Goal: Information Seeking & Learning: Learn about a topic

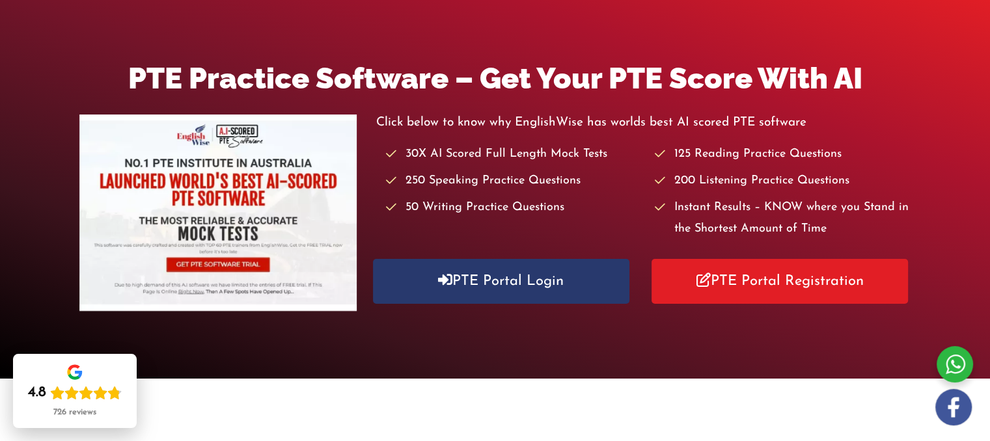
scroll to position [146, 0]
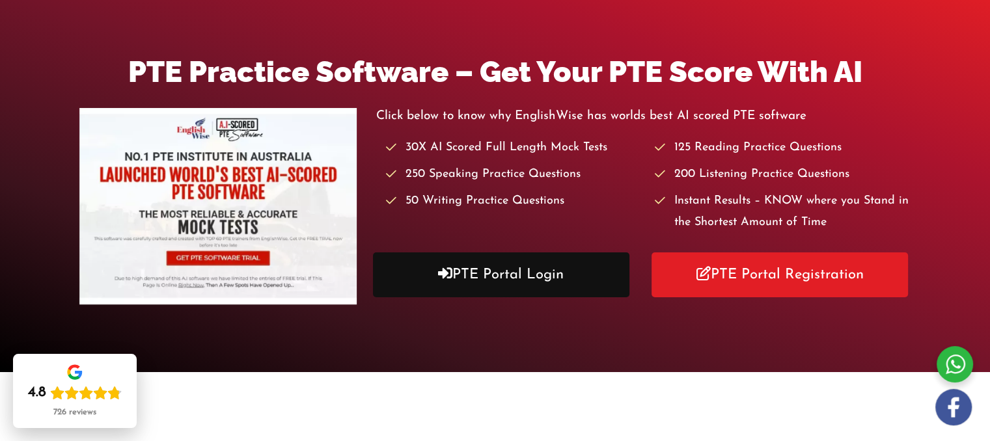
click at [519, 281] on link "PTE Portal Login" at bounding box center [501, 275] width 256 height 45
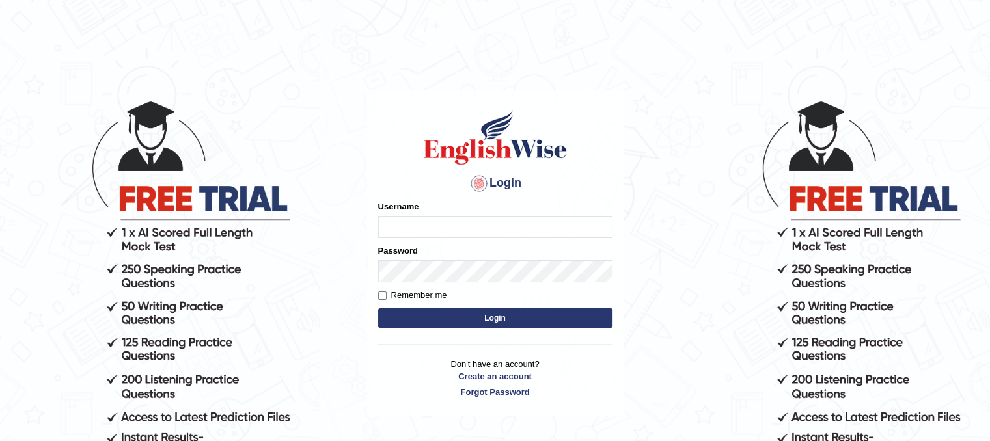
type input "unchanakhunwong"
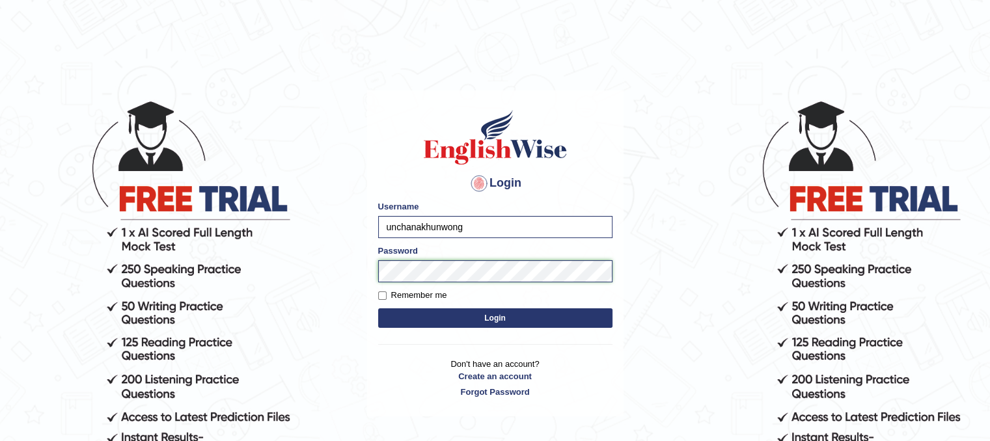
click at [378, 309] on button "Login" at bounding box center [495, 319] width 234 height 20
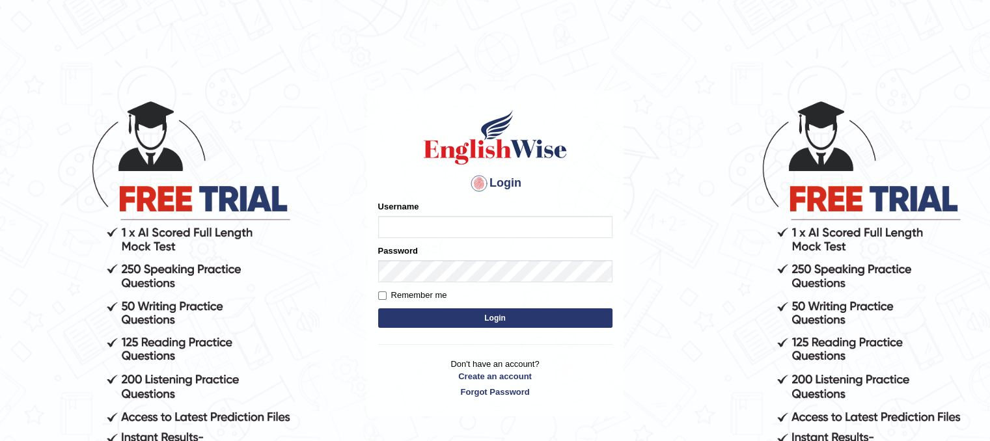
type input "unchanakhunwong"
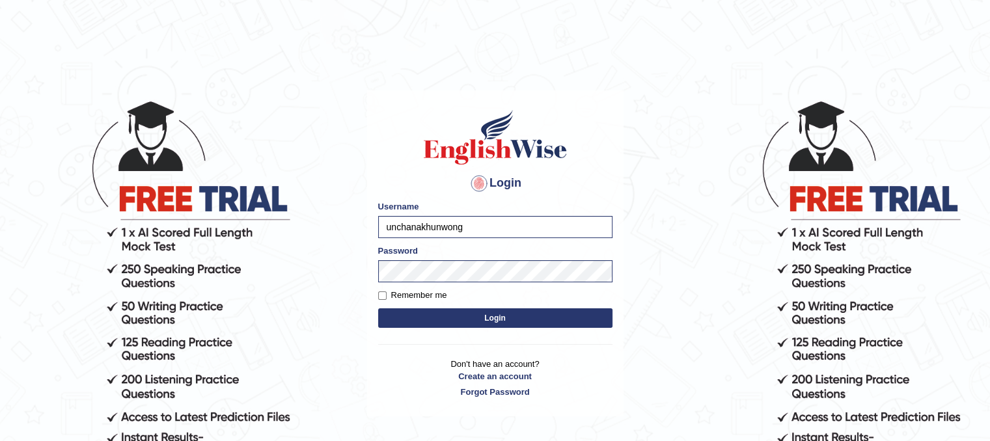
click at [430, 321] on button "Login" at bounding box center [495, 319] width 234 height 20
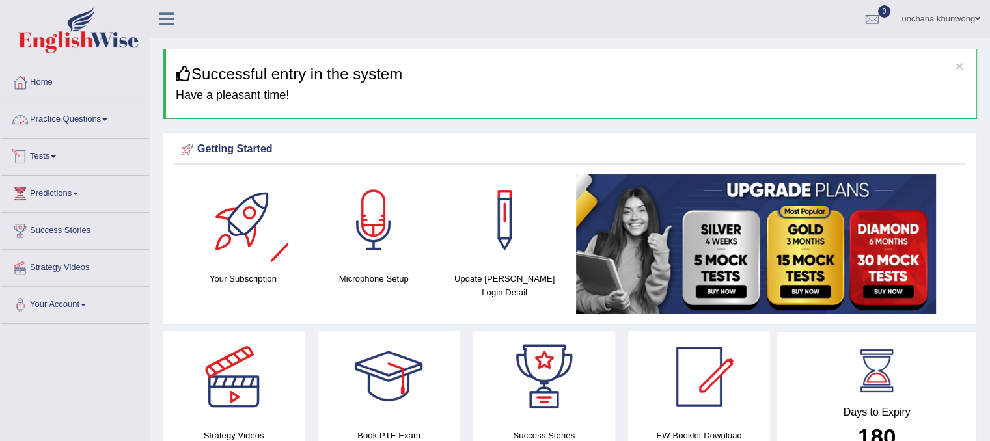
click at [72, 114] on link "Practice Questions" at bounding box center [75, 118] width 148 height 33
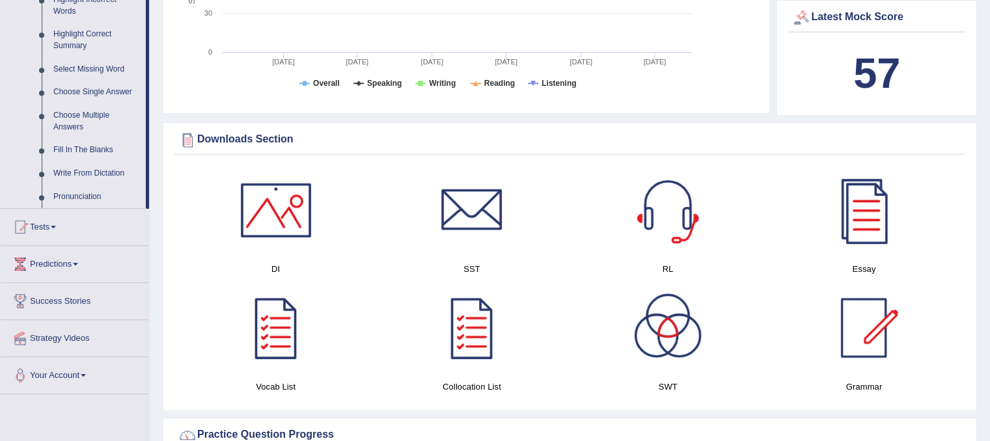
scroll to position [622, 0]
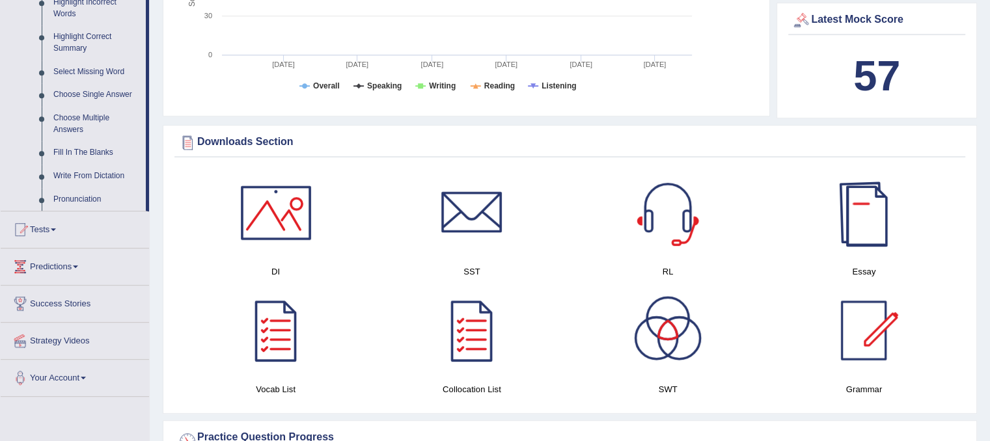
click at [871, 201] on div at bounding box center [863, 212] width 91 height 91
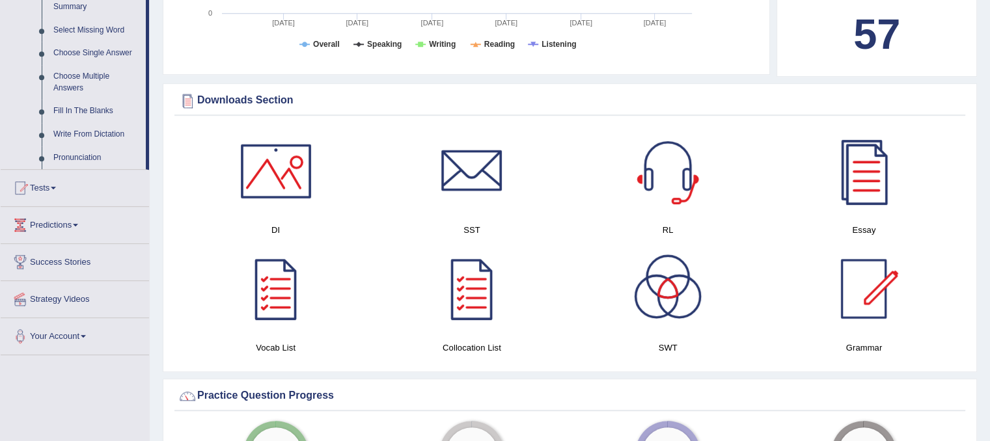
scroll to position [667, 0]
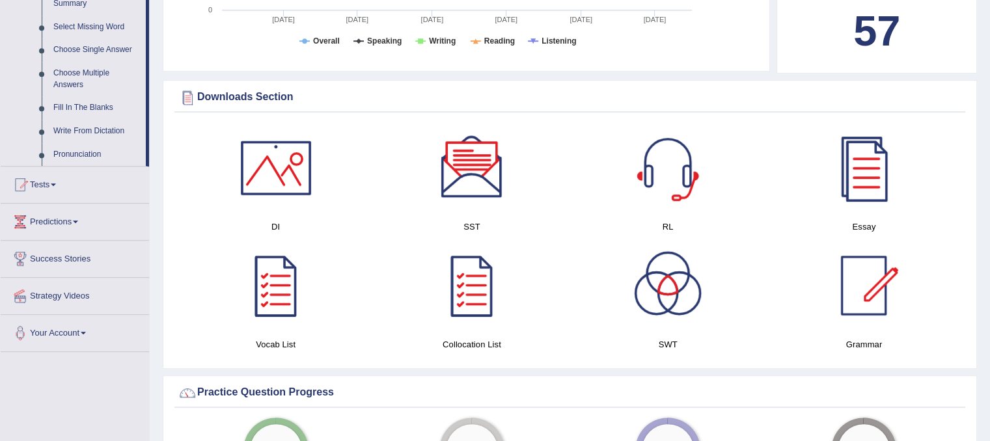
click at [482, 178] on div at bounding box center [471, 167] width 91 height 91
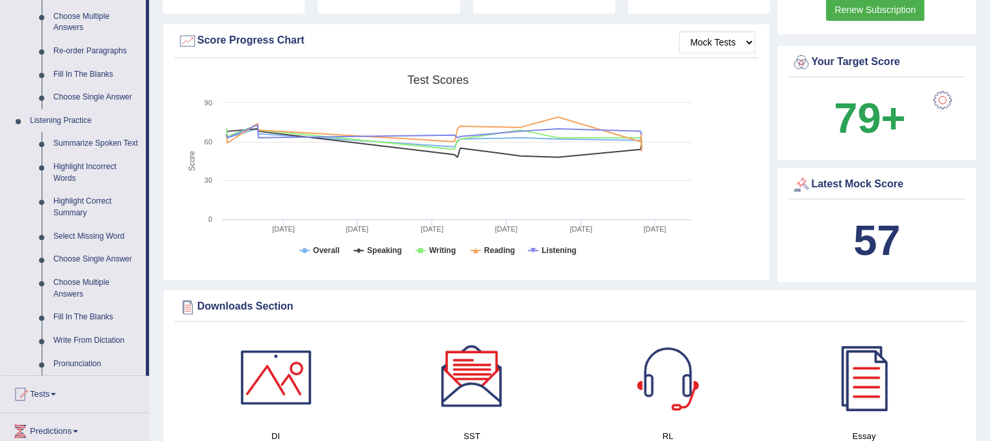
scroll to position [438, 0]
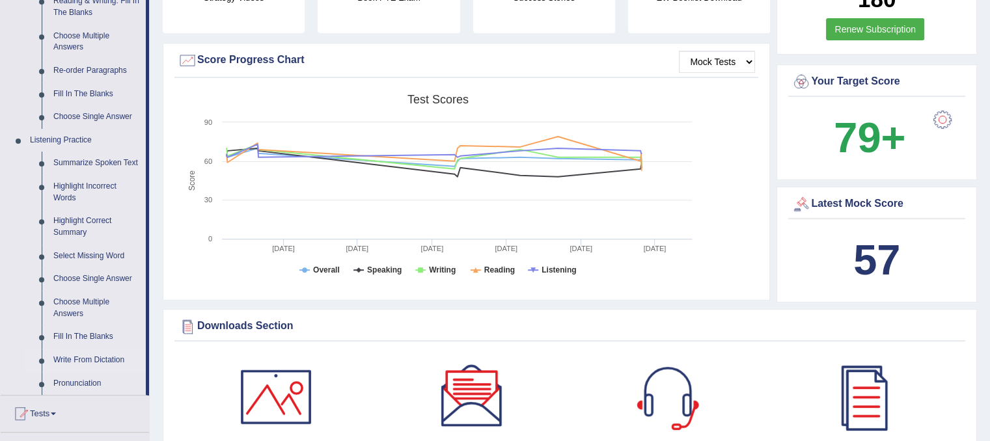
click at [91, 350] on link "Write From Dictation" at bounding box center [97, 360] width 98 height 23
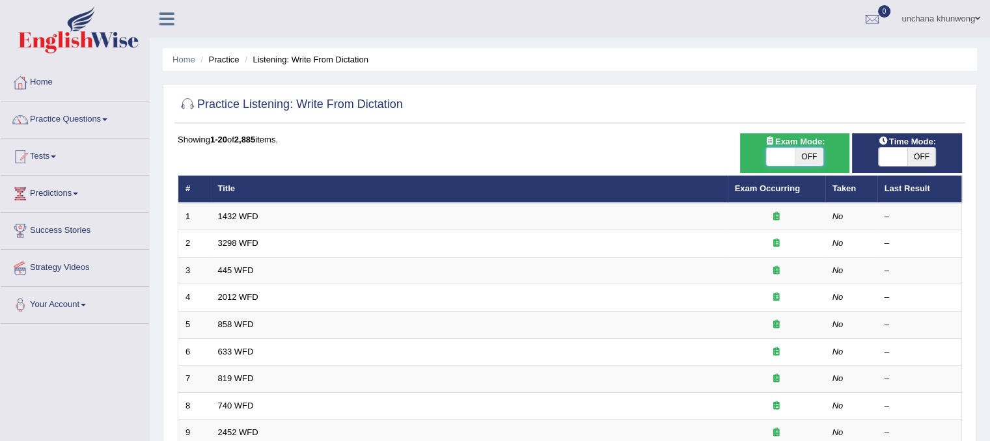
click at [791, 159] on span at bounding box center [780, 157] width 29 height 18
checkbox input "true"
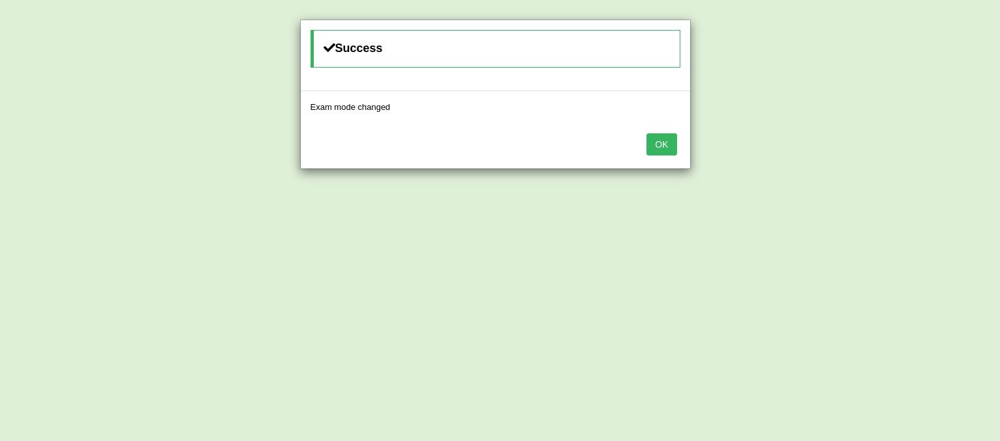
click at [656, 143] on button "OK" at bounding box center [661, 144] width 30 height 22
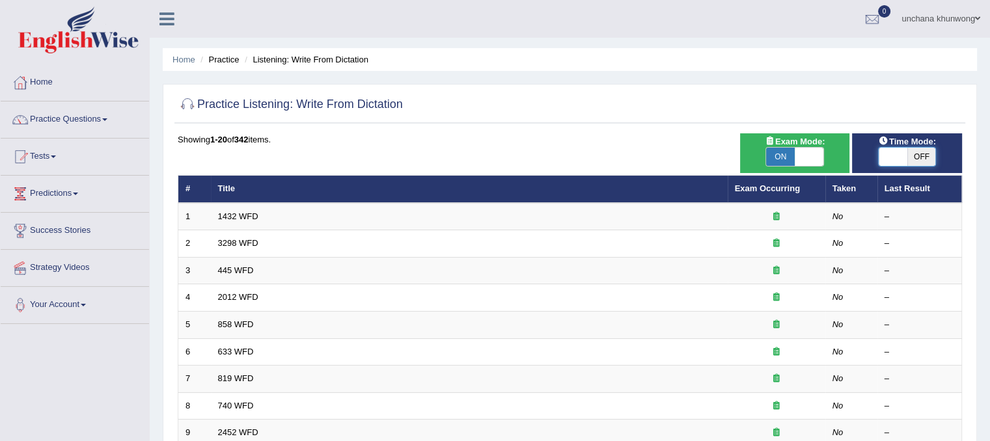
click at [896, 154] on span at bounding box center [893, 157] width 29 height 18
checkbox input "true"
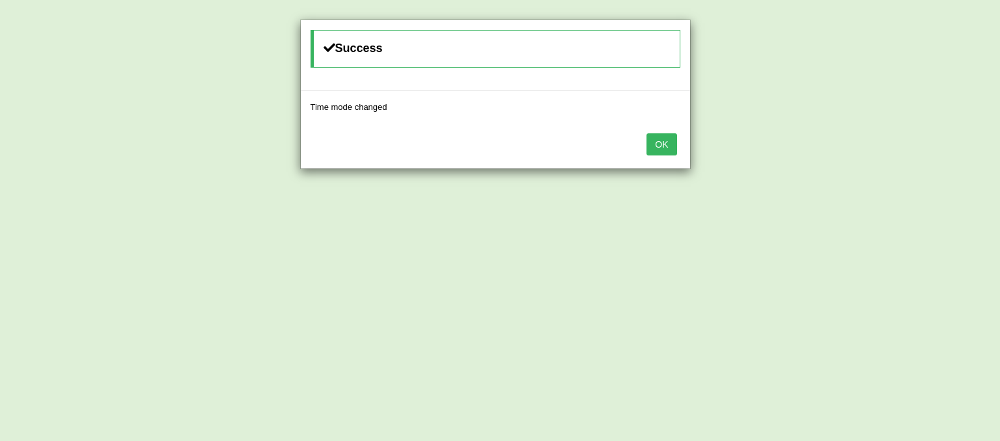
click at [653, 157] on div "OK" at bounding box center [495, 146] width 389 height 46
click at [655, 139] on button "OK" at bounding box center [661, 144] width 30 height 22
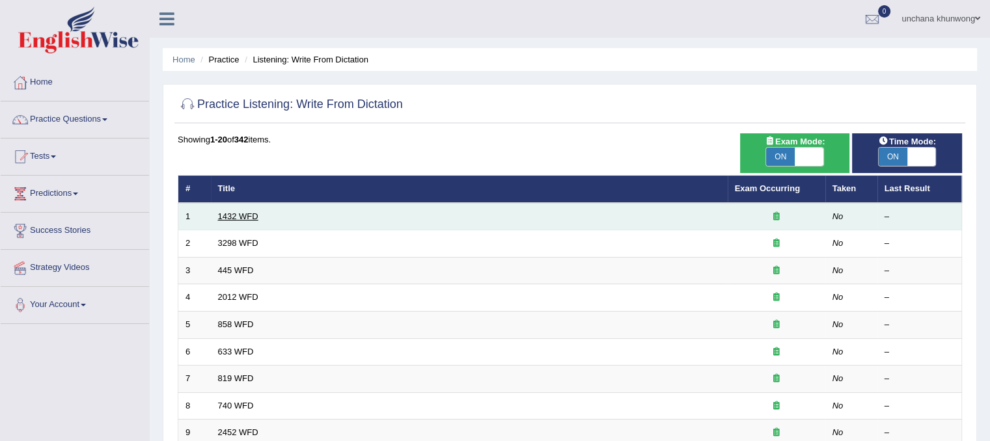
click at [234, 214] on link "1432 WFD" at bounding box center [238, 217] width 40 height 10
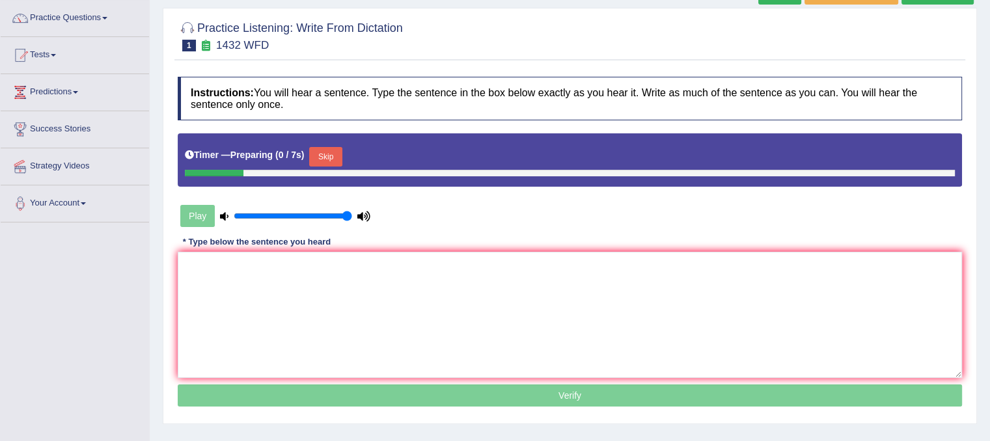
drag, startPoint x: 0, startPoint y: 0, endPoint x: 999, endPoint y: 164, distance: 1012.5
click at [989, 164] on html "Toggle navigation Home Practice Questions Speaking Practice Read Aloud Repeat S…" at bounding box center [495, 118] width 990 height 441
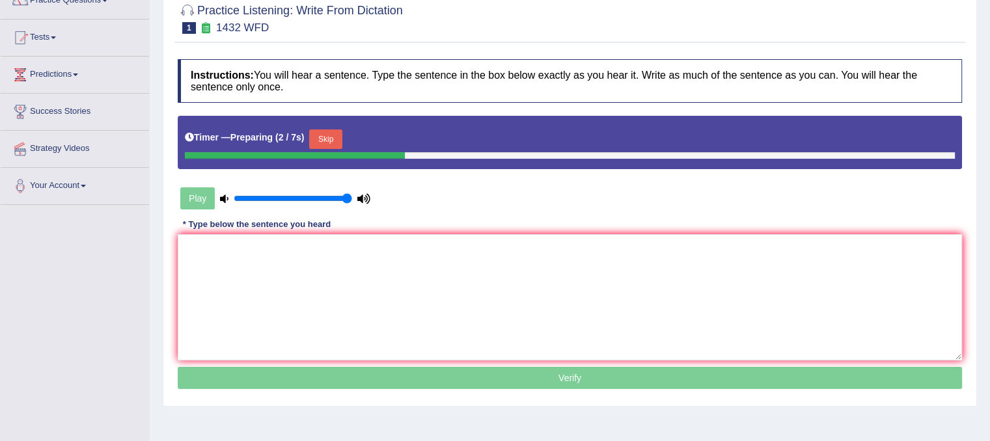
click at [317, 132] on button "Skip" at bounding box center [325, 140] width 33 height 20
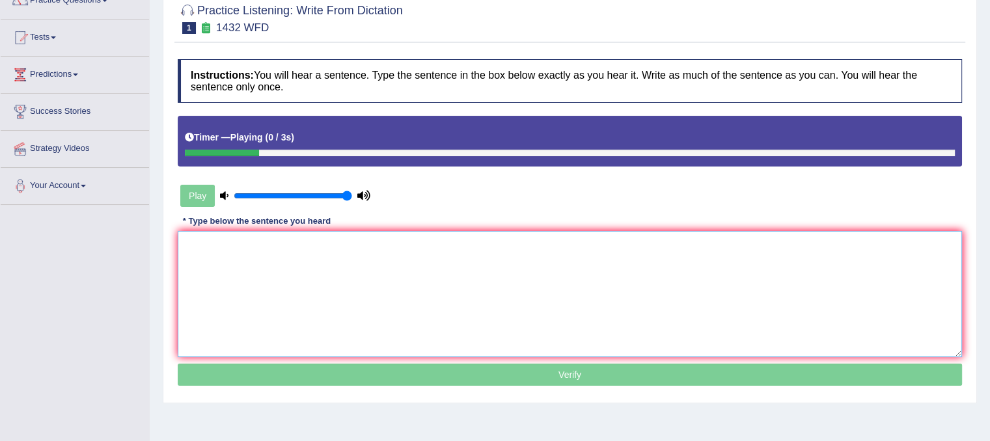
click at [322, 248] on textarea at bounding box center [570, 294] width 784 height 126
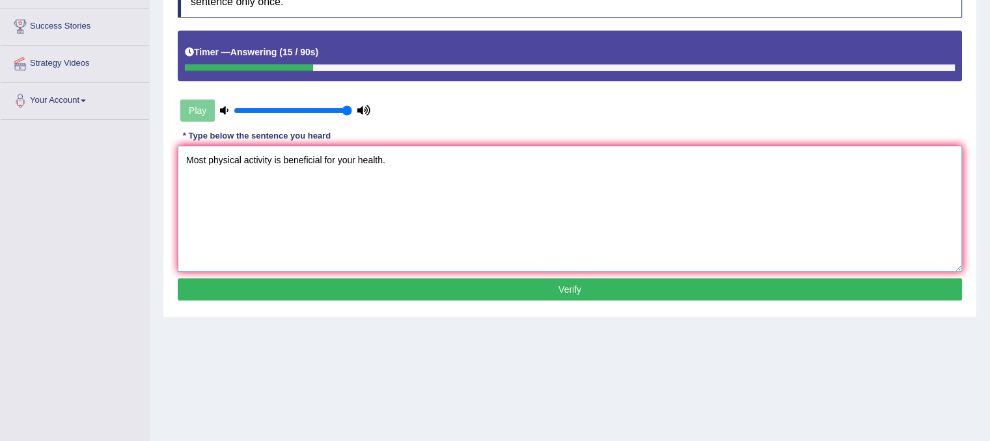
scroll to position [206, 0]
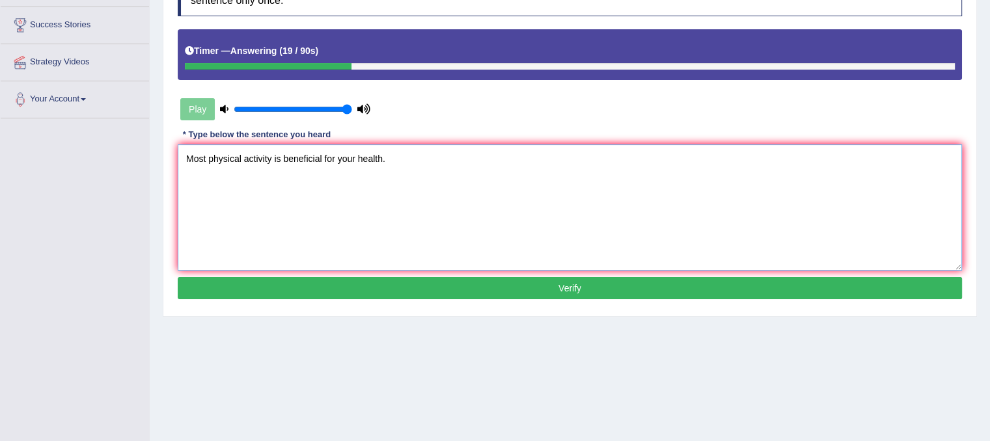
type textarea "Most physical activity is beneficial for your health."
click at [312, 281] on button "Verify" at bounding box center [570, 288] width 784 height 22
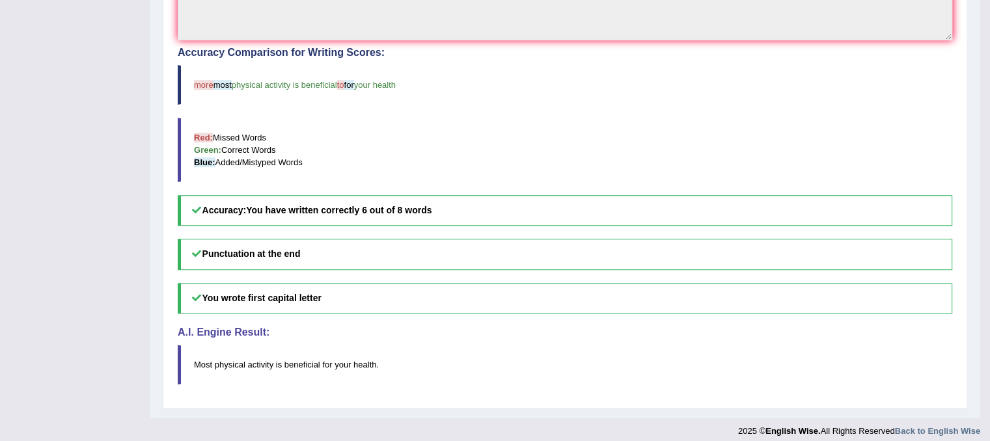
scroll to position [0, 0]
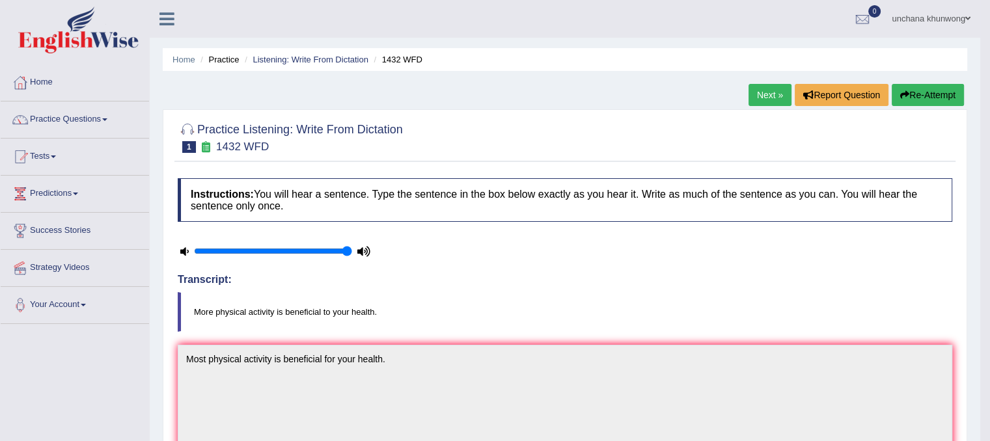
click at [769, 97] on link "Next »" at bounding box center [770, 95] width 43 height 22
click at [773, 87] on link "Next »" at bounding box center [770, 95] width 43 height 22
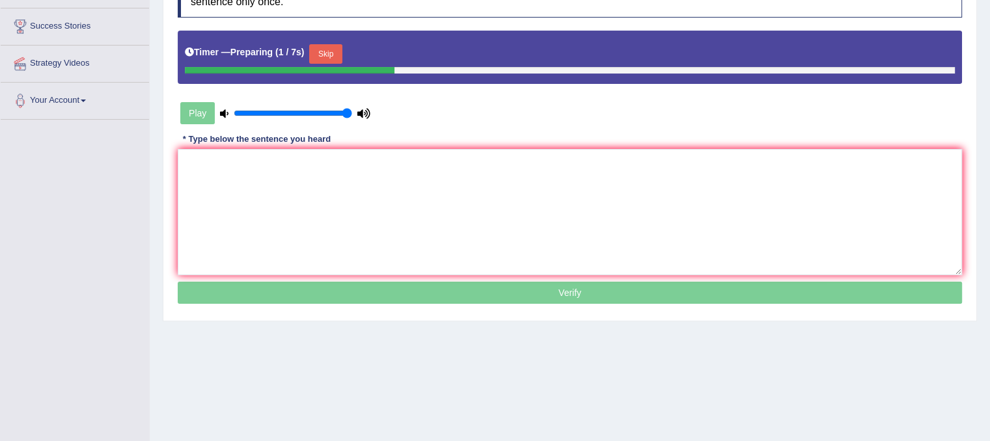
scroll to position [206, 0]
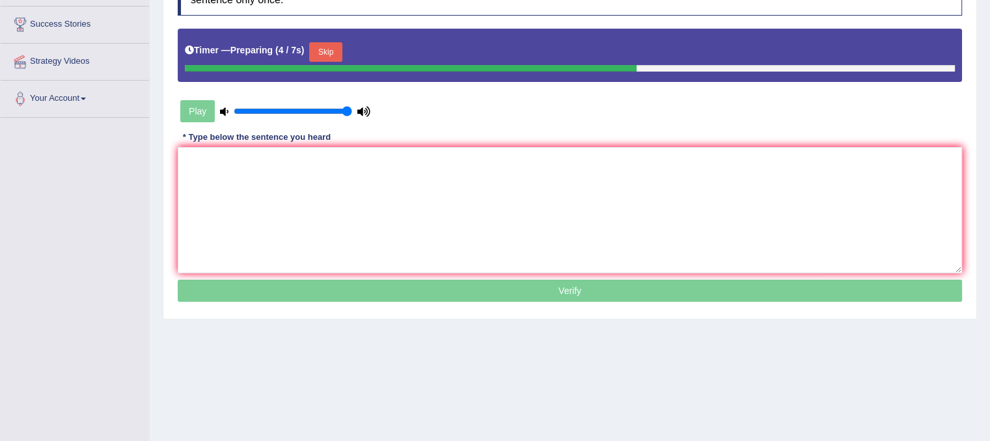
click at [334, 56] on button "Skip" at bounding box center [325, 52] width 33 height 20
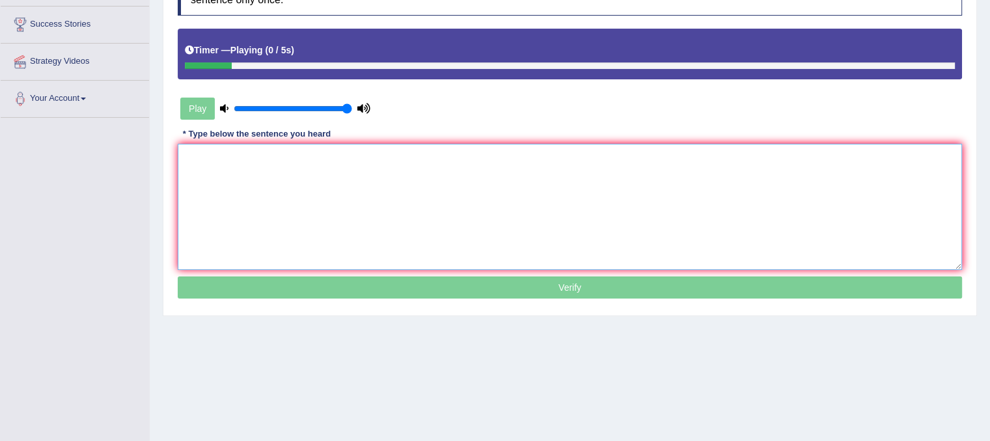
drag, startPoint x: 331, startPoint y: 261, endPoint x: 344, endPoint y: 247, distance: 19.3
click at [344, 247] on textarea at bounding box center [570, 207] width 784 height 126
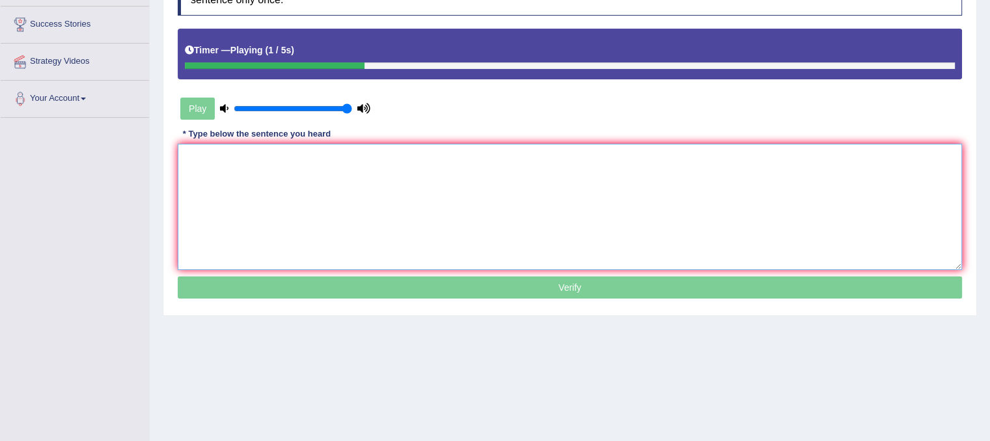
click at [344, 247] on textarea at bounding box center [570, 207] width 784 height 126
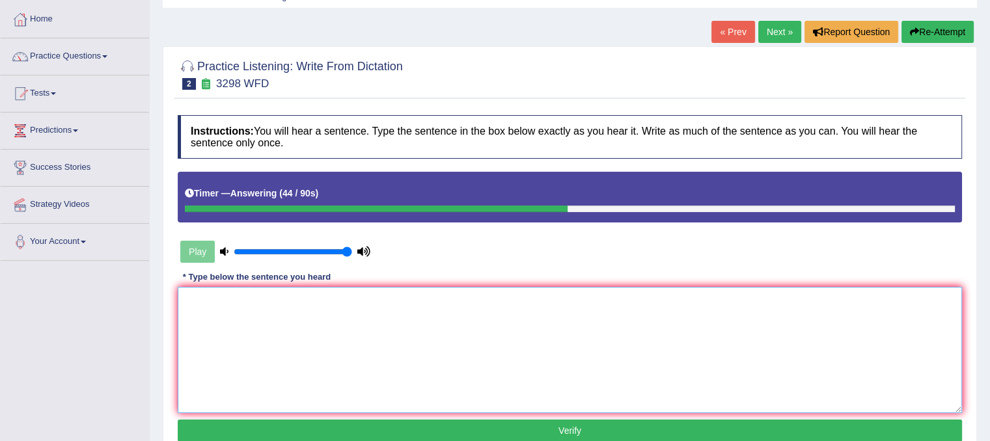
scroll to position [51, 0]
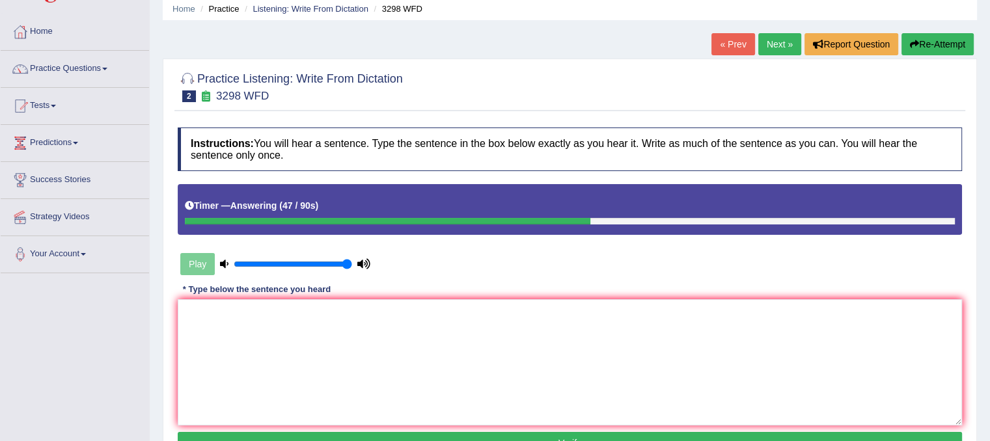
click at [785, 46] on link "Next »" at bounding box center [779, 44] width 43 height 22
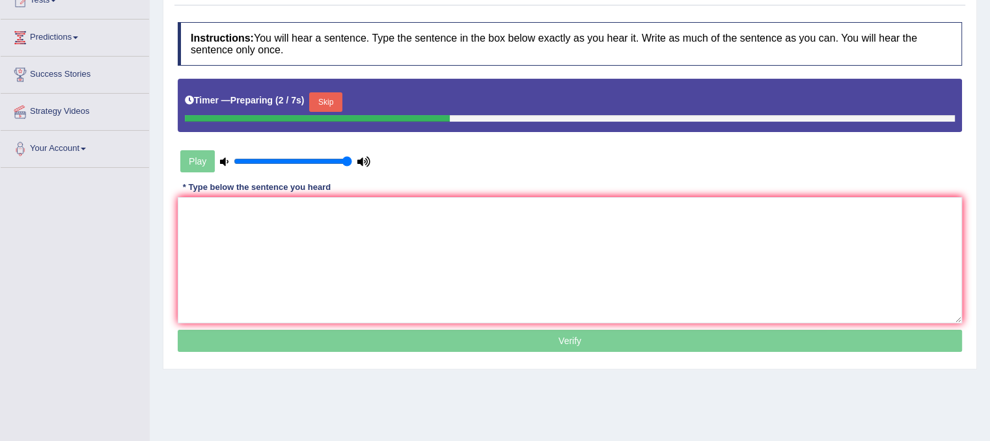
click at [322, 96] on button "Skip" at bounding box center [325, 102] width 33 height 20
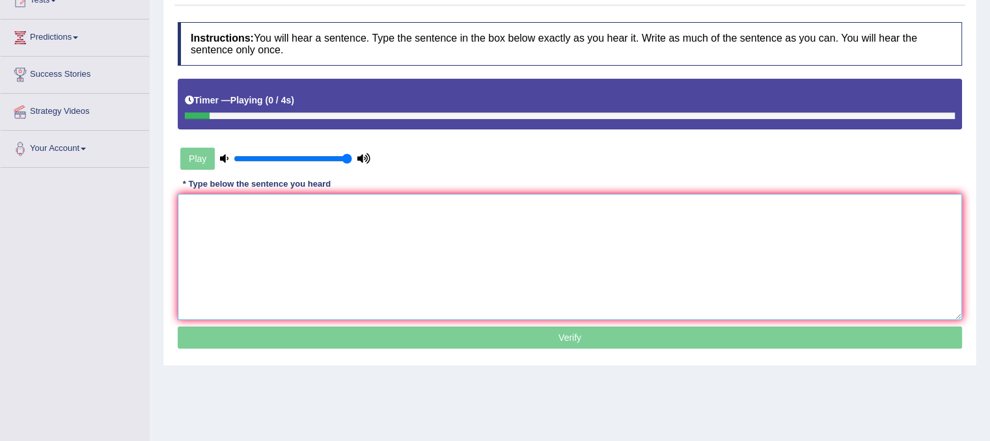
click at [361, 228] on textarea at bounding box center [570, 257] width 784 height 126
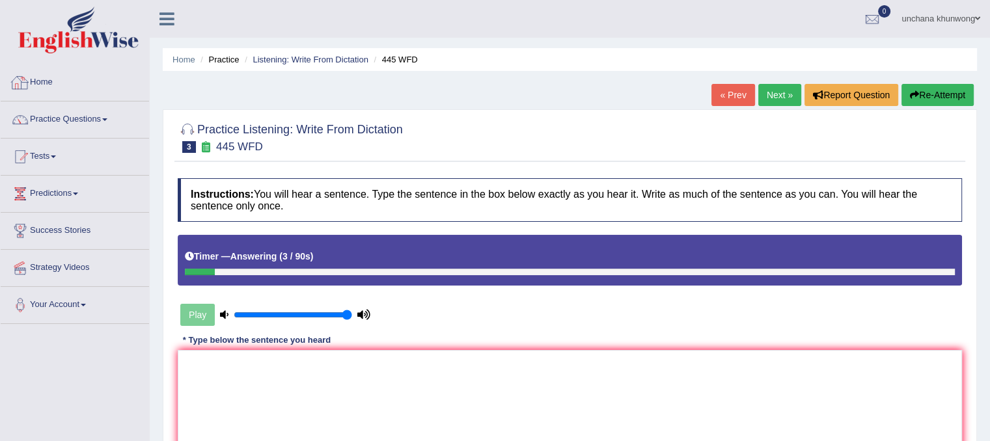
click at [31, 83] on link "Home" at bounding box center [75, 80] width 148 height 33
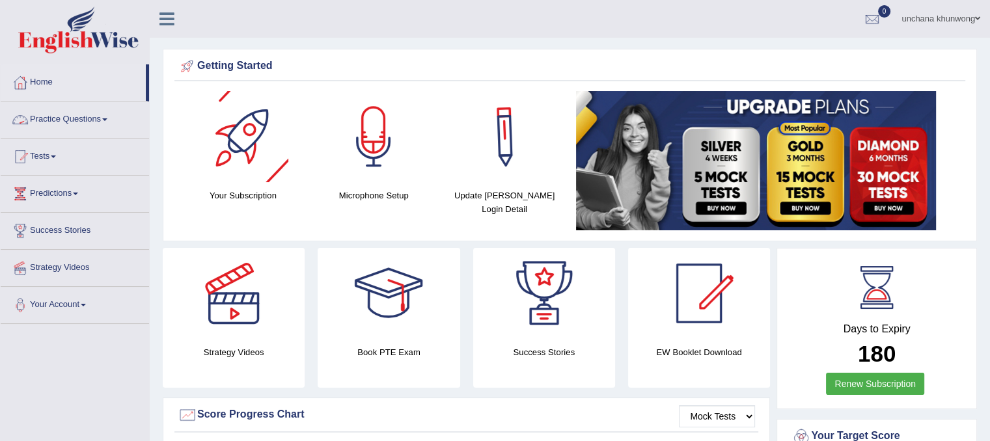
click at [80, 115] on link "Practice Questions" at bounding box center [75, 118] width 148 height 33
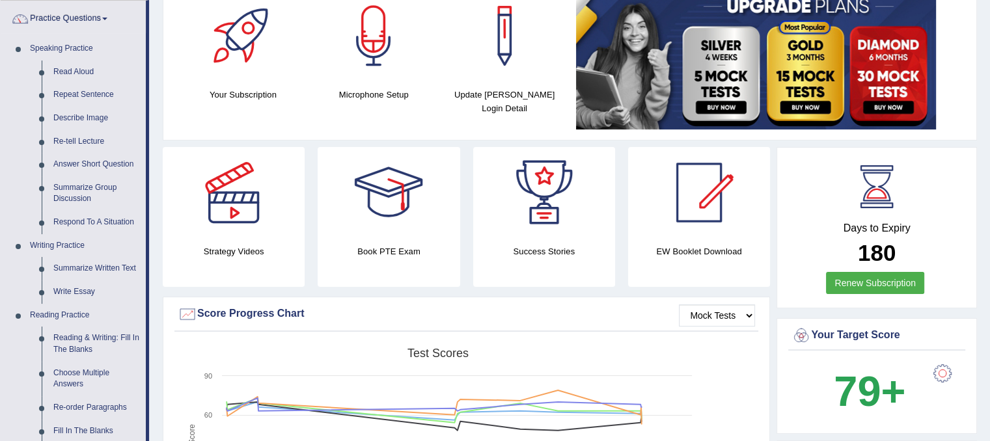
scroll to position [98, 0]
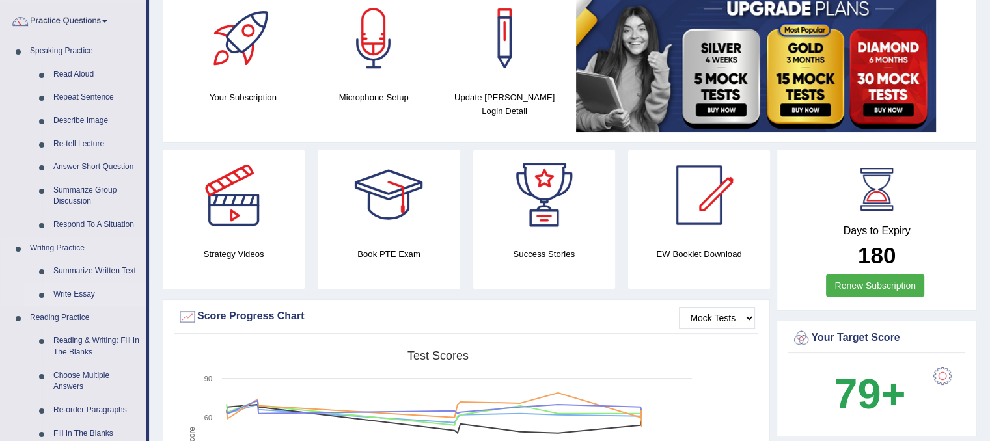
click at [81, 290] on link "Write Essay" at bounding box center [97, 294] width 98 height 23
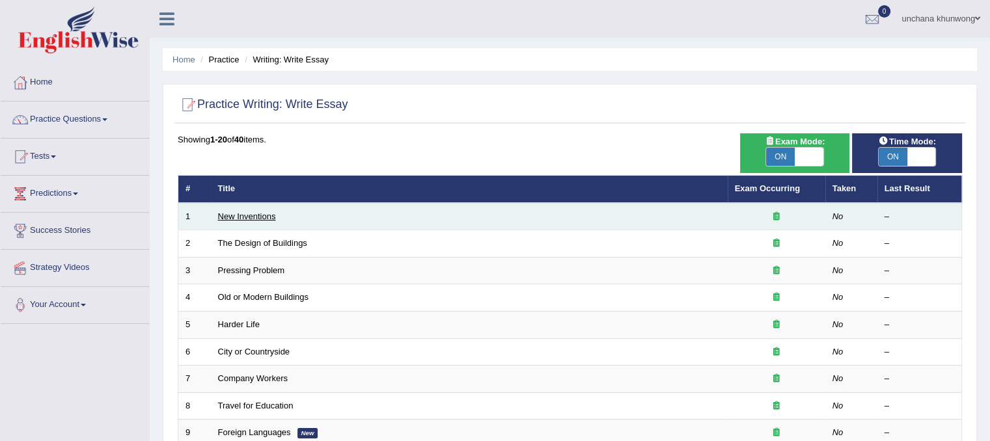
click at [245, 212] on link "New Inventions" at bounding box center [247, 217] width 58 height 10
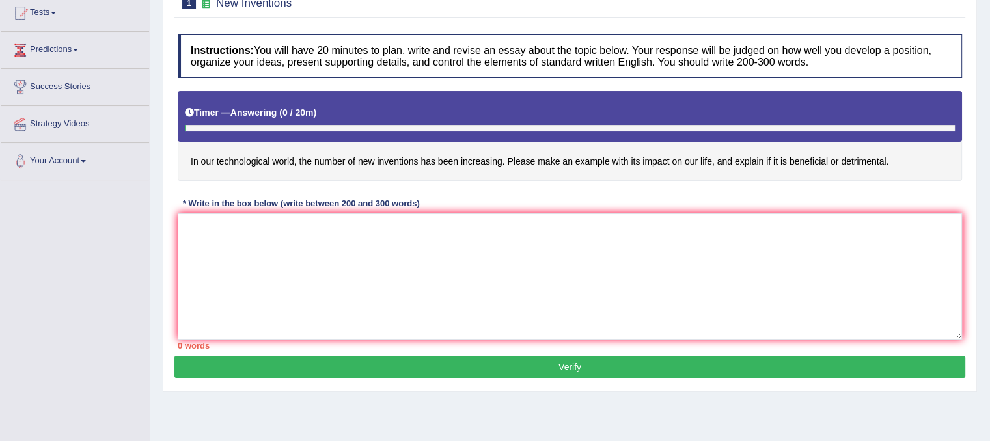
drag, startPoint x: 0, startPoint y: 0, endPoint x: 999, endPoint y: 184, distance: 1016.0
click at [989, 184] on html "Toggle navigation Home Practice Questions Speaking Practice Read Aloud Repeat S…" at bounding box center [495, 76] width 990 height 441
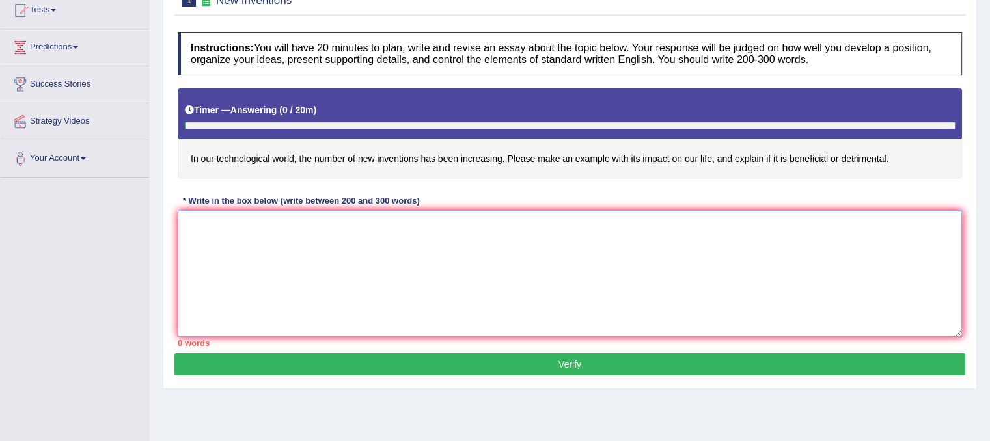
click at [693, 226] on textarea at bounding box center [570, 274] width 784 height 126
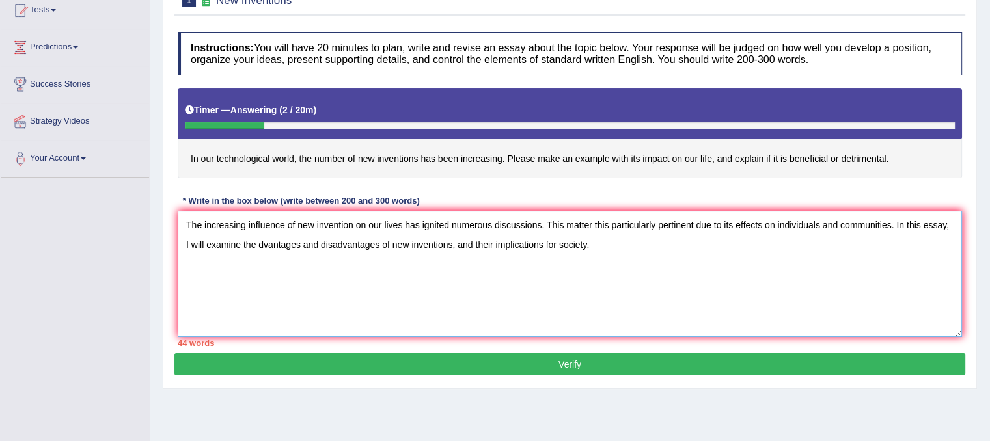
click at [351, 217] on textarea "The increasing influence of new invention on our lives has ignited numerous dis…" at bounding box center [570, 274] width 784 height 126
click at [421, 290] on textarea "The increasing influence of new inventions on our lives has ignited numerous di…" at bounding box center [570, 274] width 784 height 126
click at [258, 243] on textarea "The increasing influence of new inventions on our lives has ignited numerous di…" at bounding box center [570, 274] width 784 height 126
click at [289, 286] on textarea "The increasing influence of new inventions on our lives has ignited numerous di…" at bounding box center [570, 274] width 784 height 126
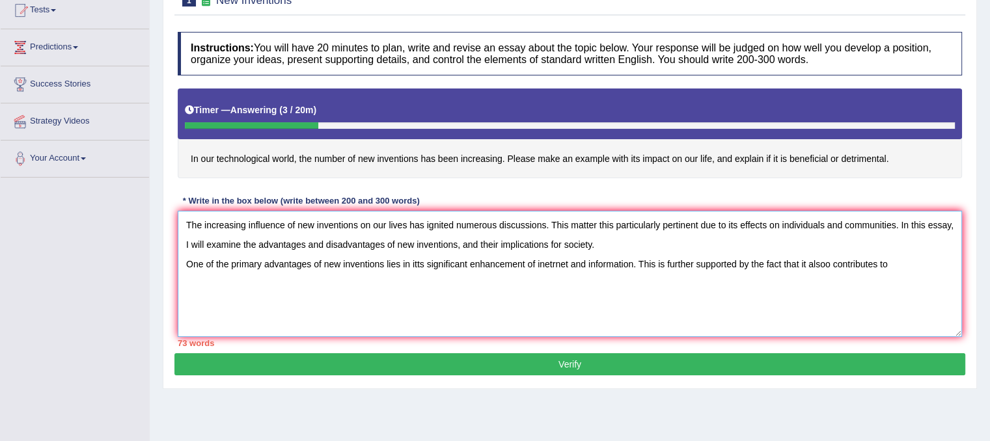
click at [831, 269] on textarea "The increasing influence of new inventions on our lives has ignited numerous di…" at bounding box center [570, 274] width 784 height 126
click at [926, 271] on textarea "The increasing influence of new inventions on our lives has ignited numerous di…" at bounding box center [570, 274] width 784 height 126
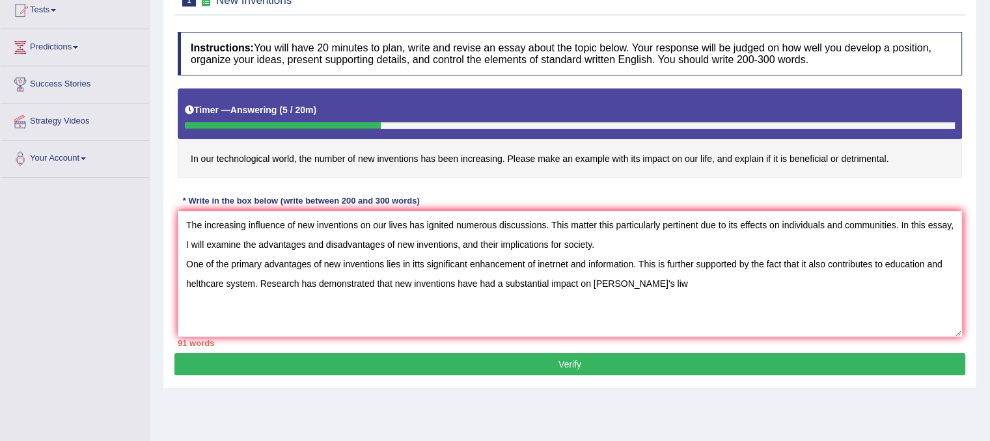
click at [721, 376] on div "Practice Writing: Write Essay 1 New Inventions Instructions: You will have 20 m…" at bounding box center [570, 176] width 814 height 426
click at [762, 269] on textarea "The increasing influence of new inventions on our lives has ignited numerous di…" at bounding box center [570, 274] width 784 height 126
click at [760, 281] on textarea "The increasing influence of new inventions on our lives has ignited numerous di…" at bounding box center [570, 274] width 784 height 126
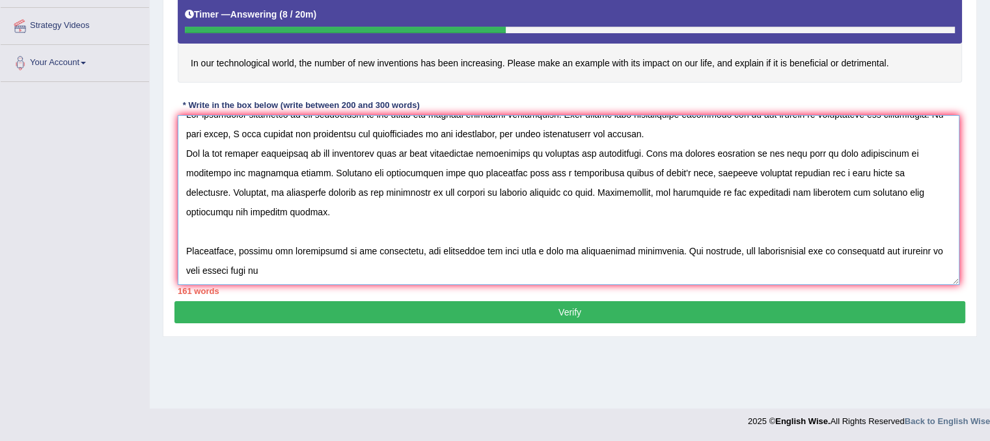
scroll to position [0, 0]
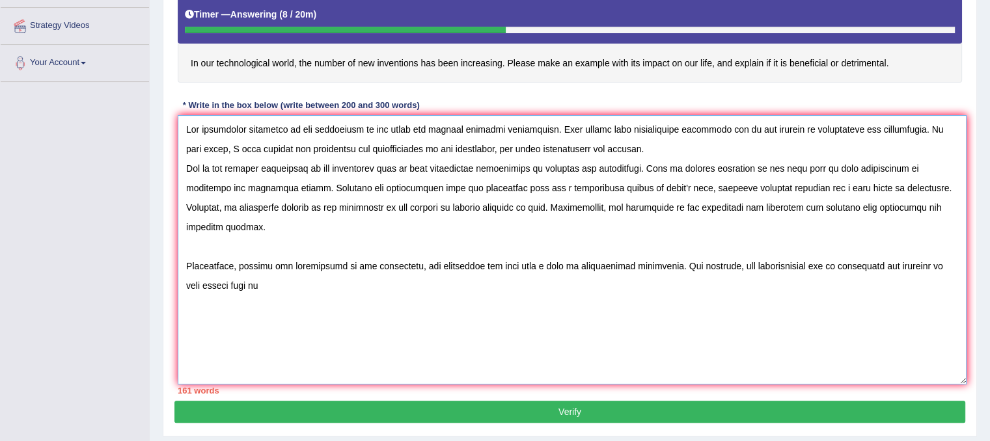
drag, startPoint x: 959, startPoint y: 235, endPoint x: 963, endPoint y: 379, distance: 143.9
click at [963, 379] on textarea at bounding box center [572, 249] width 789 height 269
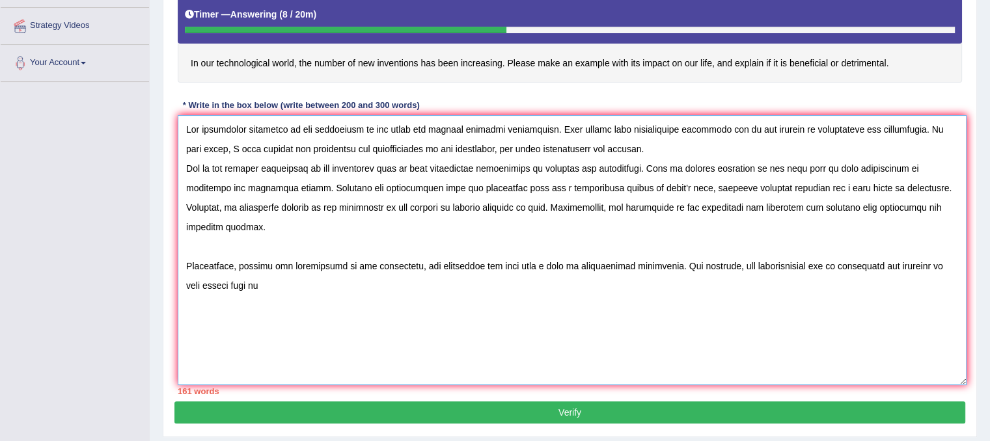
click at [742, 324] on textarea at bounding box center [572, 250] width 789 height 270
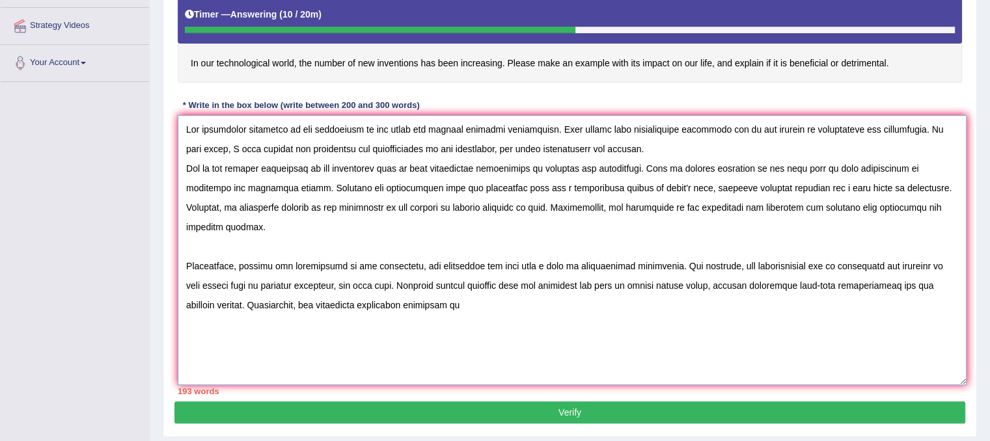
click at [422, 290] on textarea at bounding box center [572, 250] width 789 height 270
click at [596, 305] on textarea at bounding box center [572, 250] width 789 height 270
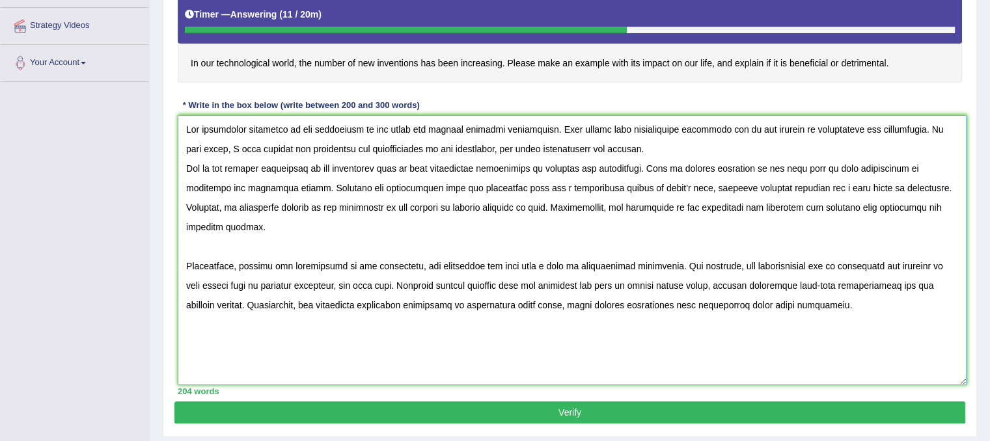
scroll to position [279, 0]
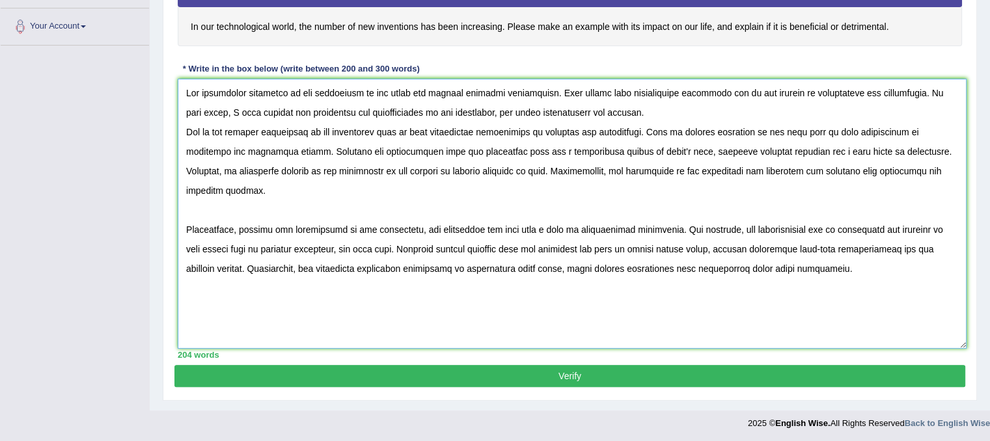
click at [670, 269] on textarea at bounding box center [572, 214] width 789 height 270
click at [672, 293] on textarea at bounding box center [572, 214] width 789 height 270
click at [848, 274] on textarea at bounding box center [572, 214] width 789 height 270
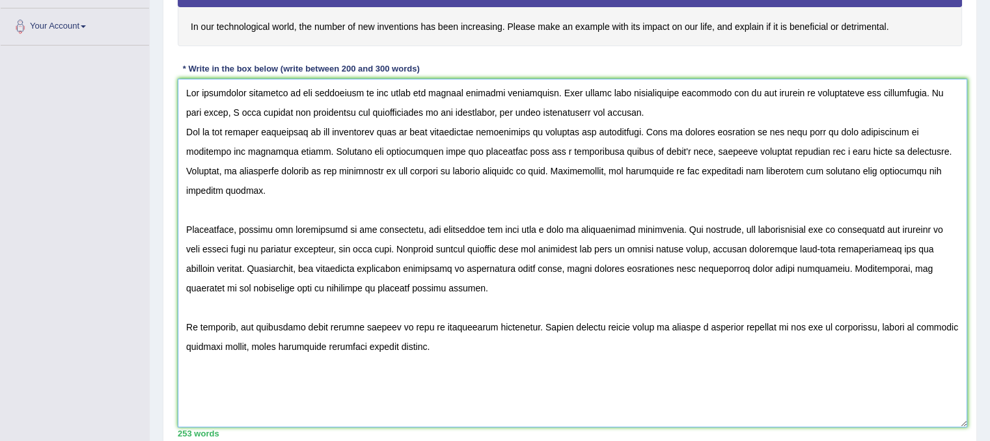
drag, startPoint x: 961, startPoint y: 344, endPoint x: 962, endPoint y: 424, distance: 79.4
click at [962, 424] on textarea at bounding box center [573, 253] width 790 height 349
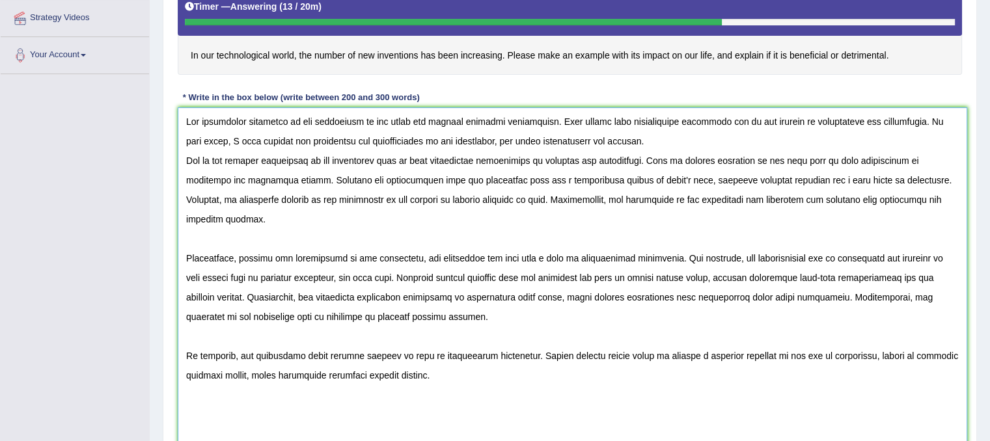
scroll to position [251, 0]
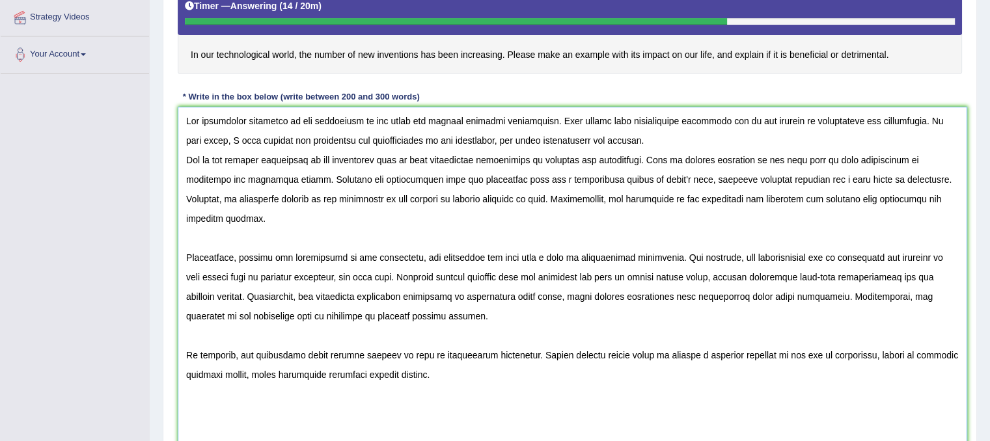
click at [620, 136] on textarea at bounding box center [573, 282] width 790 height 350
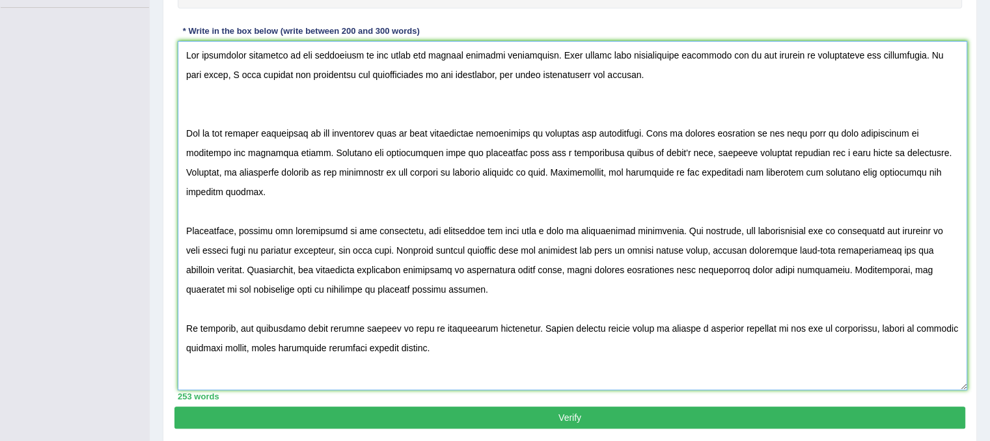
scroll to position [320, 0]
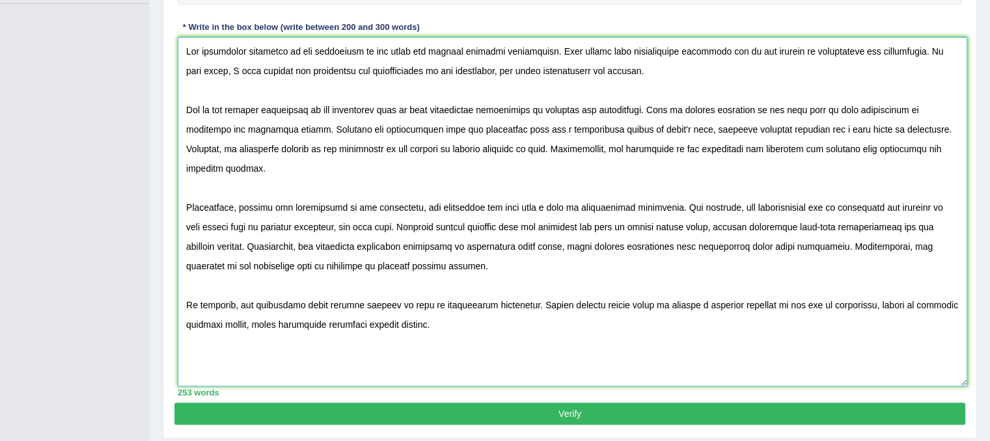
click at [715, 317] on textarea at bounding box center [573, 212] width 790 height 350
click at [873, 100] on textarea at bounding box center [573, 212] width 790 height 350
click at [401, 99] on textarea at bounding box center [573, 212] width 790 height 350
click at [430, 120] on textarea at bounding box center [573, 212] width 790 height 350
click at [425, 107] on textarea at bounding box center [573, 212] width 790 height 350
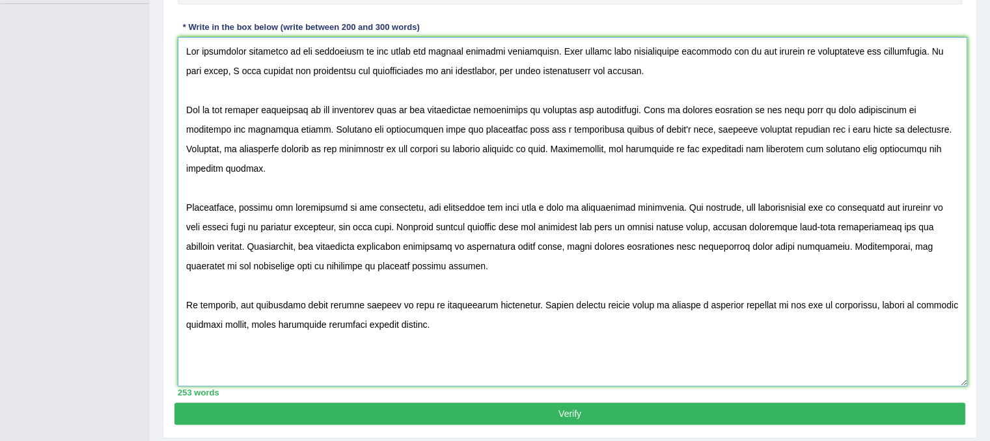
click at [570, 113] on textarea at bounding box center [573, 212] width 790 height 350
click at [612, 169] on textarea at bounding box center [573, 212] width 790 height 350
click at [574, 175] on textarea at bounding box center [573, 212] width 790 height 350
click at [851, 128] on textarea at bounding box center [573, 212] width 790 height 350
click at [903, 198] on textarea at bounding box center [573, 212] width 790 height 350
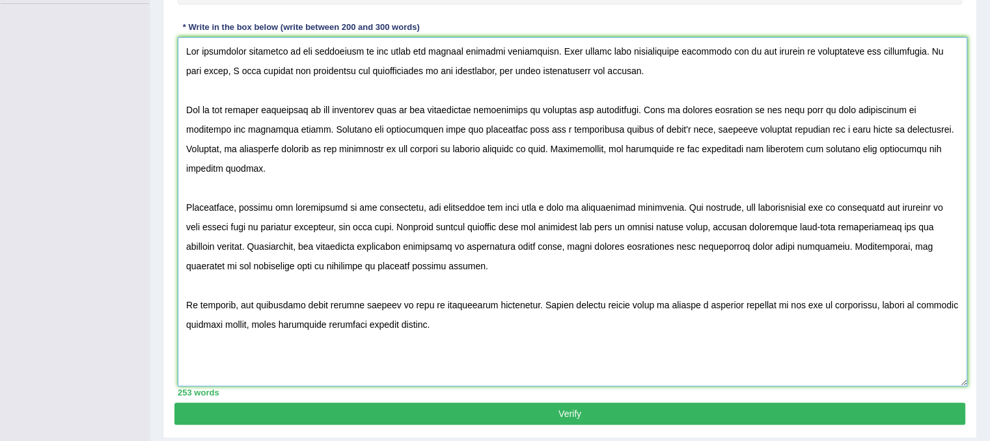
click at [776, 148] on textarea at bounding box center [573, 212] width 790 height 350
click at [791, 260] on textarea at bounding box center [573, 212] width 790 height 350
click at [875, 188] on textarea at bounding box center [573, 212] width 790 height 350
click at [901, 285] on textarea at bounding box center [573, 212] width 790 height 350
click at [723, 206] on textarea at bounding box center [573, 212] width 790 height 350
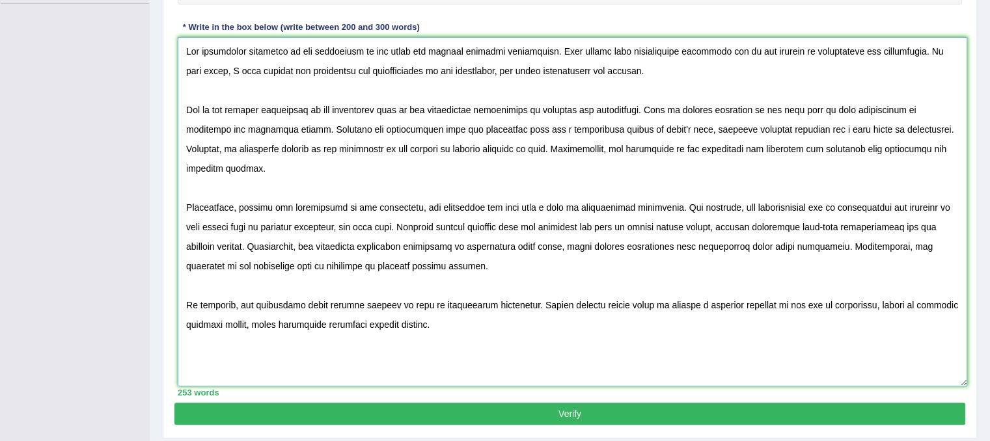
click at [842, 321] on textarea at bounding box center [573, 212] width 790 height 350
click at [686, 316] on textarea at bounding box center [573, 212] width 790 height 350
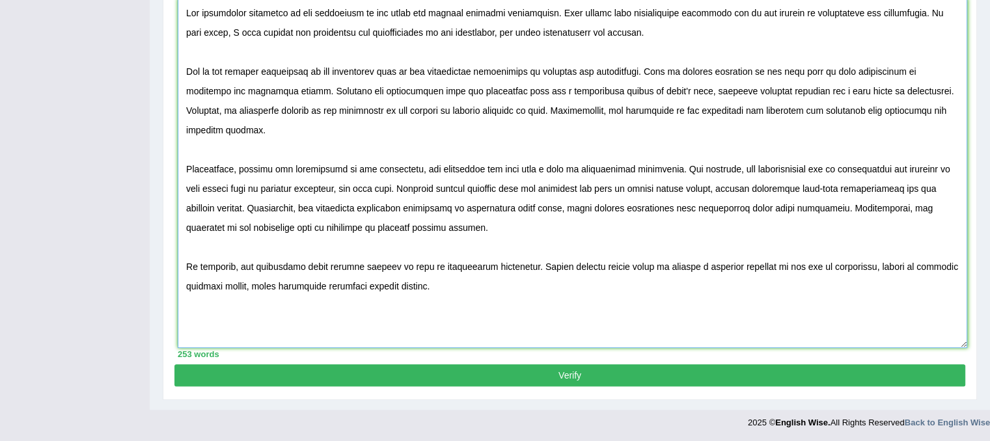
click at [461, 320] on textarea at bounding box center [573, 174] width 790 height 350
click at [387, 247] on textarea at bounding box center [573, 174] width 790 height 350
click at [702, 277] on textarea at bounding box center [573, 174] width 790 height 350
click at [645, 251] on textarea at bounding box center [573, 174] width 790 height 350
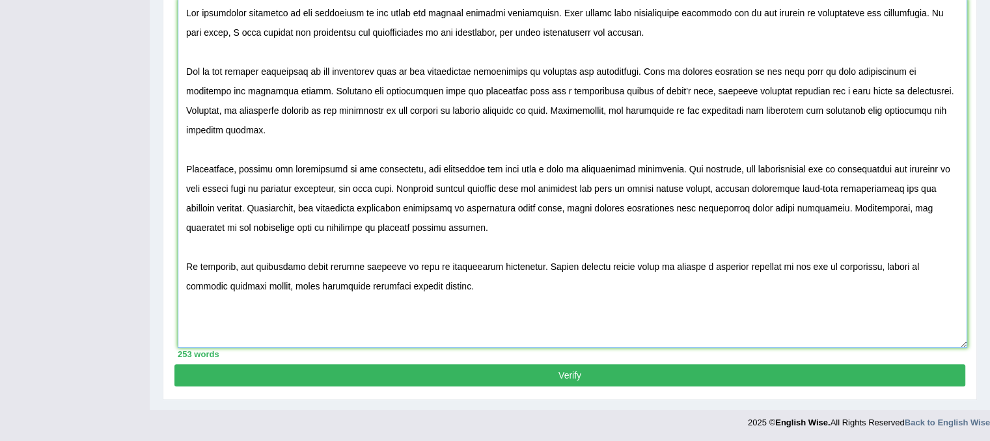
click at [631, 253] on textarea at bounding box center [573, 174] width 790 height 350
click at [646, 325] on textarea at bounding box center [573, 174] width 790 height 350
click at [682, 309] on textarea at bounding box center [573, 174] width 790 height 350
type textarea "The increasing influence of new inventions on our lives has ignited numerous di…"
click at [884, 375] on button "Verify" at bounding box center [569, 375] width 791 height 22
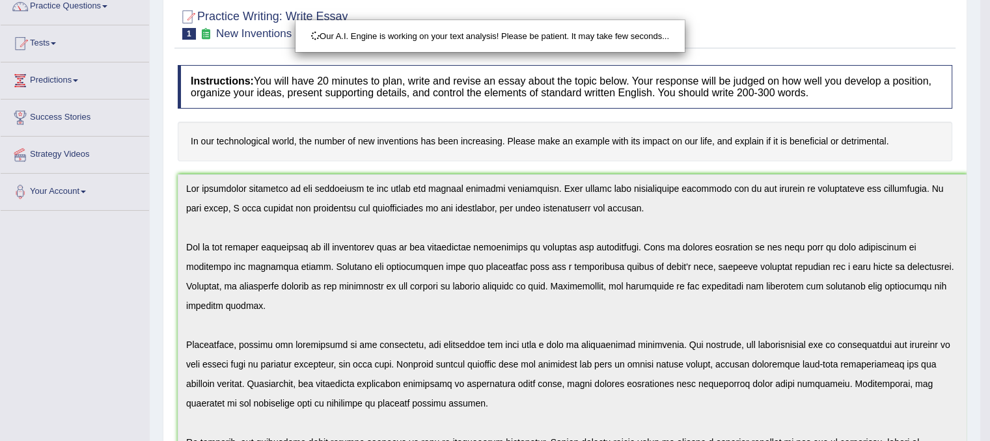
scroll to position [109, 0]
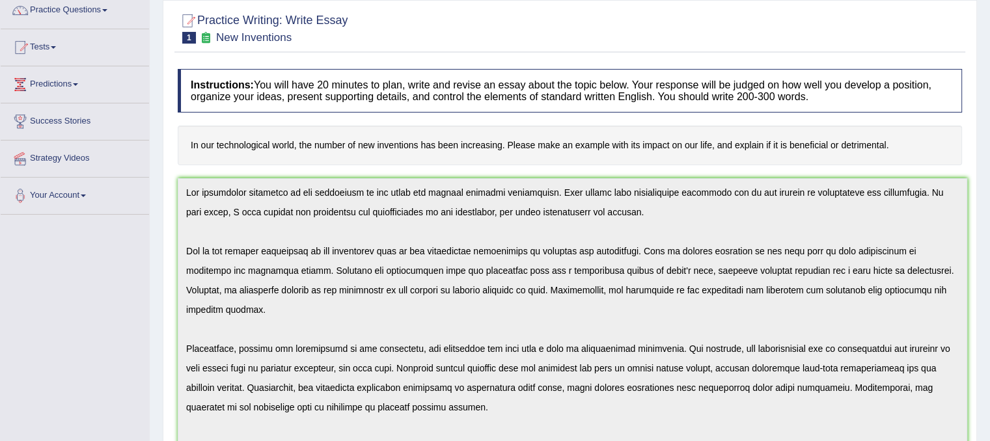
click at [989, 167] on html "Toggle navigation Home Practice Questions Speaking Practice Read Aloud Repeat S…" at bounding box center [495, 111] width 990 height 441
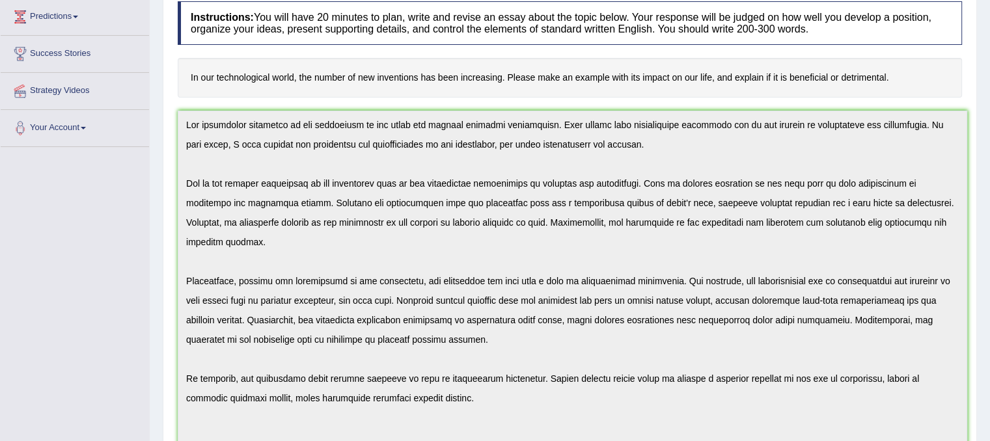
scroll to position [0, 0]
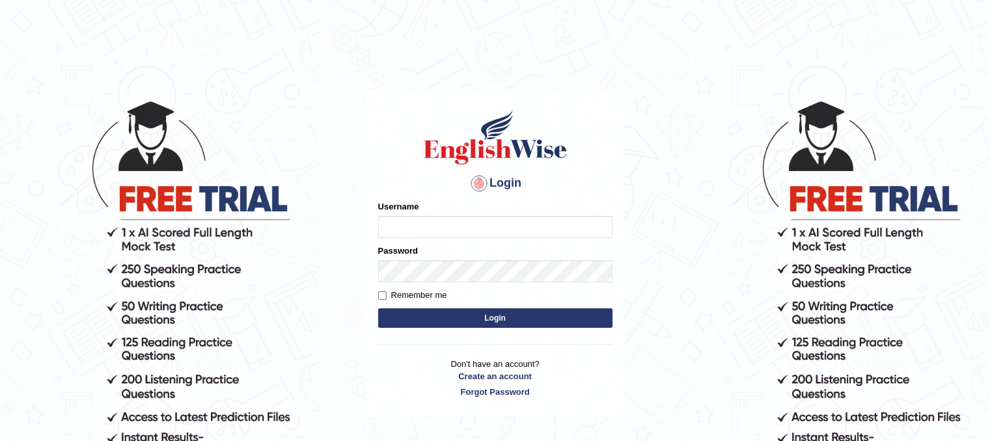
type input "unchanakhunwong"
click at [498, 320] on button "Login" at bounding box center [495, 319] width 234 height 20
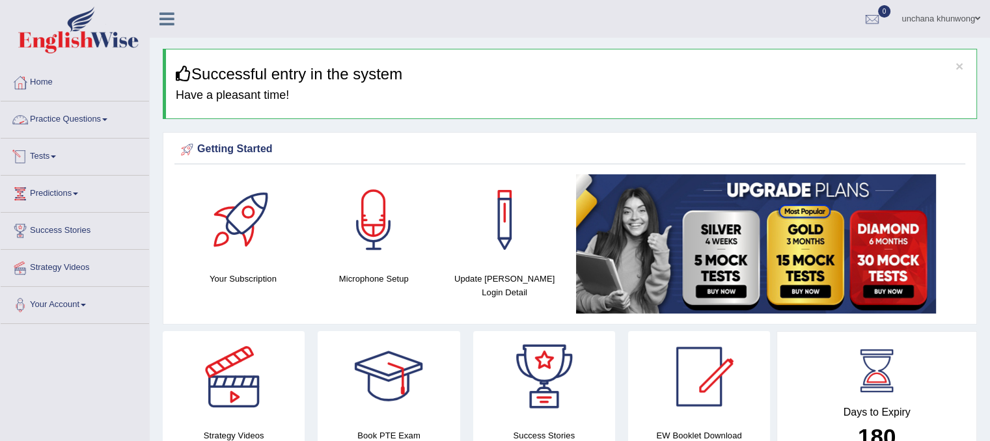
click at [83, 126] on link "Practice Questions" at bounding box center [75, 118] width 148 height 33
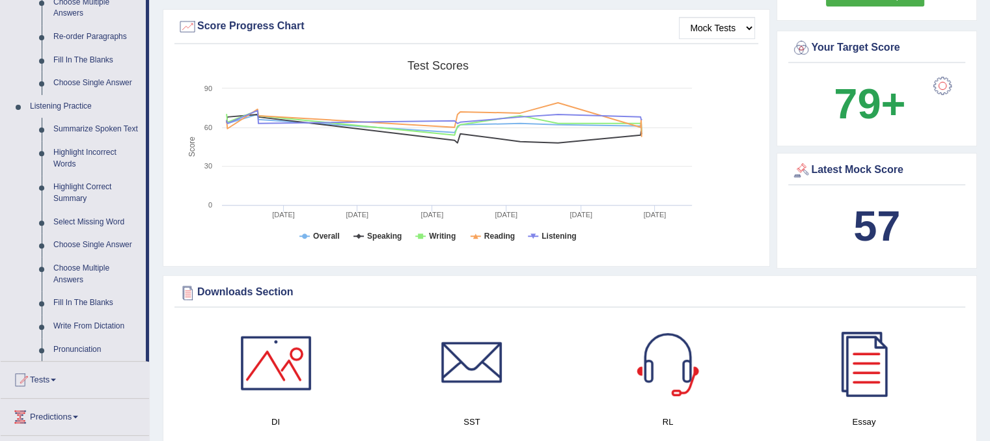
scroll to position [411, 0]
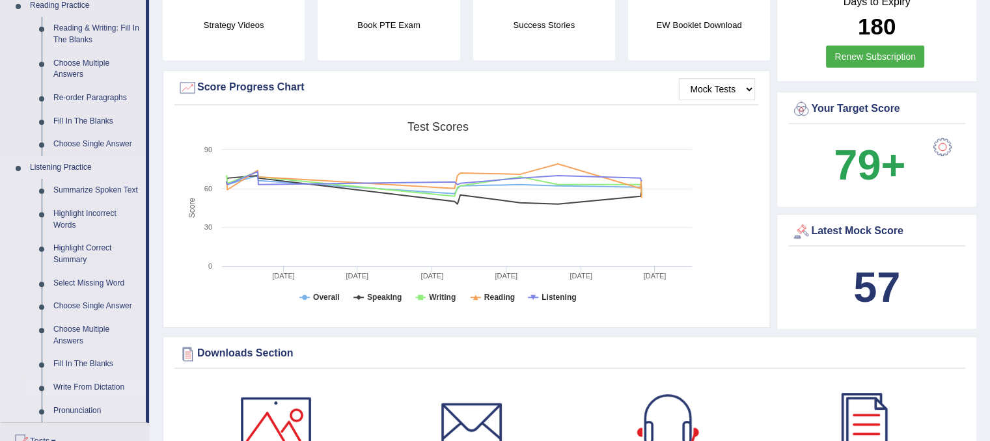
click at [89, 378] on link "Write From Dictation" at bounding box center [97, 387] width 98 height 23
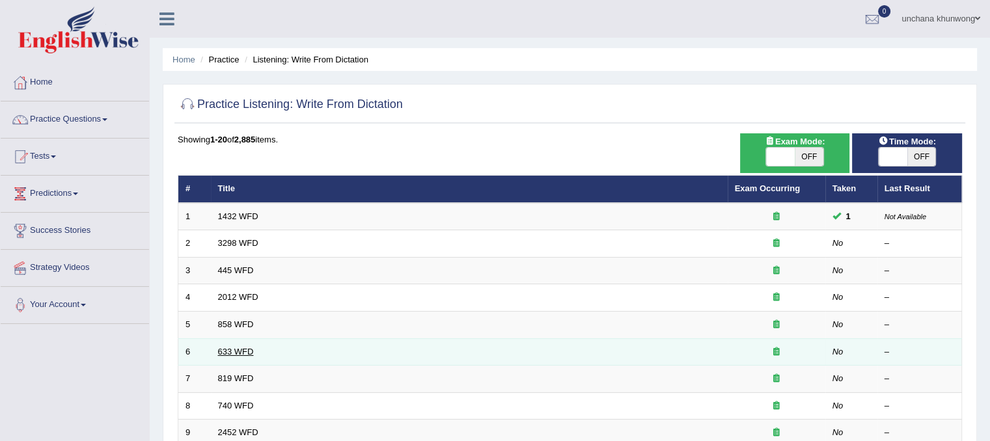
click at [229, 347] on link "633 WFD" at bounding box center [236, 352] width 36 height 10
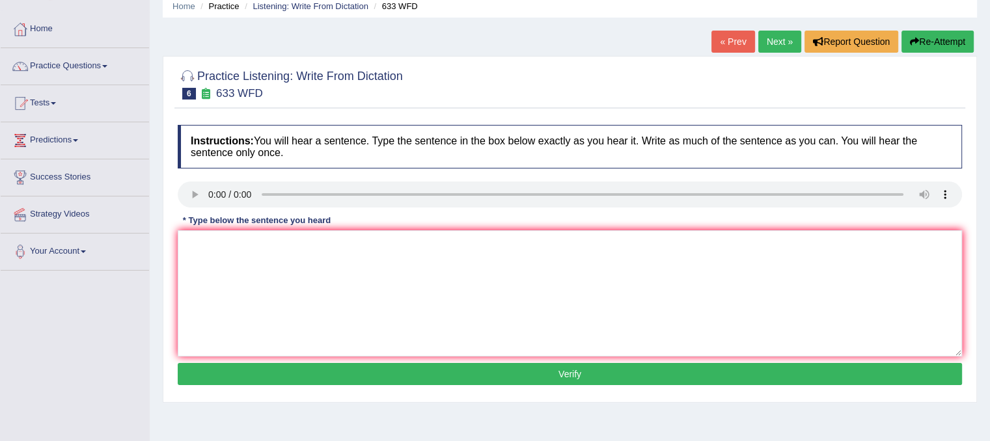
scroll to position [52, 0]
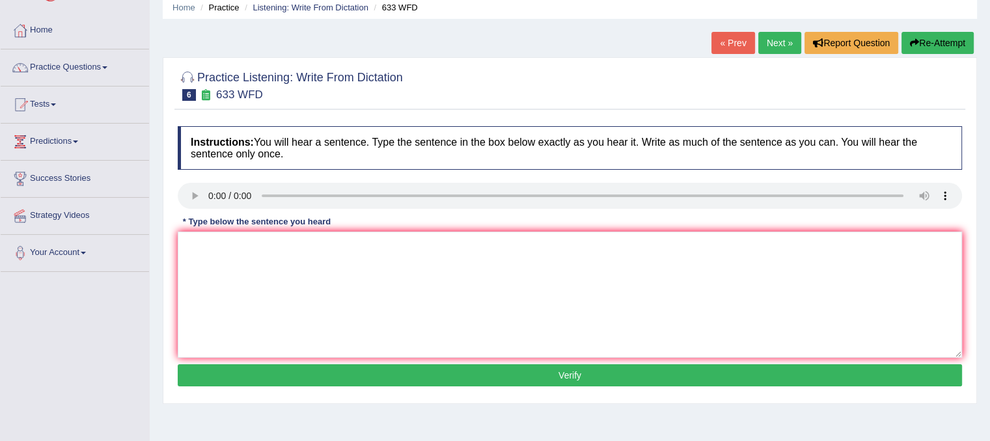
drag, startPoint x: 574, startPoint y: 361, endPoint x: 662, endPoint y: 296, distance: 109.7
click at [662, 296] on div "Instructions: You will hear a sentence. Type the sentence in the box below exac…" at bounding box center [569, 258] width 791 height 277
click at [662, 296] on textarea at bounding box center [570, 295] width 784 height 126
click at [263, 305] on textarea at bounding box center [570, 295] width 784 height 126
click at [271, 313] on textarea at bounding box center [570, 295] width 784 height 126
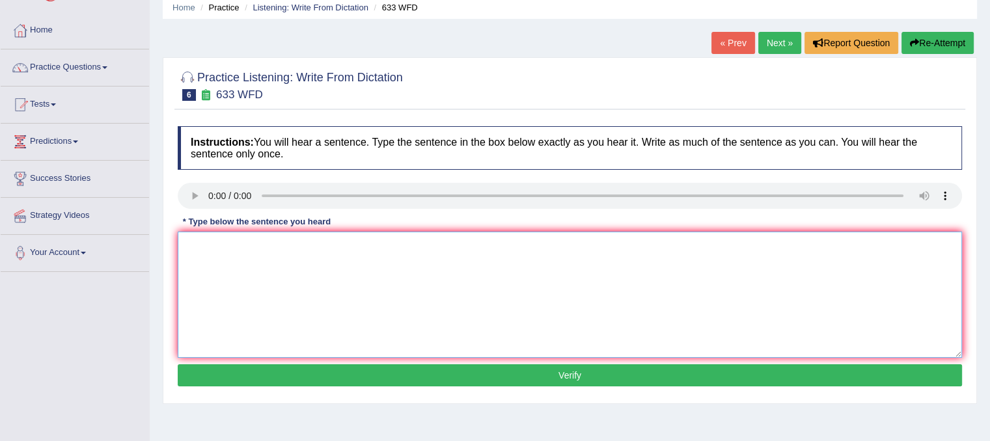
click at [271, 313] on textarea at bounding box center [570, 295] width 784 height 126
type textarea "ฑ"
click at [271, 313] on textarea "Research shows that exercising maks us feel better." at bounding box center [570, 295] width 784 height 126
click at [302, 316] on textarea "Research shows that exercising maks us feel better." at bounding box center [570, 295] width 784 height 126
click at [320, 247] on textarea "Research shows that exercising maks us feel better." at bounding box center [570, 295] width 784 height 126
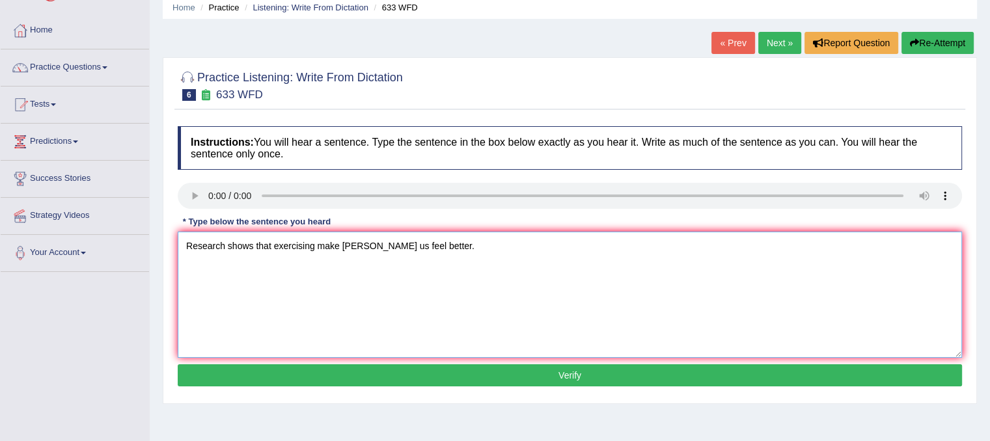
click at [417, 323] on textarea "Research shows that exercising make maks us feel better." at bounding box center [570, 295] width 784 height 126
type textarea "Research shows that exercising make maks us feel better."
click at [430, 370] on button "Verify" at bounding box center [570, 375] width 784 height 22
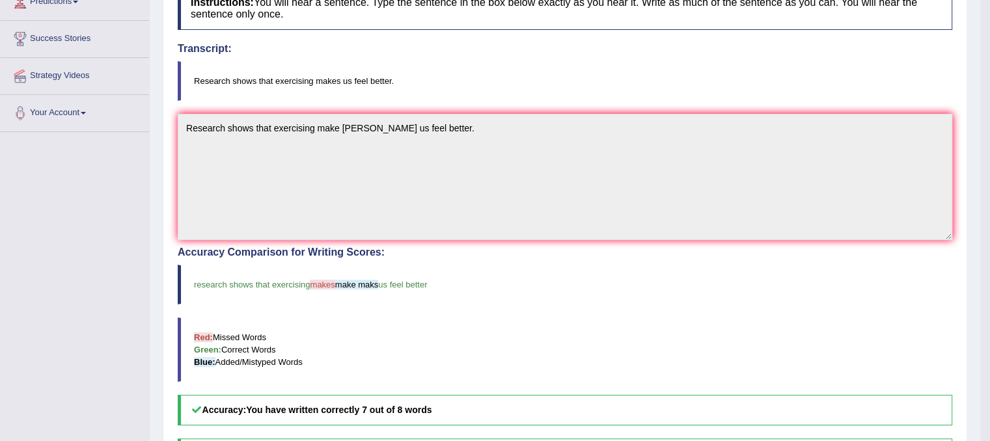
scroll to position [0, 0]
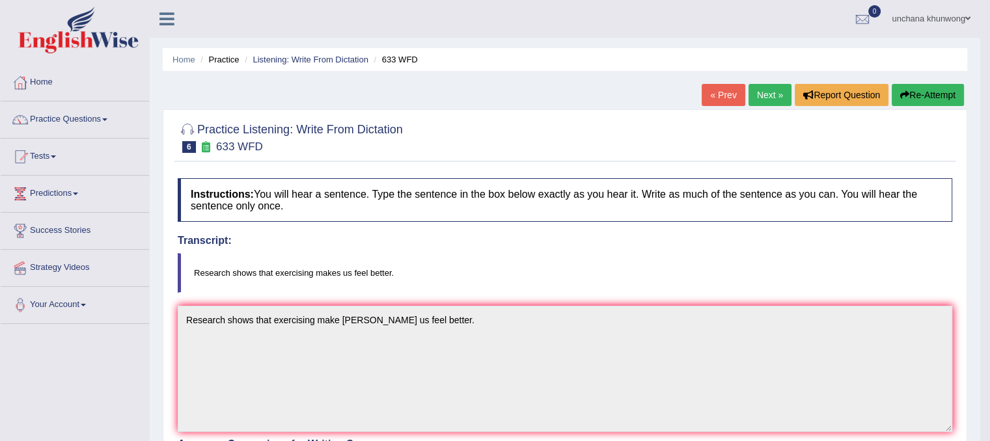
click at [770, 94] on link "Next »" at bounding box center [770, 95] width 43 height 22
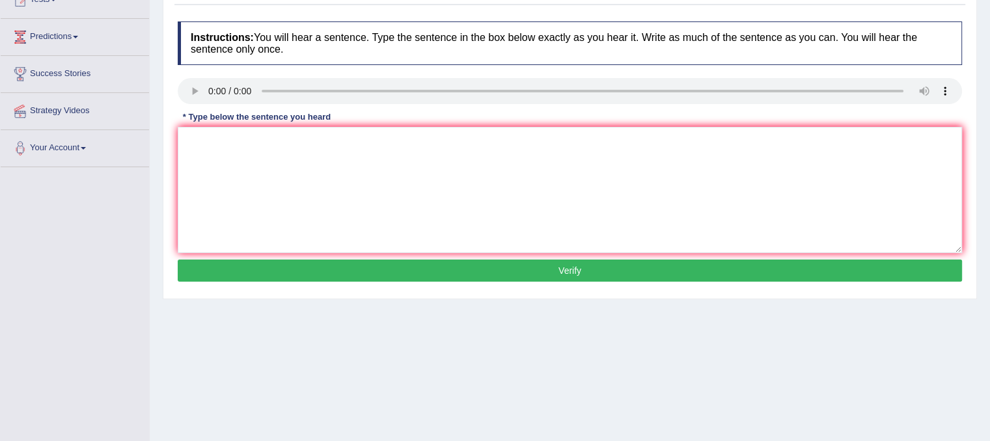
scroll to position [157, 0]
drag, startPoint x: 276, startPoint y: 240, endPoint x: 307, endPoint y: 225, distance: 34.1
click at [307, 225] on textarea at bounding box center [570, 190] width 784 height 126
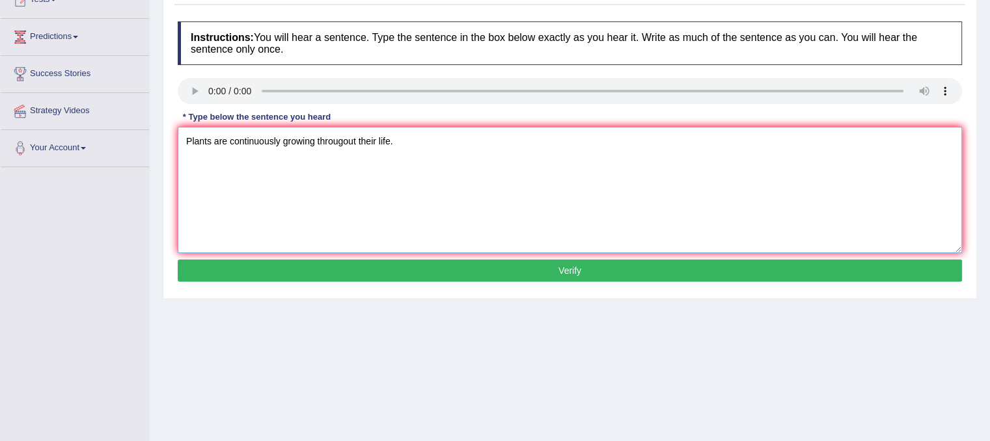
click at [547, 204] on textarea "Plants are continuously growing througout their life." at bounding box center [570, 190] width 784 height 126
type textarea "Plants are continuously growing througout their life."
click at [510, 260] on button "Verify" at bounding box center [570, 271] width 784 height 22
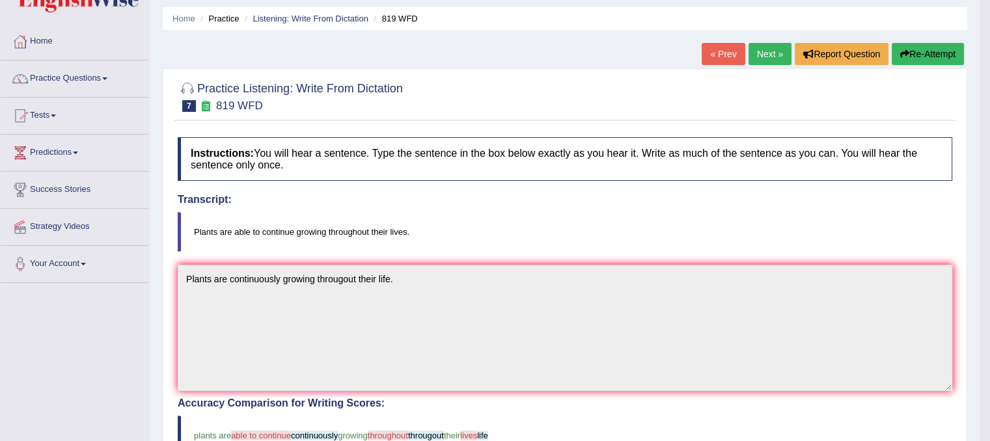
scroll to position [5, 0]
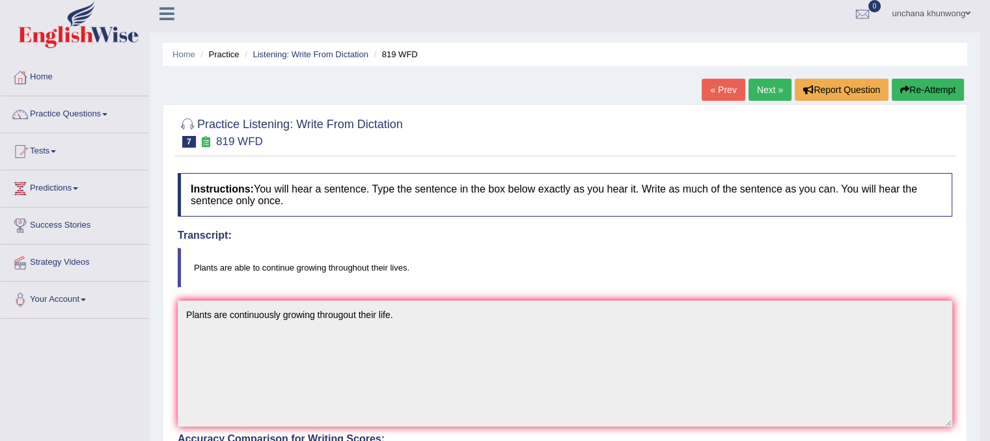
click at [928, 90] on button "Re-Attempt" at bounding box center [928, 90] width 72 height 22
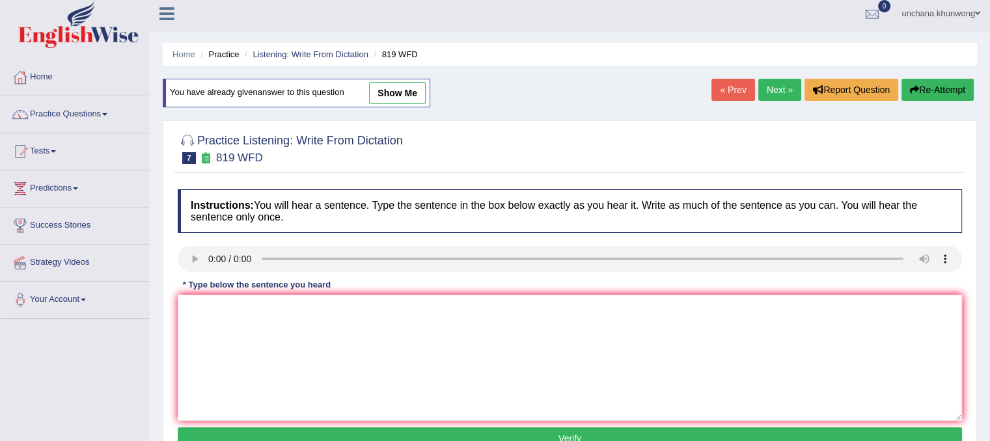
scroll to position [109, 0]
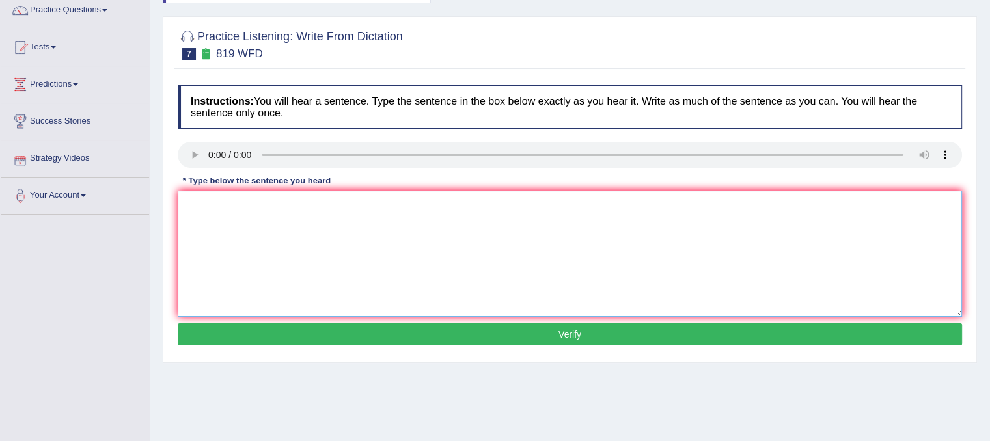
click at [255, 239] on textarea at bounding box center [570, 254] width 784 height 126
click at [316, 279] on textarea "Plants are able to continue continuously growing throughout their lives." at bounding box center [570, 254] width 784 height 126
type textarea "Plants are able to continue continuously growing throughout their lives."
click at [398, 331] on button "Verify" at bounding box center [570, 334] width 784 height 22
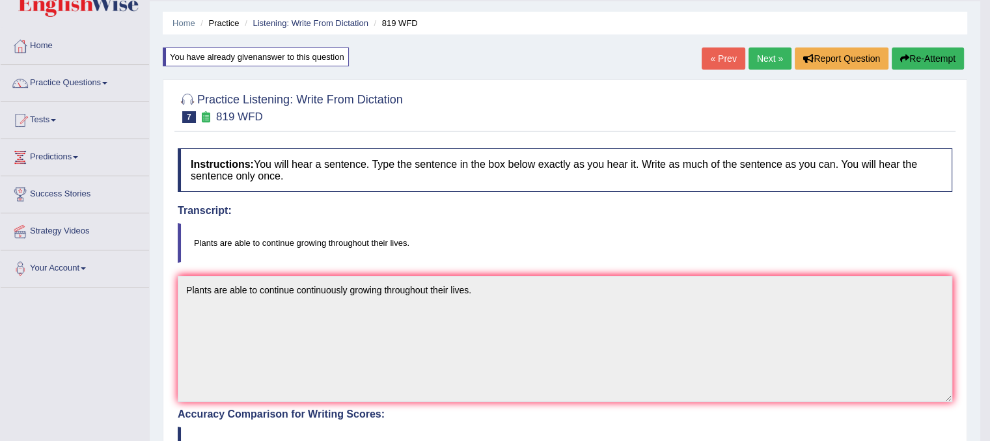
scroll to position [0, 0]
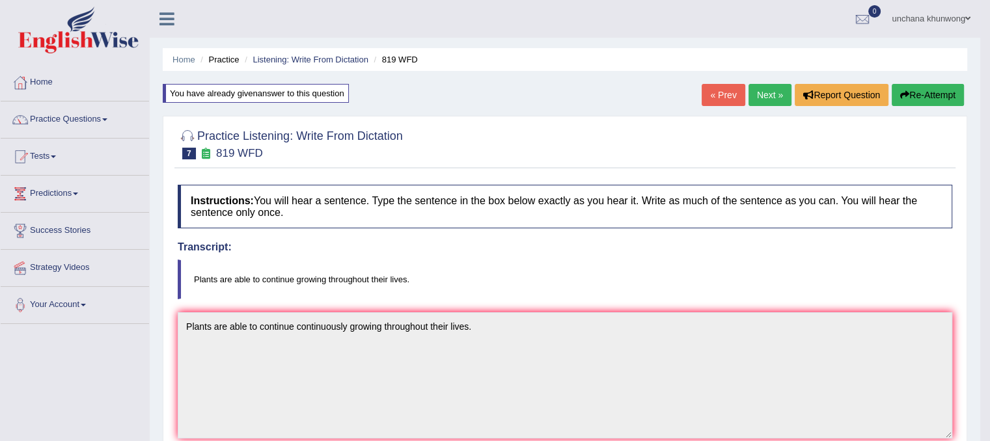
click at [761, 92] on link "Next »" at bounding box center [770, 95] width 43 height 22
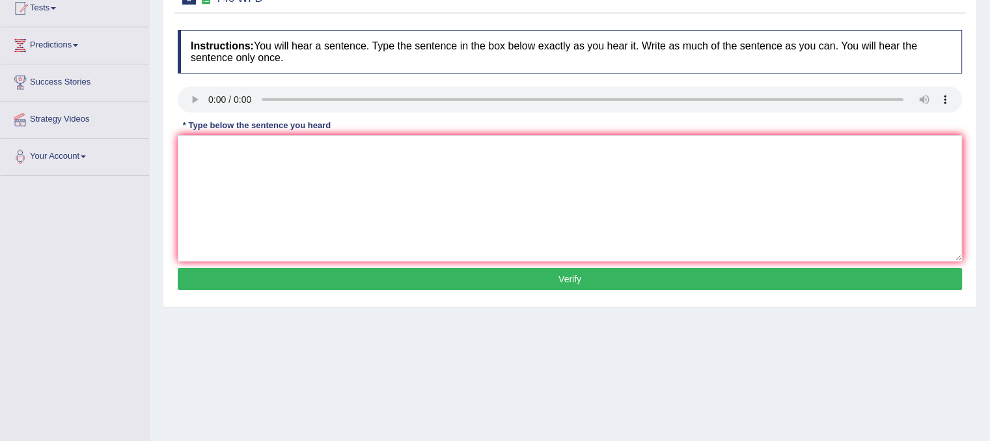
click at [359, 284] on button "Verify" at bounding box center [570, 279] width 784 height 22
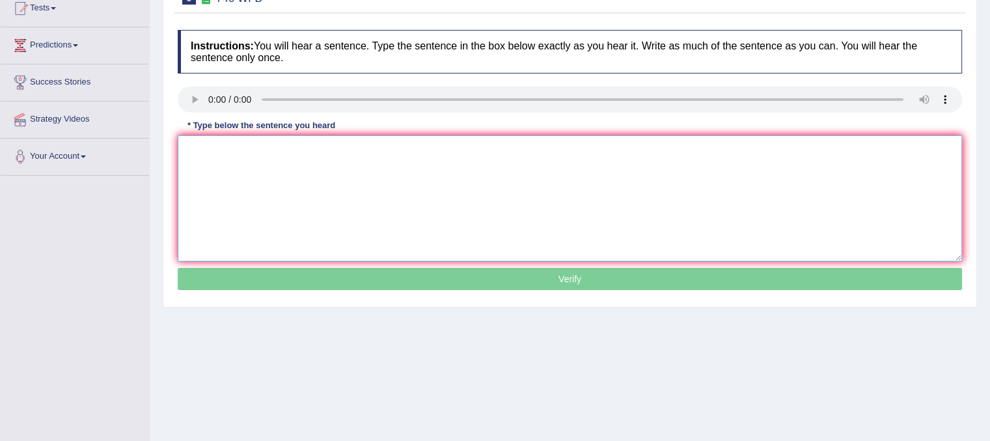
click at [453, 227] on textarea at bounding box center [570, 198] width 784 height 126
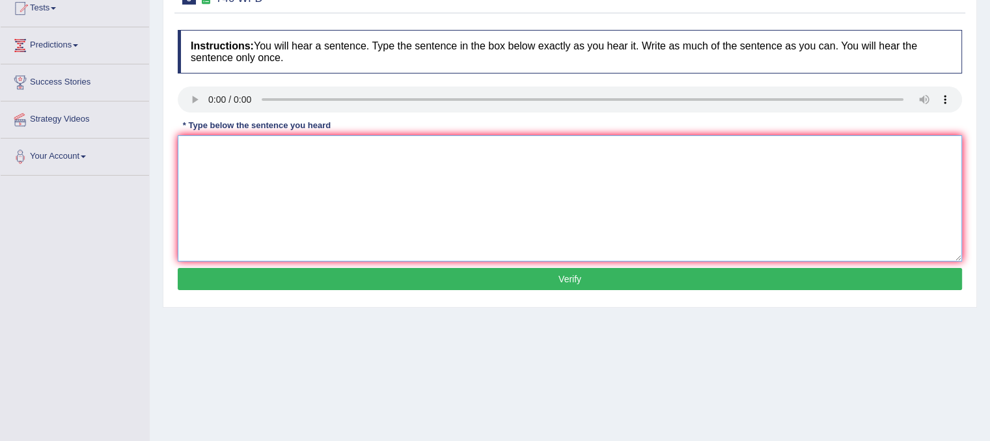
click at [453, 227] on textarea at bounding box center [570, 198] width 784 height 126
click at [819, 225] on textarea at bounding box center [570, 198] width 784 height 126
click at [543, 238] on textarea "A series of the observations are carried to the classroom." at bounding box center [570, 198] width 784 height 126
type textarea "A series of the observations are carried to the classroom."
click at [536, 277] on button "Verify" at bounding box center [570, 279] width 784 height 22
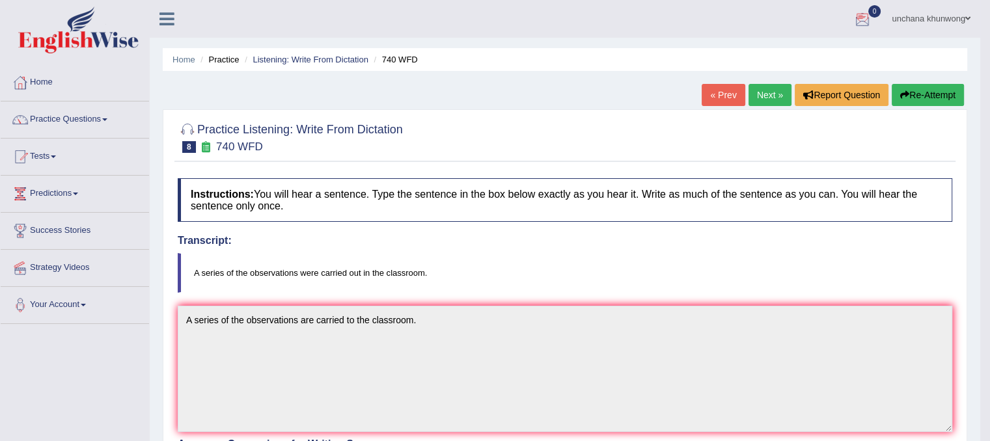
click at [762, 85] on link "Next »" at bounding box center [770, 95] width 43 height 22
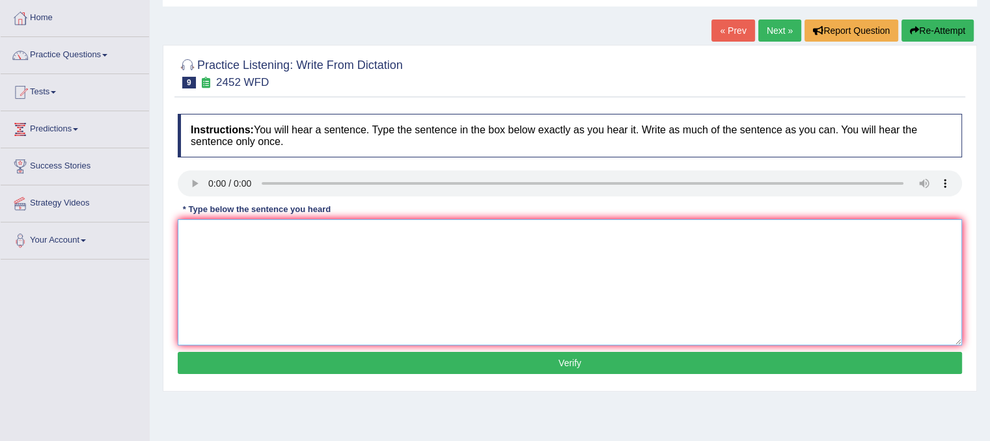
click at [292, 292] on textarea at bounding box center [570, 282] width 784 height 126
type textarea "It is a bebate about"
click at [934, 21] on button "Re-Attempt" at bounding box center [937, 31] width 72 height 22
click at [251, 287] on textarea at bounding box center [570, 282] width 784 height 126
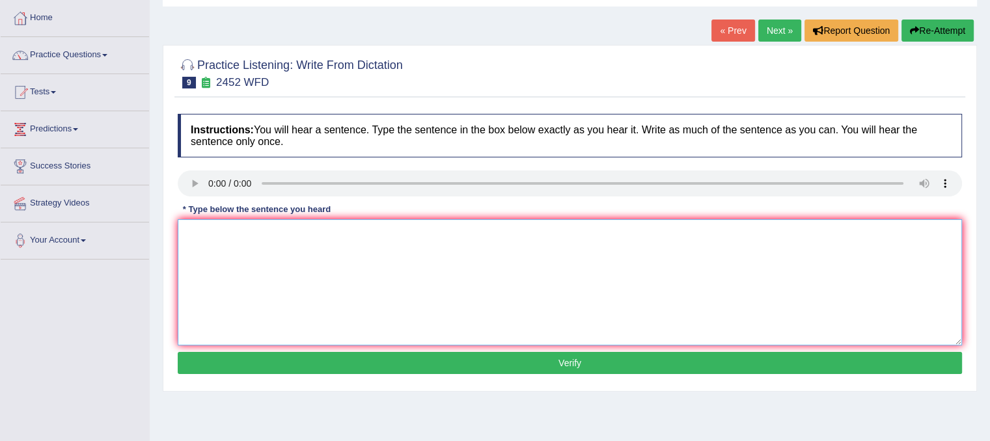
click at [251, 287] on textarea at bounding box center [570, 282] width 784 height 126
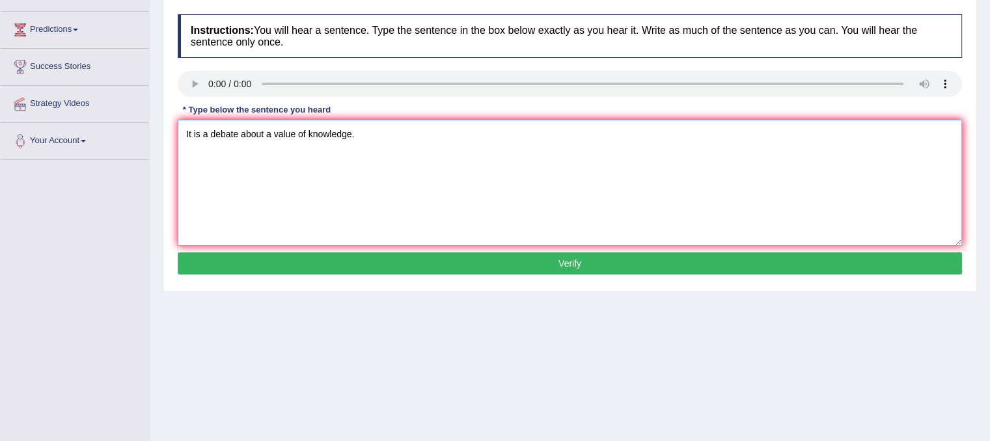
scroll to position [166, 0]
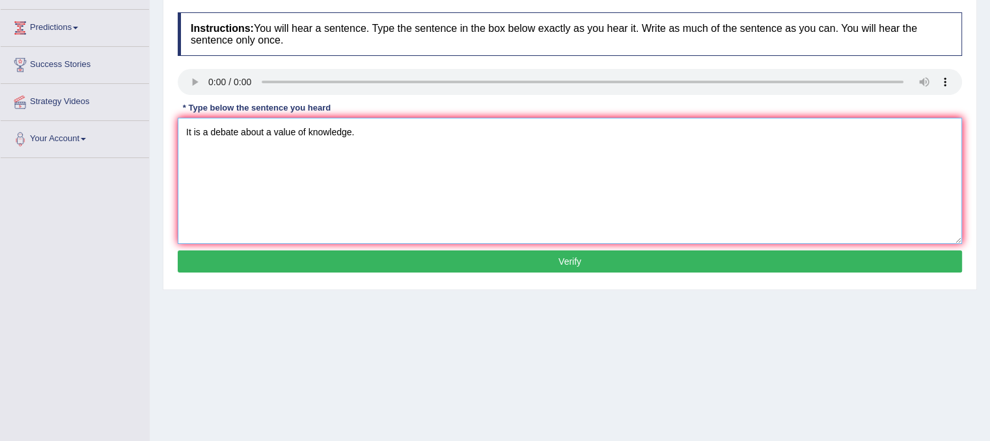
click at [786, 200] on textarea "It is a debate about a value of knowledge." at bounding box center [570, 181] width 784 height 126
click at [609, 210] on textarea "It is a debate about a value of knowledge." at bounding box center [570, 181] width 784 height 126
click at [519, 212] on textarea "It is a debate about a value of knowledge." at bounding box center [570, 181] width 784 height 126
type textarea "It is a debate about a value of knowledge."
click at [496, 260] on button "Verify" at bounding box center [570, 262] width 784 height 22
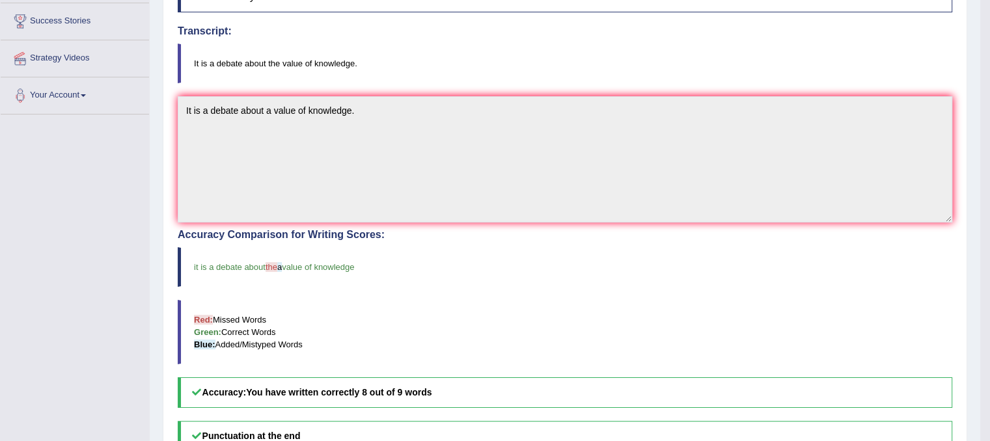
scroll to position [0, 0]
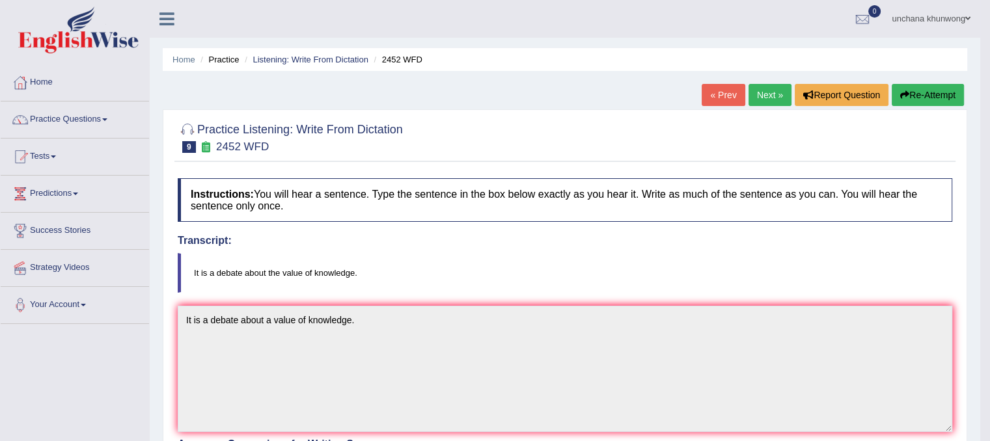
click at [763, 93] on link "Next »" at bounding box center [770, 95] width 43 height 22
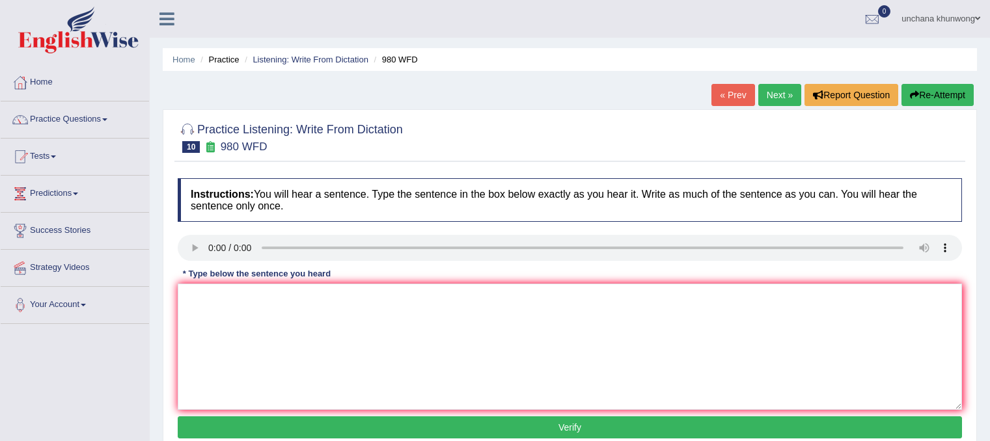
scroll to position [151, 0]
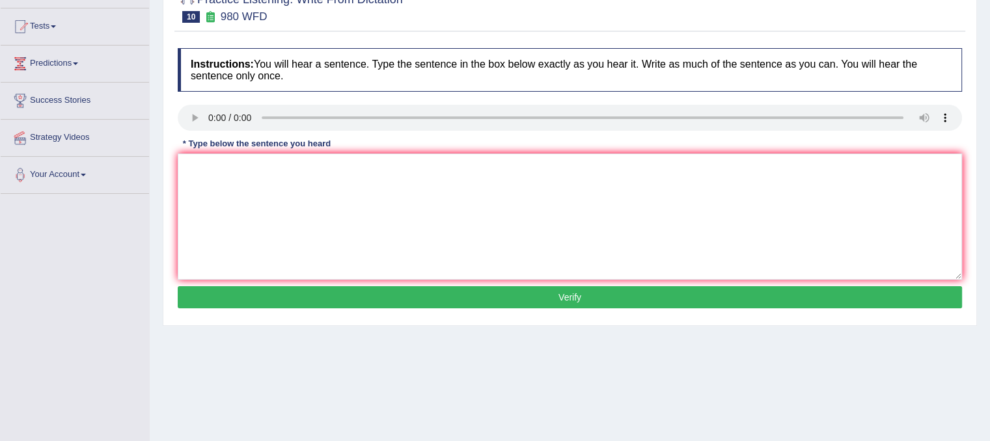
click at [989, 144] on html "Toggle navigation Home Practice Questions Speaking Practice Read Aloud Repeat S…" at bounding box center [495, 90] width 990 height 441
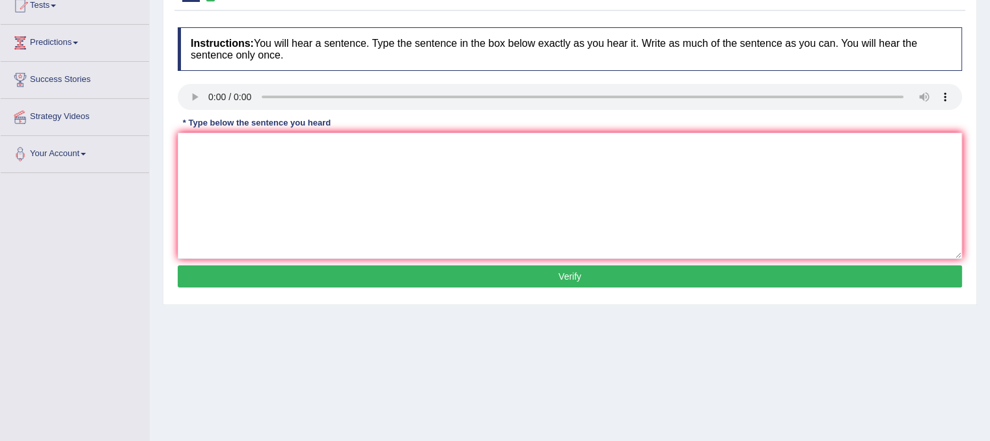
scroll to position [0, 0]
click at [253, 189] on textarea at bounding box center [570, 196] width 784 height 126
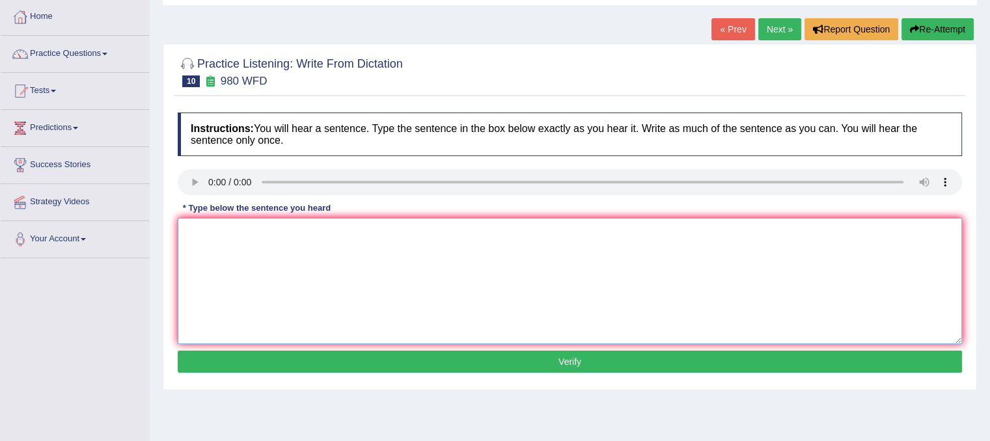
scroll to position [60, 0]
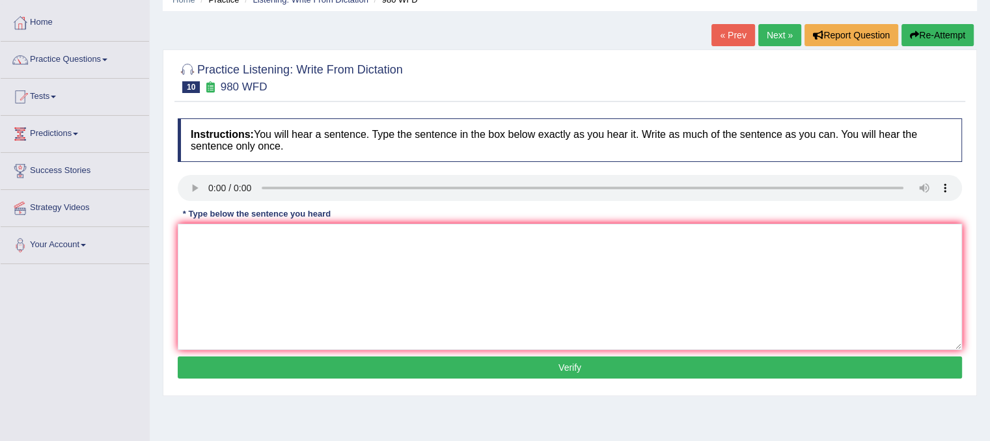
click at [782, 36] on link "Next »" at bounding box center [779, 35] width 43 height 22
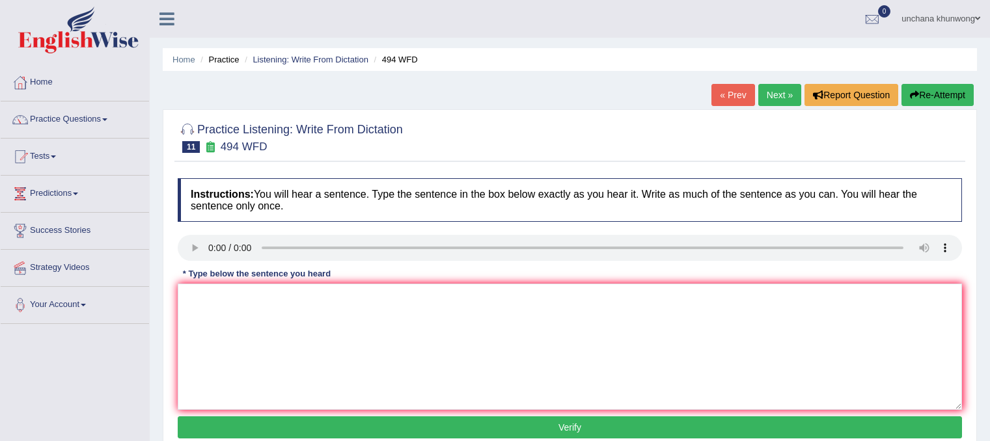
scroll to position [78, 0]
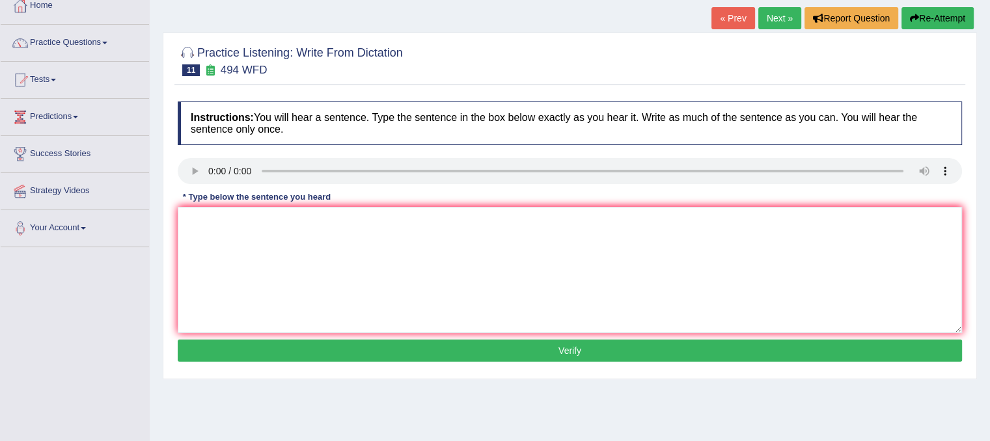
click at [989, 128] on html "Toggle navigation Home Practice Questions Speaking Practice Read Aloud Repeat S…" at bounding box center [495, 143] width 990 height 441
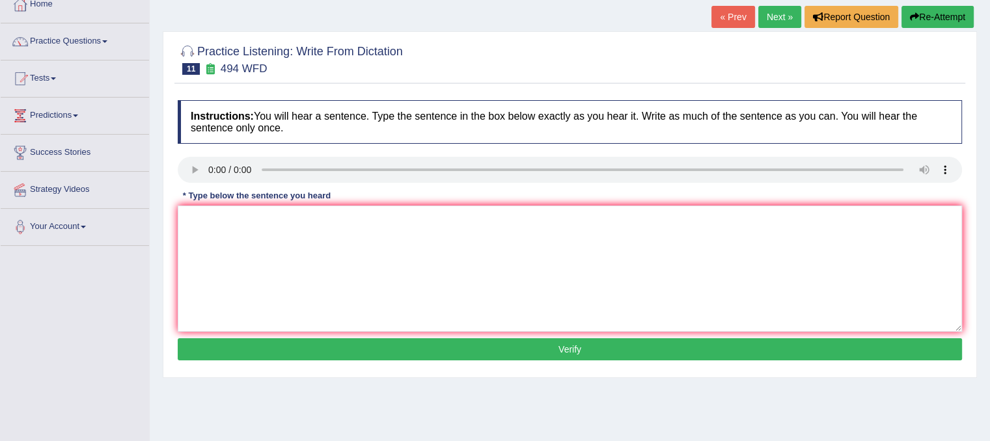
scroll to position [0, 0]
click at [236, 290] on textarea at bounding box center [570, 269] width 784 height 126
click at [634, 258] on textarea at bounding box center [570, 269] width 784 height 126
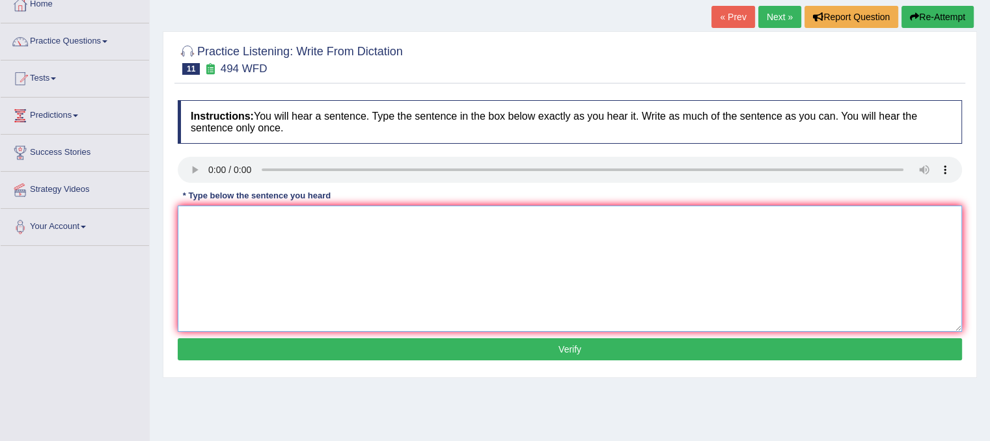
click at [634, 258] on textarea at bounding box center [570, 269] width 784 height 126
type textarea "The vobabulaqry that been used in a specific field is called jargan."
click at [559, 347] on button "Verify" at bounding box center [570, 349] width 784 height 22
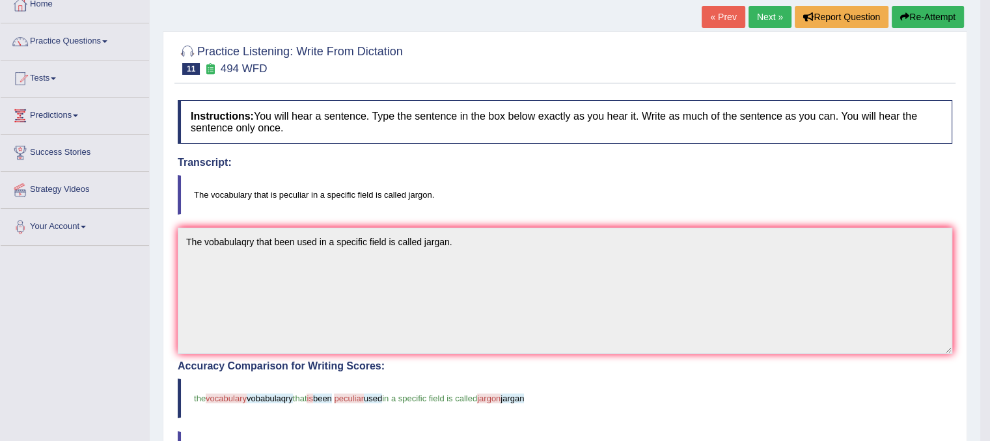
drag, startPoint x: 997, startPoint y: 95, endPoint x: 999, endPoint y: 167, distance: 72.3
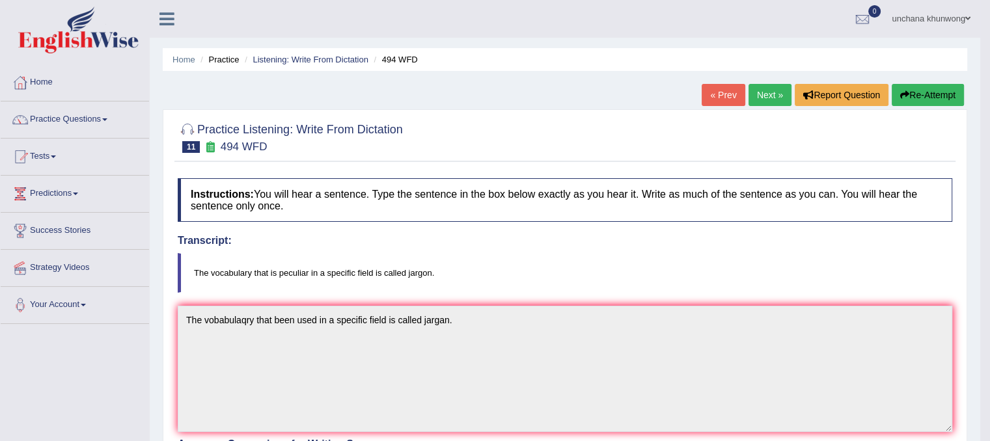
click at [762, 87] on link "Next »" at bounding box center [770, 95] width 43 height 22
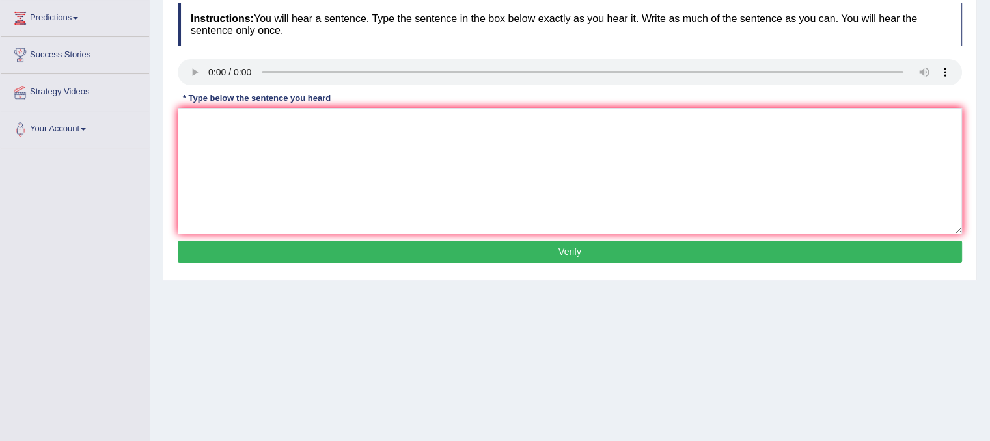
scroll to position [176, 0]
click at [302, 185] on textarea at bounding box center [570, 171] width 784 height 126
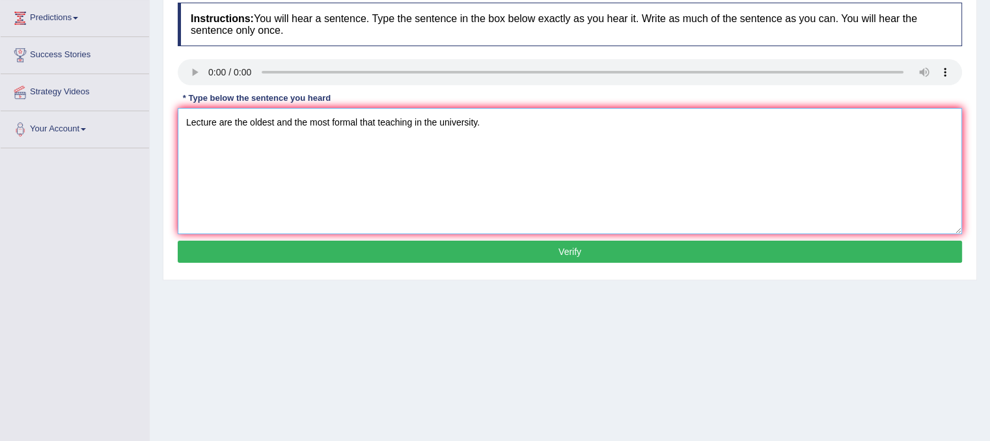
click at [302, 185] on textarea "Lecture are the oldest and the most formal that teaching in the university." at bounding box center [570, 171] width 784 height 126
click at [323, 206] on textarea "Lecture are the oldest and the most formal that teaching in the university." at bounding box center [570, 171] width 784 height 126
click at [215, 120] on textarea "Lecture are the oldest and the most formal that teaching in the university." at bounding box center [570, 171] width 784 height 126
click at [260, 172] on textarea "Lectures are the oldest and the most formal that teaching in the university." at bounding box center [570, 171] width 784 height 126
click at [292, 185] on textarea "Lectures are the oldest and the most formal that teaching in the university." at bounding box center [570, 171] width 784 height 126
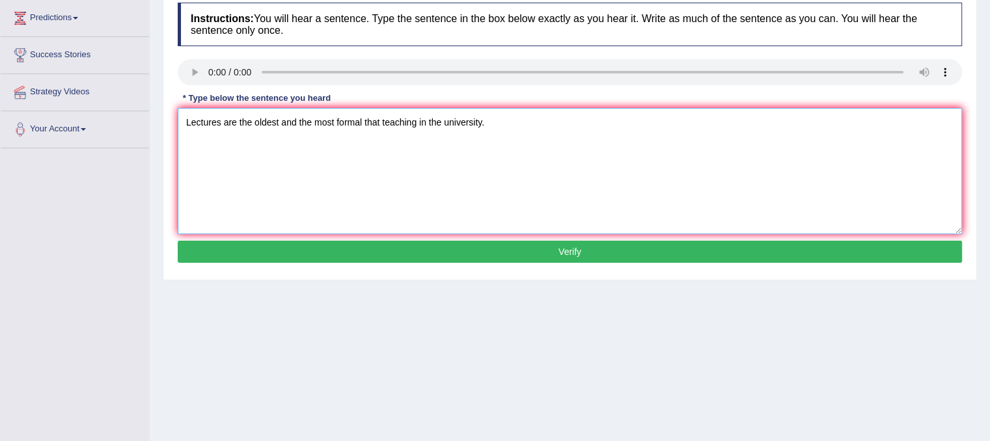
type textarea "Lectures are the oldest and the most formal that teaching in the university."
click at [307, 245] on button "Verify" at bounding box center [570, 252] width 784 height 22
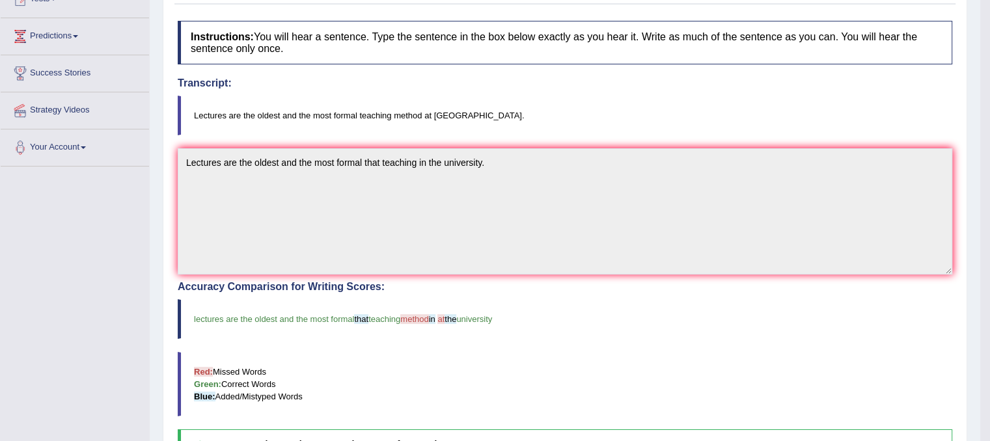
scroll to position [0, 0]
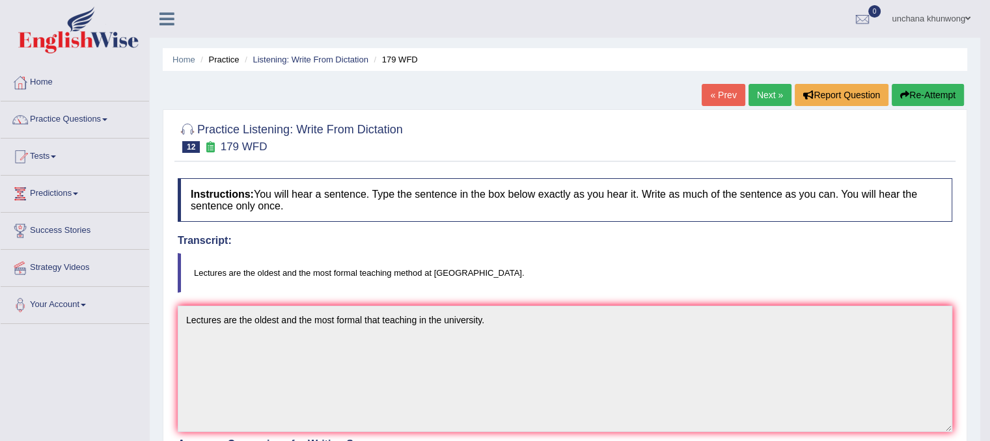
click at [764, 90] on link "Next »" at bounding box center [770, 95] width 43 height 22
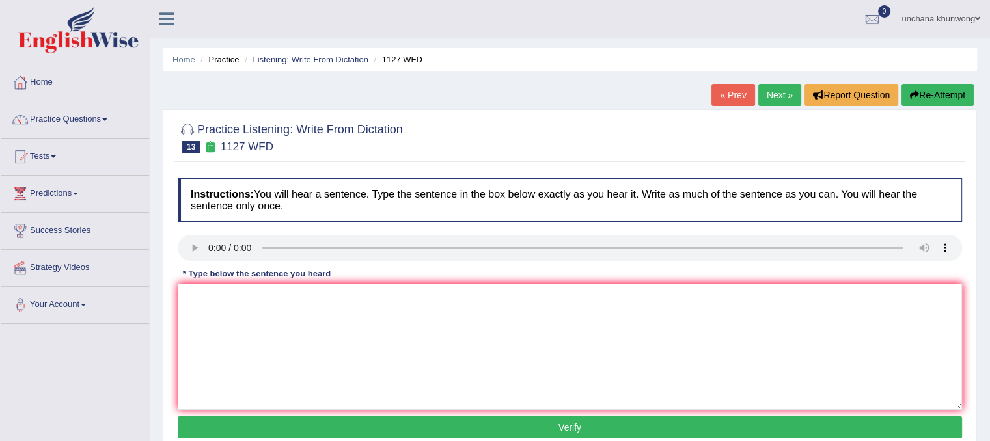
scroll to position [141, 0]
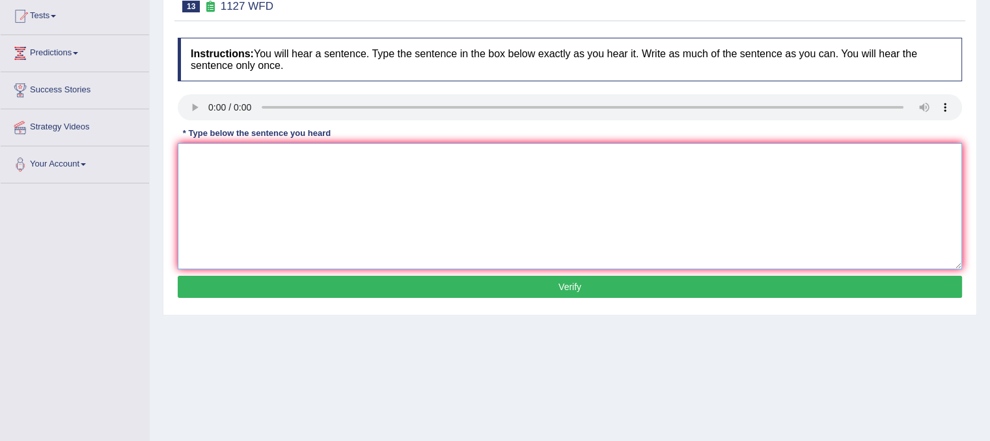
click at [241, 199] on textarea at bounding box center [570, 206] width 784 height 126
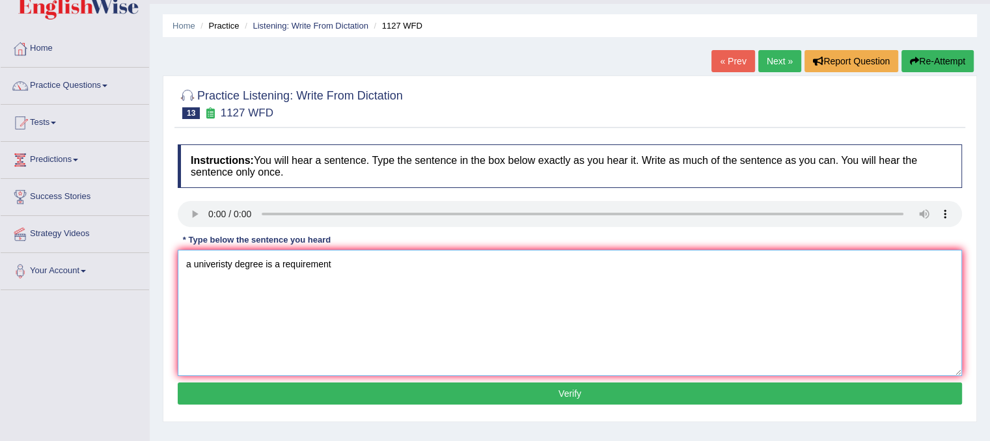
scroll to position [0, 0]
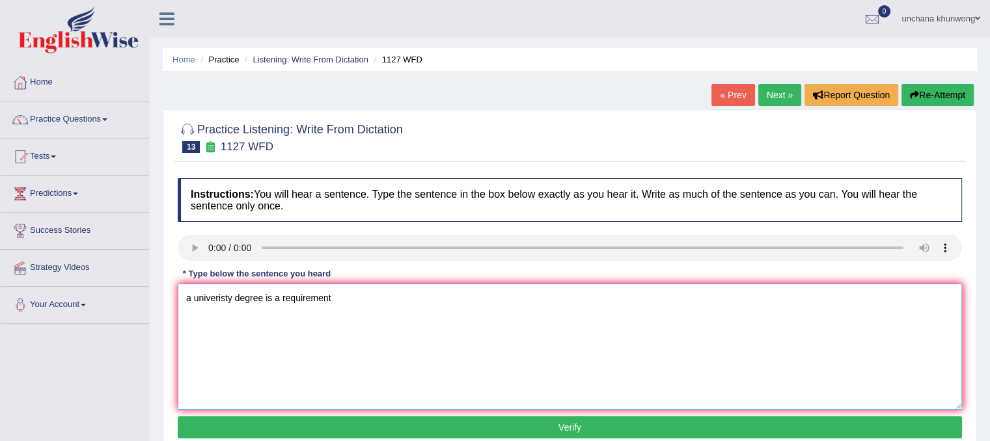
type textarea "a univeristy degree is a requirement"
click at [956, 90] on button "Re-Attempt" at bounding box center [937, 95] width 72 height 22
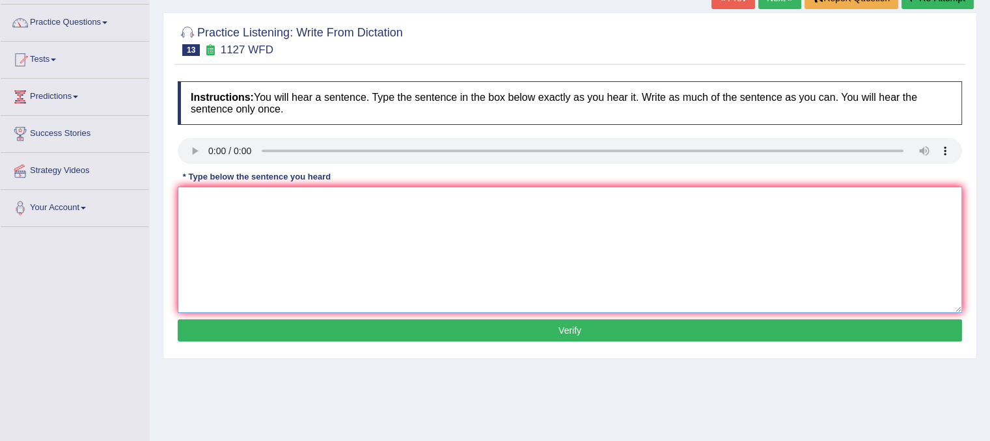
click at [250, 259] on textarea at bounding box center [570, 250] width 784 height 126
click at [186, 206] on textarea "to enter meny ptofessions." at bounding box center [570, 250] width 784 height 126
click at [695, 243] on textarea "A university degree is a requirement to enter meny ptofessions." at bounding box center [570, 250] width 784 height 126
click at [674, 253] on textarea "A university degree is a requirement to enter meny ptofessions." at bounding box center [570, 250] width 784 height 126
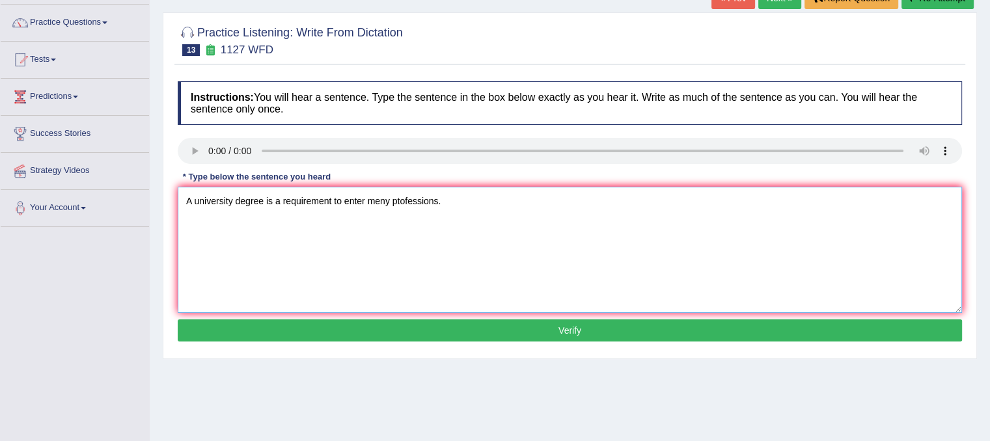
click at [398, 201] on textarea "A university degree is a requirement to enter meny ptofessions." at bounding box center [570, 250] width 784 height 126
click at [450, 235] on textarea "A university degree is a requirement to enter meny professions." at bounding box center [570, 250] width 784 height 126
click at [380, 206] on textarea "A university degree is a requirement to enter meny professions." at bounding box center [570, 250] width 784 height 126
click at [566, 239] on textarea "A university degree is a requirement to enter many professions." at bounding box center [570, 250] width 784 height 126
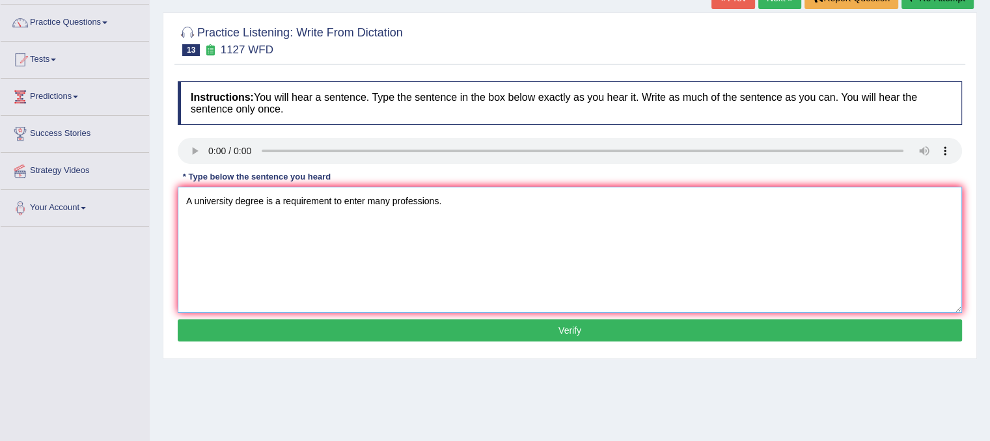
click at [566, 239] on textarea "A university degree is a requirement to enter many professions." at bounding box center [570, 250] width 784 height 126
type textarea "A university degree is a requirement to enter many professions."
click at [558, 334] on button "Verify" at bounding box center [570, 331] width 784 height 22
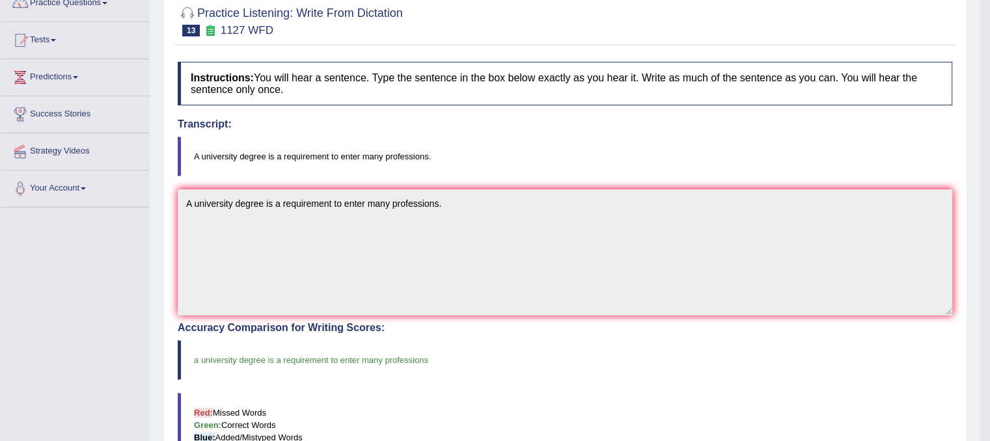
scroll to position [0, 0]
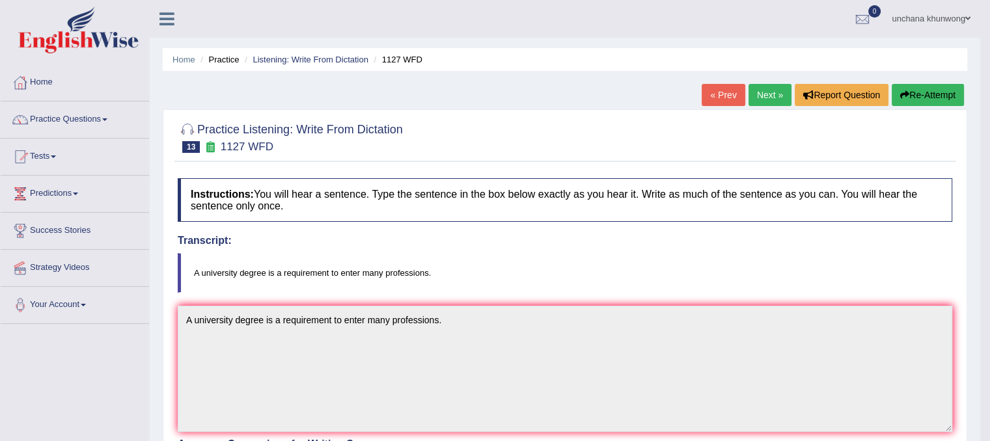
click at [770, 91] on link "Next »" at bounding box center [770, 95] width 43 height 22
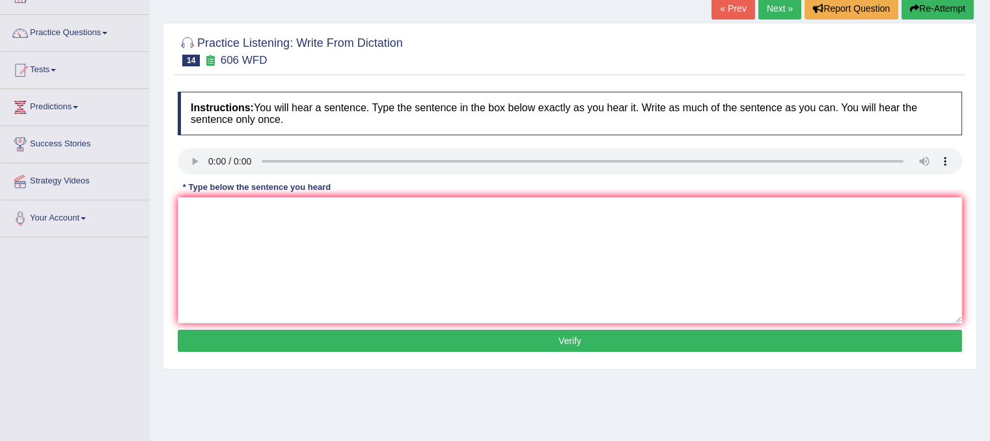
scroll to position [86, 0]
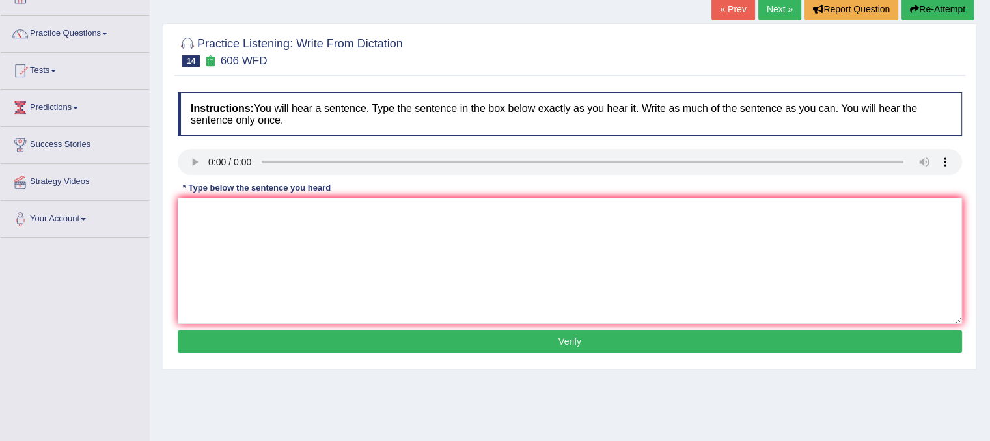
click at [758, 351] on button "Verify" at bounding box center [570, 342] width 784 height 22
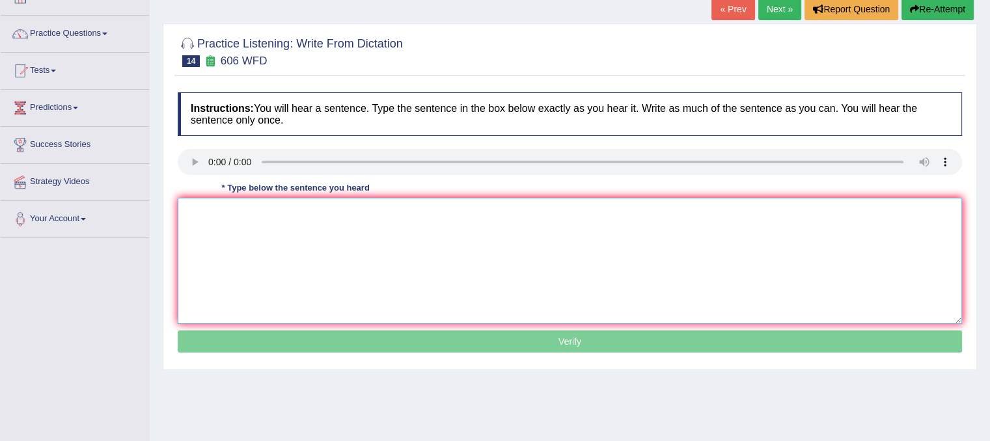
click at [822, 259] on textarea at bounding box center [570, 261] width 784 height 126
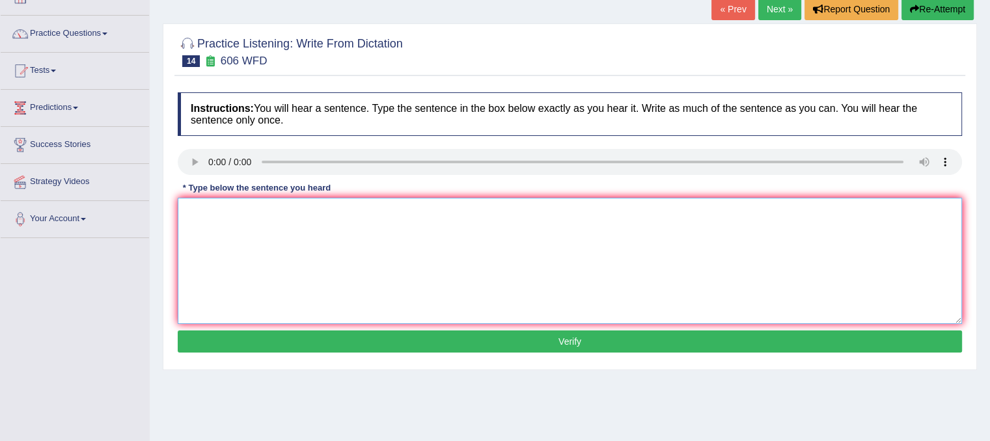
click at [822, 259] on textarea at bounding box center [570, 261] width 784 height 126
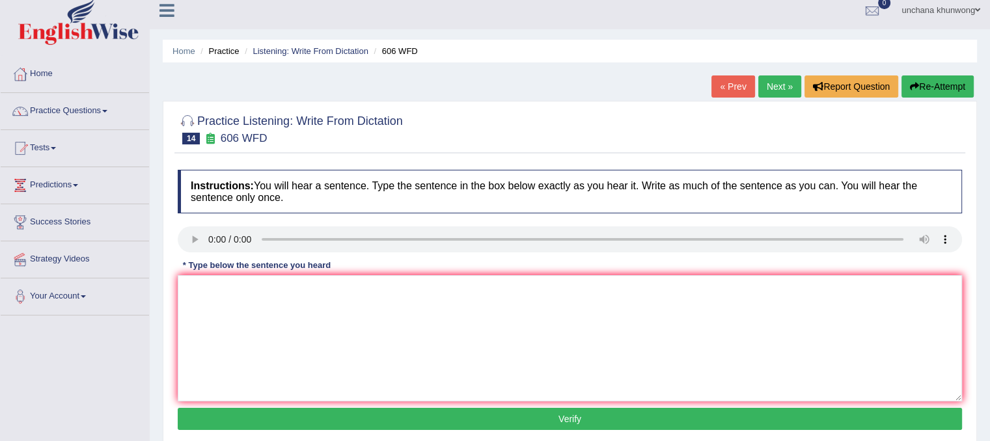
click at [928, 90] on button "Re-Attempt" at bounding box center [937, 87] width 72 height 22
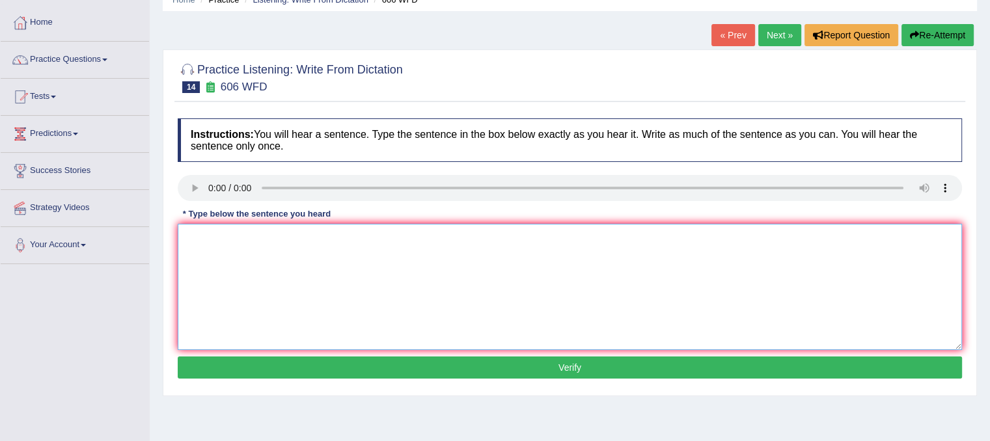
click at [257, 264] on textarea at bounding box center [570, 287] width 784 height 126
type textarea "Students"
click at [915, 34] on icon "button" at bounding box center [914, 35] width 9 height 9
click at [264, 277] on textarea at bounding box center [570, 287] width 784 height 126
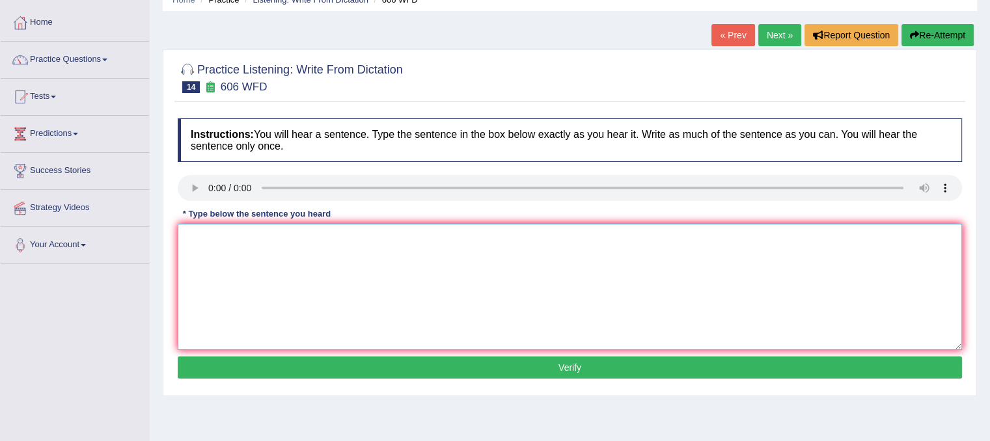
click at [264, 277] on textarea at bounding box center [570, 287] width 784 height 126
click at [184, 243] on textarea "the language and literature in the ancient gree," at bounding box center [570, 287] width 784 height 126
click at [291, 299] on textarea "Student were studying the language and literature in the ancient gree," at bounding box center [570, 287] width 784 height 126
click at [568, 288] on textarea "Student were studying the language and literature in the ancient gree," at bounding box center [570, 287] width 784 height 126
click at [533, 307] on textarea "Student were studying the language and literature in the ancient gree," at bounding box center [570, 287] width 784 height 126
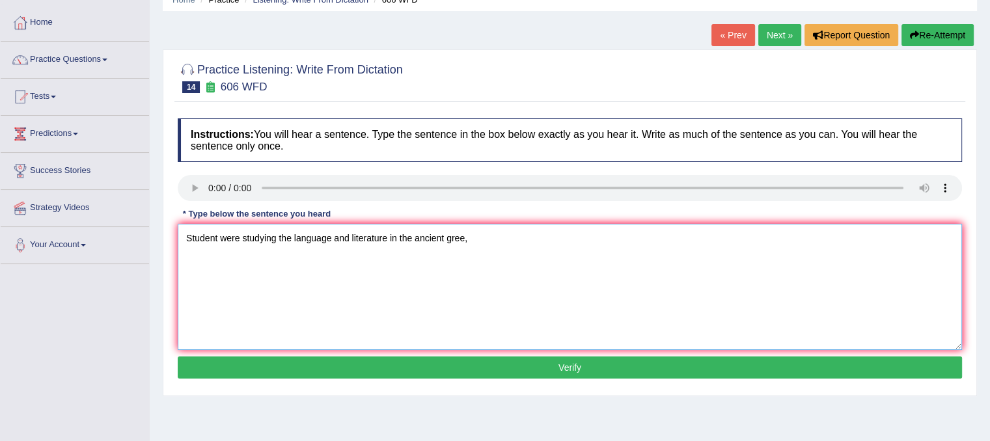
click at [510, 300] on textarea "Student were studying the language and literature in the ancient gree," at bounding box center [570, 287] width 784 height 126
click at [489, 255] on textarea "Student were studying the language and literature in the ancient gree," at bounding box center [570, 287] width 784 height 126
type textarea "Student were studying the language and literature in the ancient gree."
click at [489, 361] on button "Verify" at bounding box center [570, 368] width 784 height 22
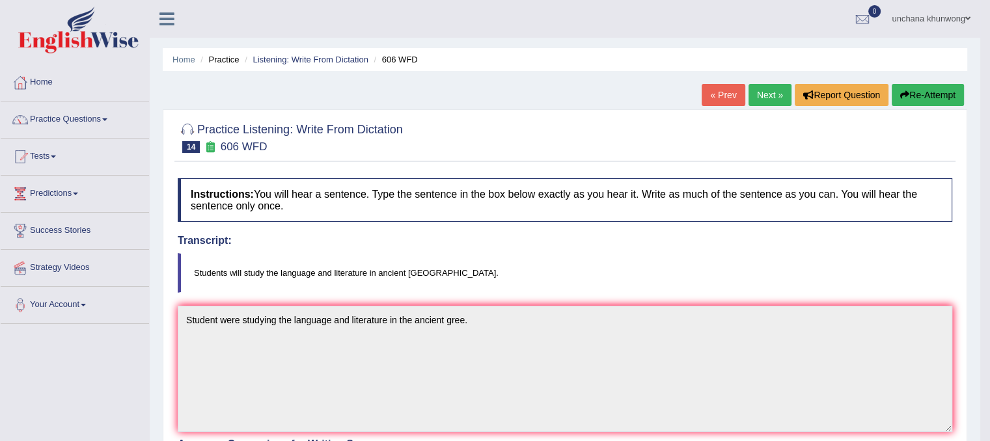
click at [763, 90] on link "Next »" at bounding box center [770, 95] width 43 height 22
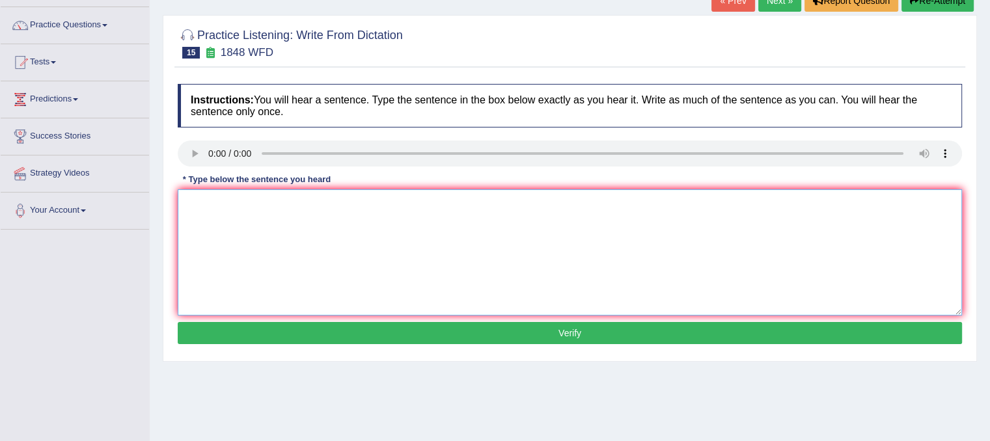
click at [266, 269] on textarea at bounding box center [570, 252] width 784 height 126
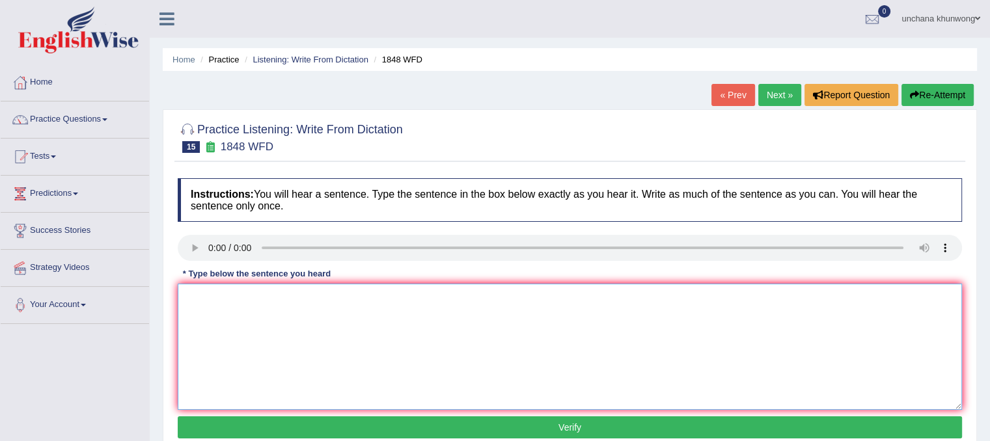
drag, startPoint x: 997, startPoint y: 1, endPoint x: 609, endPoint y: 357, distance: 527.5
click at [609, 357] on textarea at bounding box center [570, 347] width 784 height 126
click at [784, 318] on textarea at bounding box center [570, 347] width 784 height 126
click at [949, 89] on button "Re-Attempt" at bounding box center [937, 95] width 72 height 22
click at [213, 344] on textarea at bounding box center [570, 347] width 784 height 126
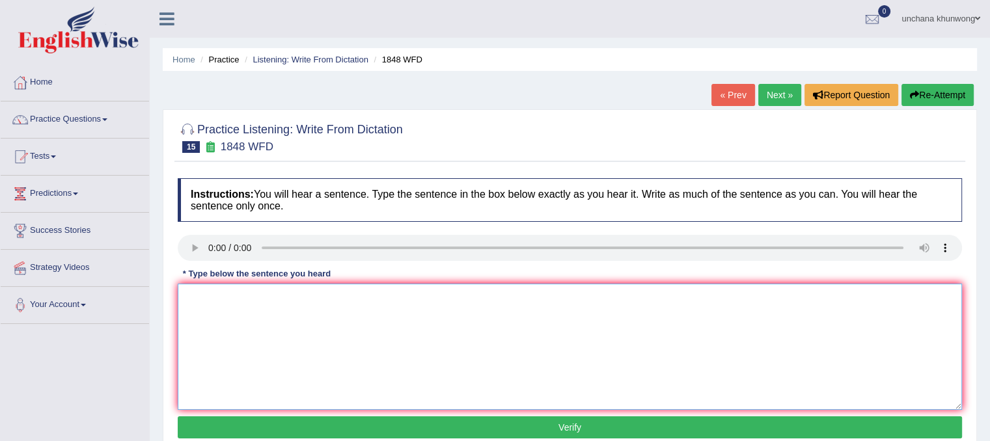
click at [213, 344] on textarea at bounding box center [570, 347] width 784 height 126
click at [351, 374] on textarea "students must present valied identification to enrol the course." at bounding box center [570, 347] width 784 height 126
click at [184, 296] on textarea "students must present valied identification to enrol the course." at bounding box center [570, 347] width 784 height 126
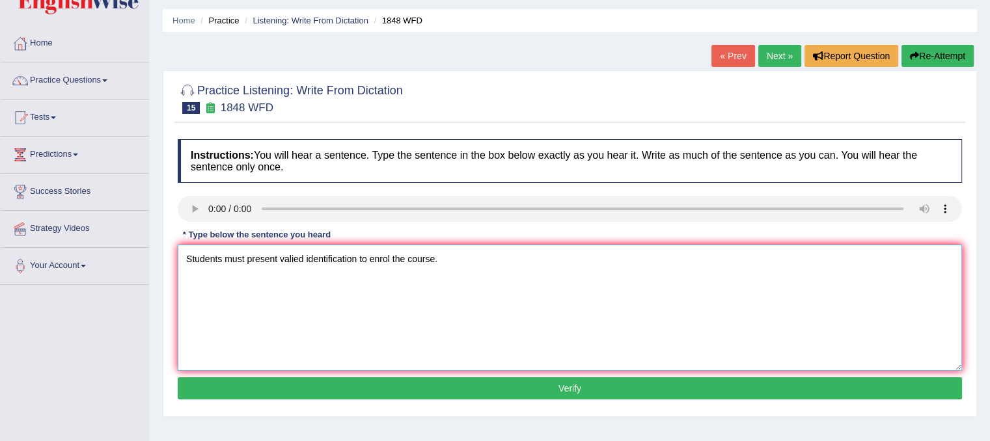
click at [480, 300] on textarea "Students must present valied identification to enrol the course." at bounding box center [570, 308] width 784 height 126
click at [440, 323] on textarea "Students must present valied identification to enrol the course." at bounding box center [570, 308] width 784 height 126
click at [305, 254] on textarea "Students must present valied identification to enrol the course." at bounding box center [570, 308] width 784 height 126
click at [447, 339] on textarea "Students must present valided identification to enrol the course." at bounding box center [570, 308] width 784 height 126
type textarea "Students must present valided identification to enrol the course."
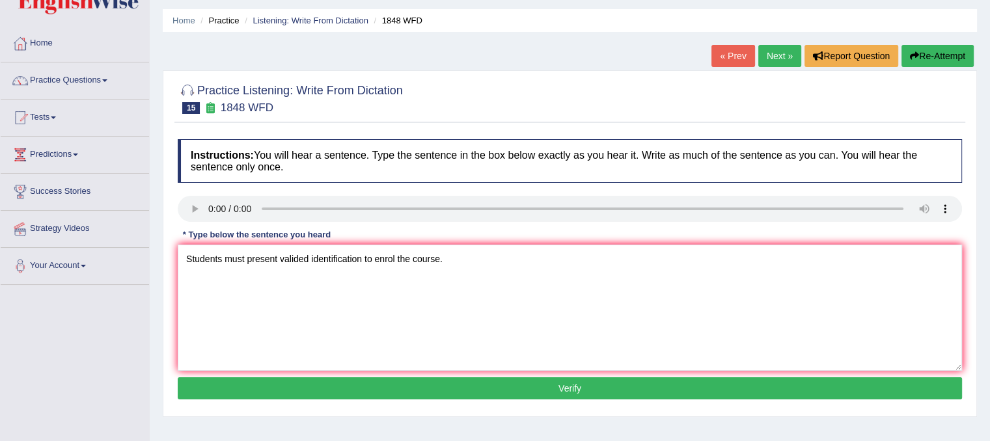
click at [453, 391] on button "Verify" at bounding box center [570, 389] width 784 height 22
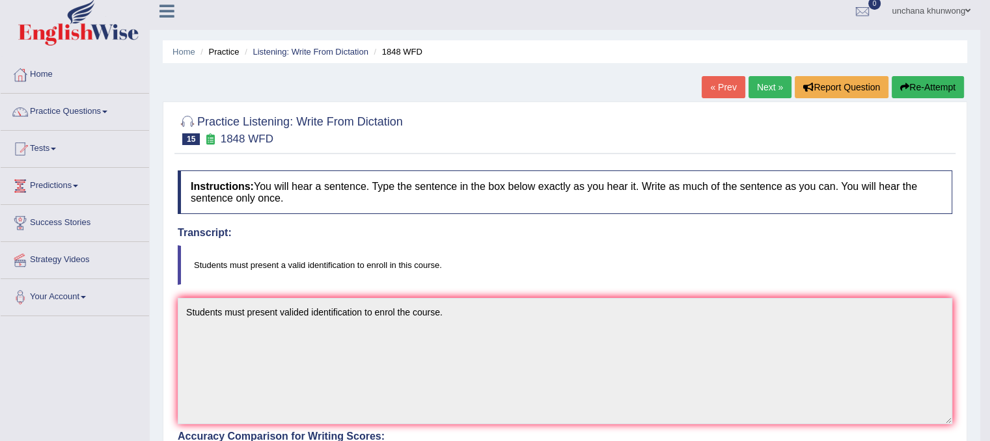
scroll to position [2, 0]
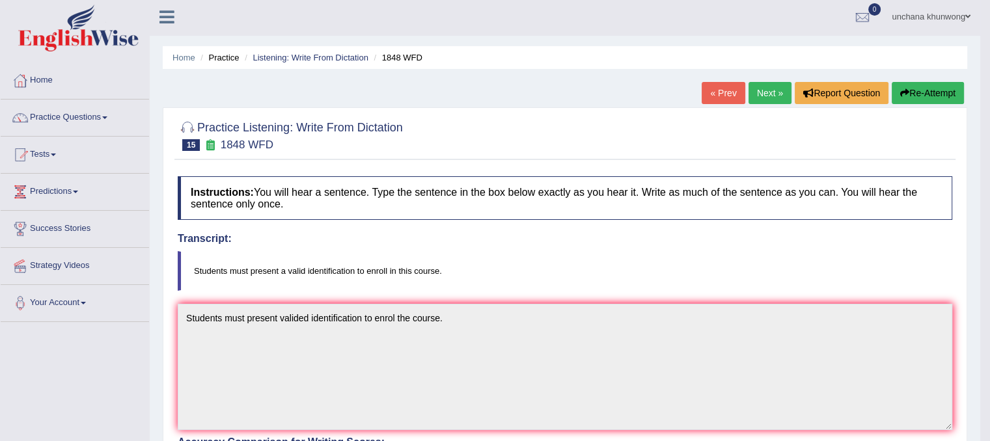
click at [778, 83] on link "Next »" at bounding box center [770, 93] width 43 height 22
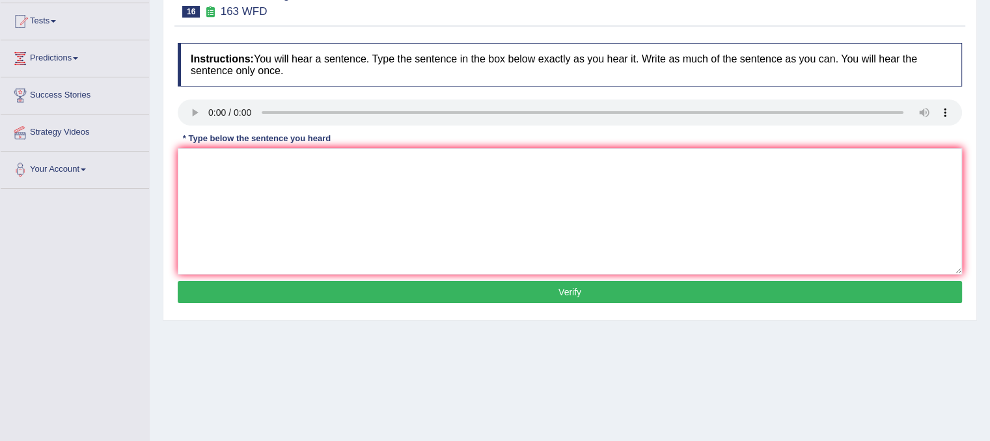
click at [982, 126] on html "Toggle navigation Home Practice Questions Speaking Practice Read Aloud Repeat S…" at bounding box center [495, 85] width 990 height 441
click at [323, 207] on textarea at bounding box center [570, 211] width 784 height 126
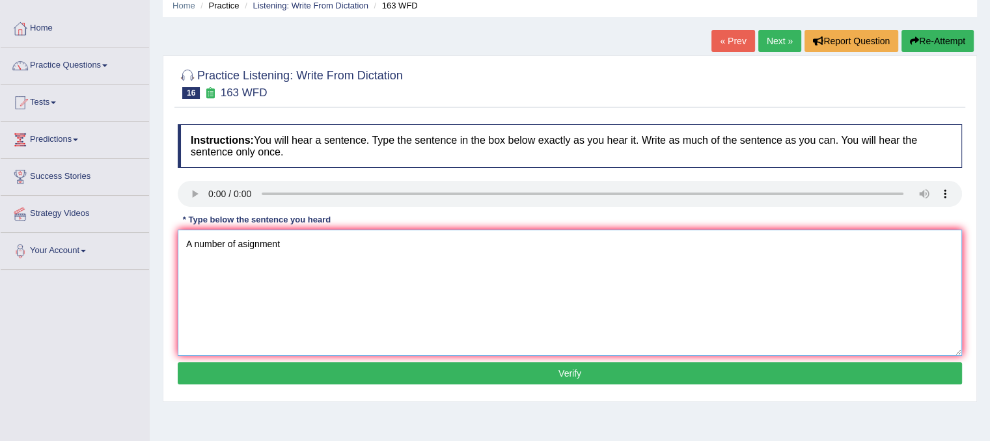
scroll to position [51, 0]
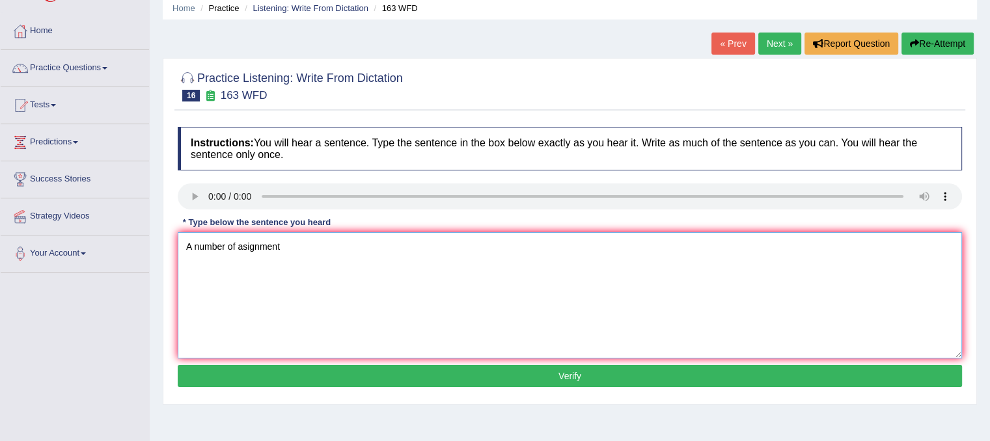
type textarea "A number of asignment"
click at [954, 49] on button "Re-Attempt" at bounding box center [937, 44] width 72 height 22
click at [230, 302] on textarea at bounding box center [570, 295] width 784 height 126
click at [187, 248] on textarea "will be submitted to the conference." at bounding box center [570, 295] width 784 height 126
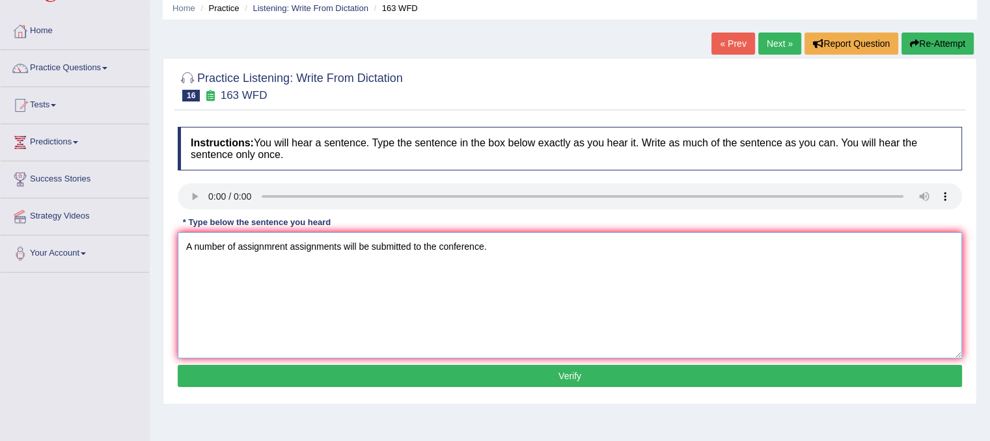
click at [598, 295] on textarea "A number of assignmrent assignments will be submitted to the conference." at bounding box center [570, 295] width 784 height 126
click at [276, 248] on textarea "A number of assignmrent assignments will be submitted to the conference." at bounding box center [570, 295] width 784 height 126
click at [415, 292] on textarea "A number of assignment assignments will be submitted to the conference." at bounding box center [570, 295] width 784 height 126
click at [422, 327] on textarea "A number of assignment assignments will be submitted to the conference." at bounding box center [570, 295] width 784 height 126
type textarea "A number of assignment assignments will be submitted to the conference."
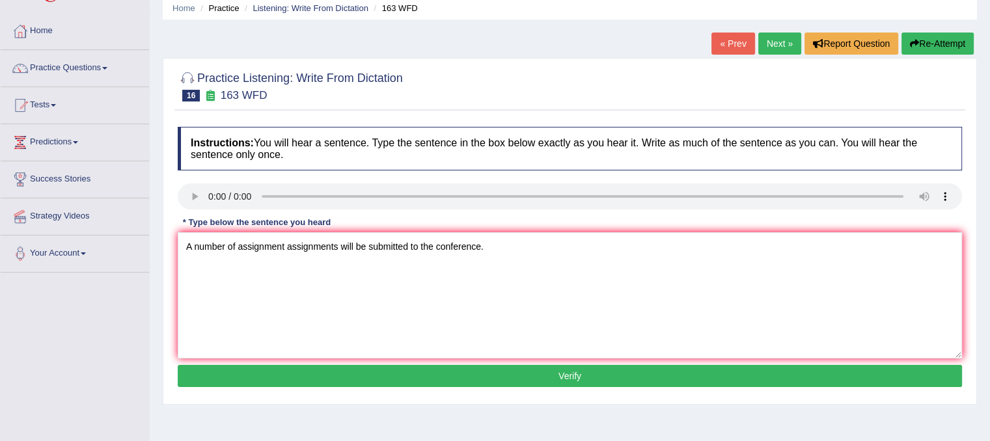
click at [426, 366] on button "Verify" at bounding box center [570, 376] width 784 height 22
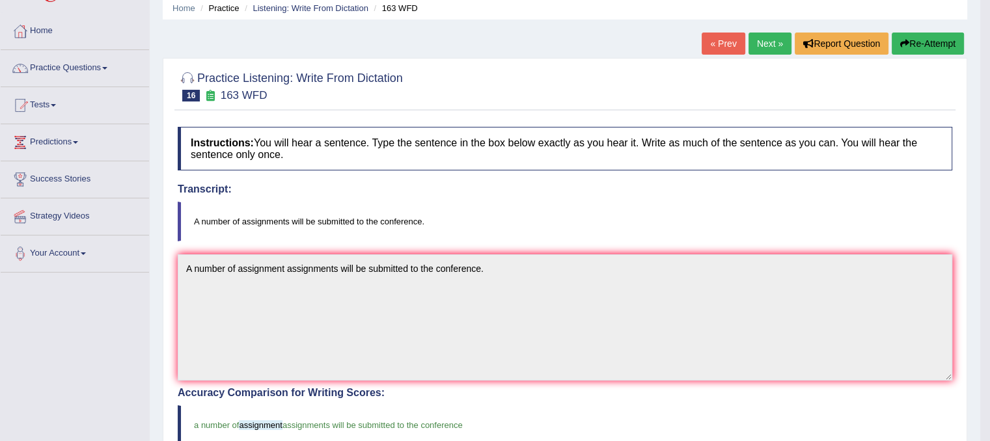
click at [763, 41] on link "Next »" at bounding box center [770, 44] width 43 height 22
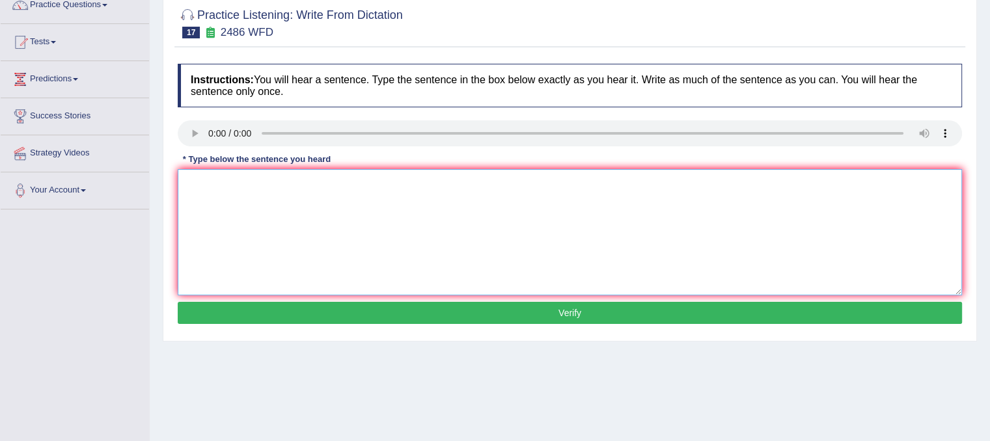
click at [249, 204] on textarea at bounding box center [570, 232] width 784 height 126
click at [249, 204] on textarea "It is quit clear that facial expression" at bounding box center [570, 232] width 784 height 126
click at [387, 191] on textarea "It is quit clear that facial expression" at bounding box center [570, 232] width 784 height 126
type textarea "It is quit clear that facial expression across the world."
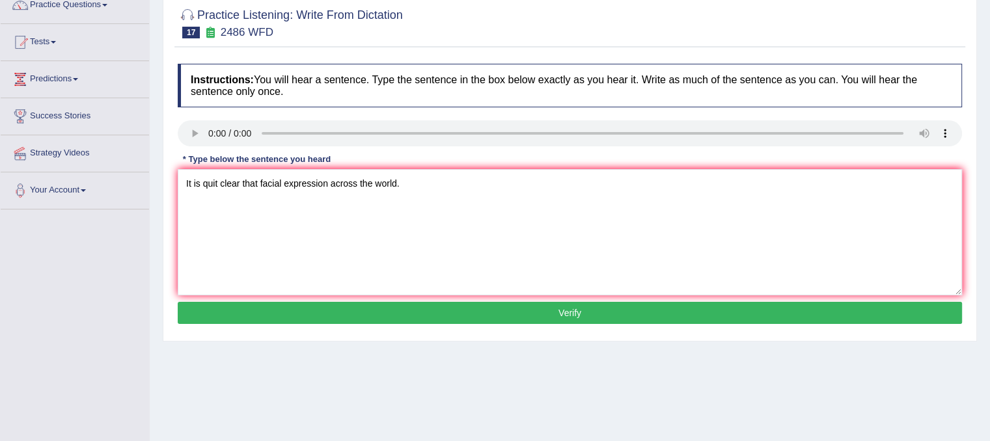
click at [411, 310] on button "Verify" at bounding box center [570, 313] width 784 height 22
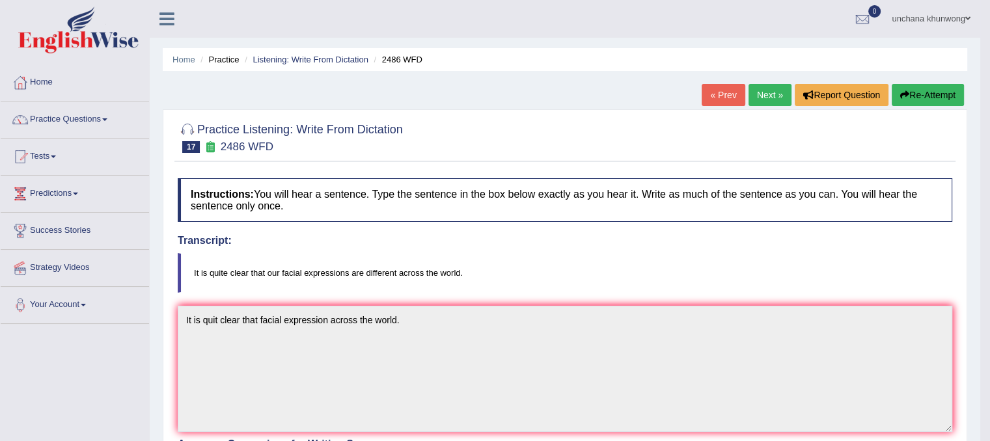
click at [942, 96] on button "Re-Attempt" at bounding box center [928, 95] width 72 height 22
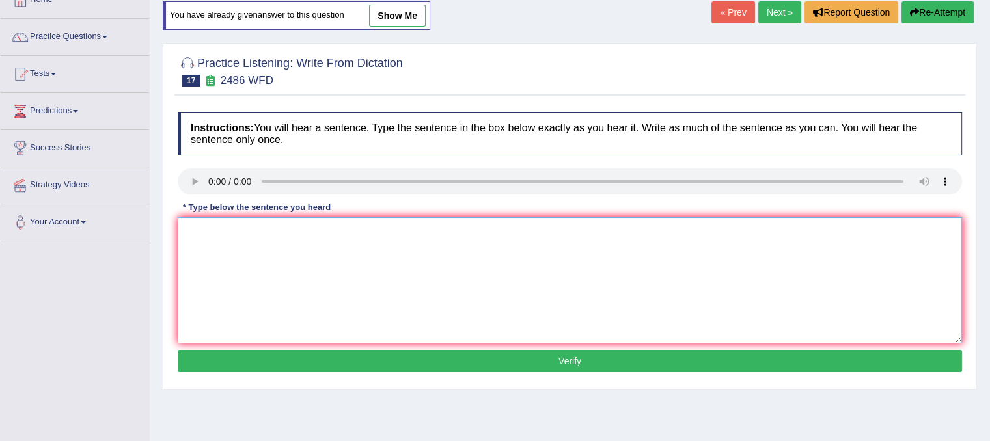
click at [228, 243] on textarea at bounding box center [570, 280] width 784 height 126
click at [514, 277] on textarea "It is quite claer the our facial expressions are different across the world." at bounding box center [570, 280] width 784 height 126
click at [247, 228] on textarea "It is quite claer the our facial expressions are different across the world." at bounding box center [570, 280] width 784 height 126
click at [424, 299] on textarea "It is quite clear that our facial expressions are different across the world." at bounding box center [570, 280] width 784 height 126
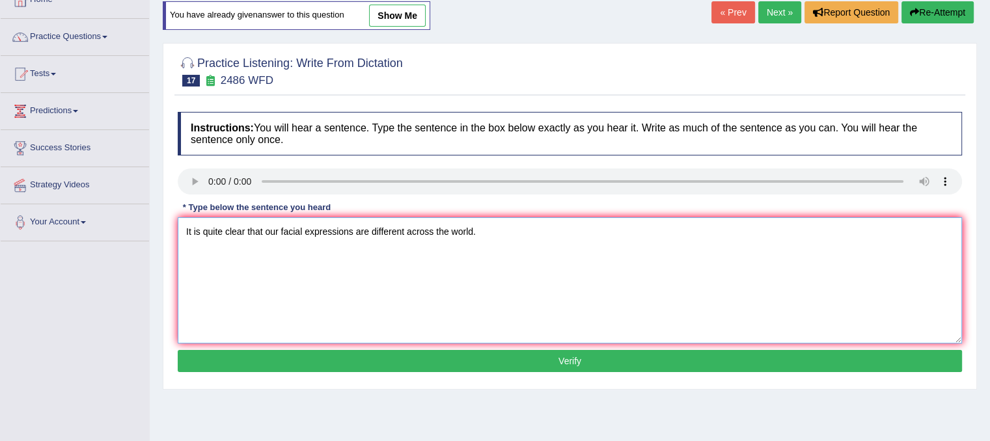
click at [462, 301] on textarea "It is quite clear that our facial expressions are different across the world." at bounding box center [570, 280] width 784 height 126
type textarea "It is quite clear that our facial expressions are different across the world."
click at [489, 366] on button "Verify" at bounding box center [570, 361] width 784 height 22
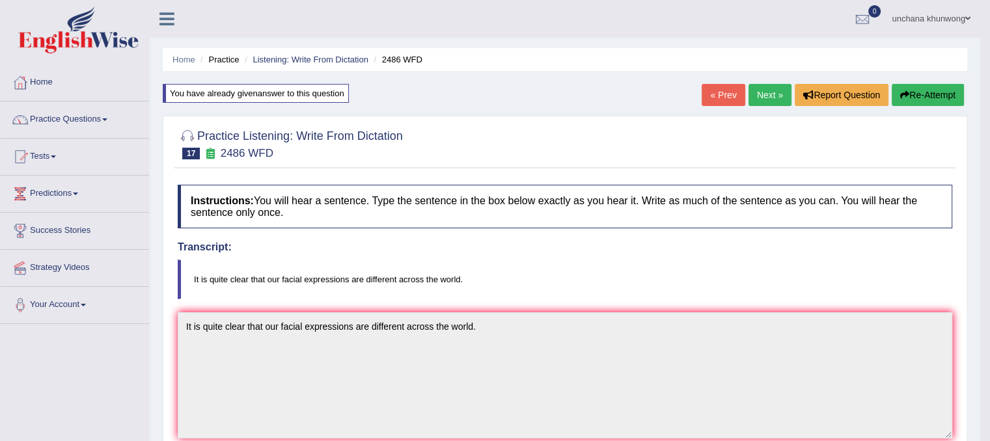
click at [773, 92] on link "Next »" at bounding box center [770, 95] width 43 height 22
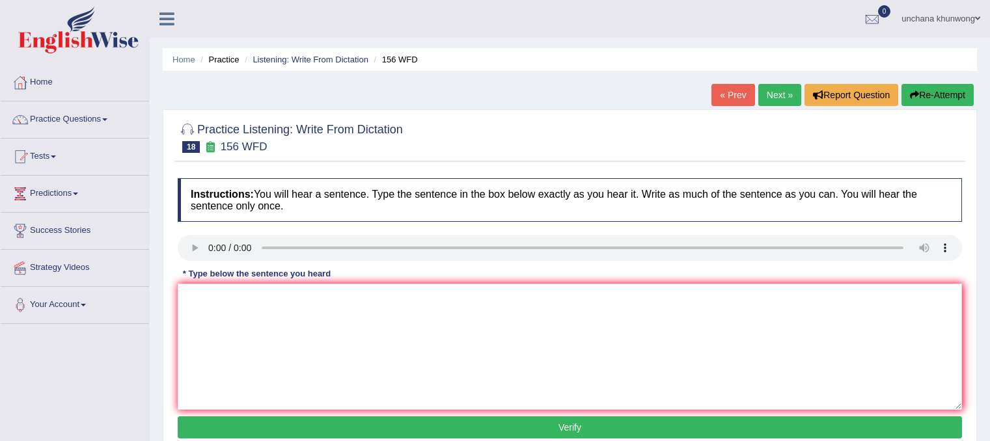
scroll to position [48, 0]
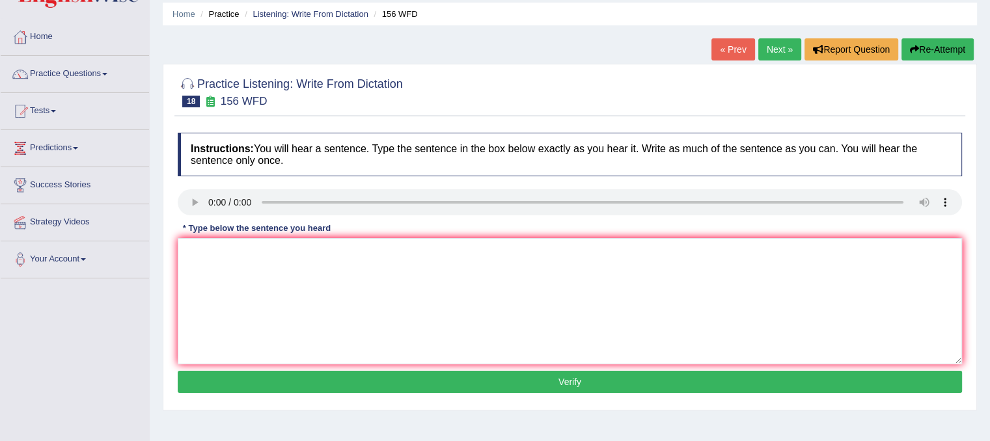
click at [989, 118] on html "Toggle navigation Home Practice Questions Speaking Practice Read Aloud Repeat S…" at bounding box center [495, 174] width 990 height 441
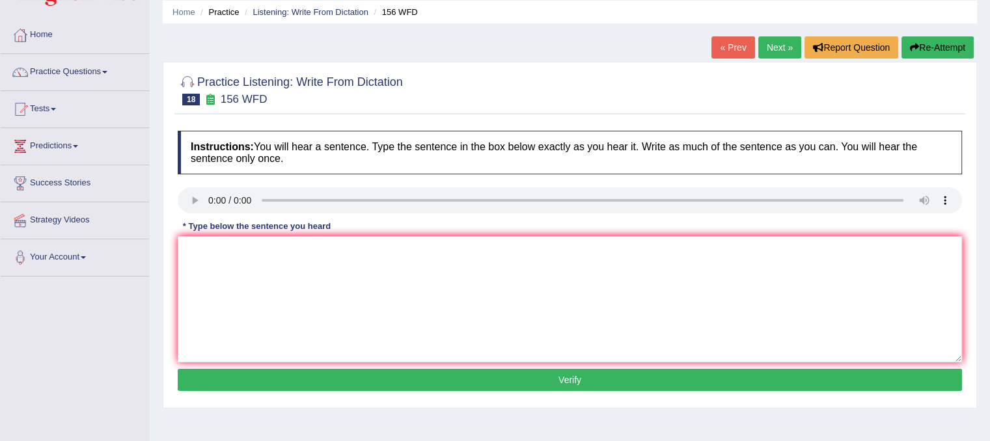
scroll to position [0, 0]
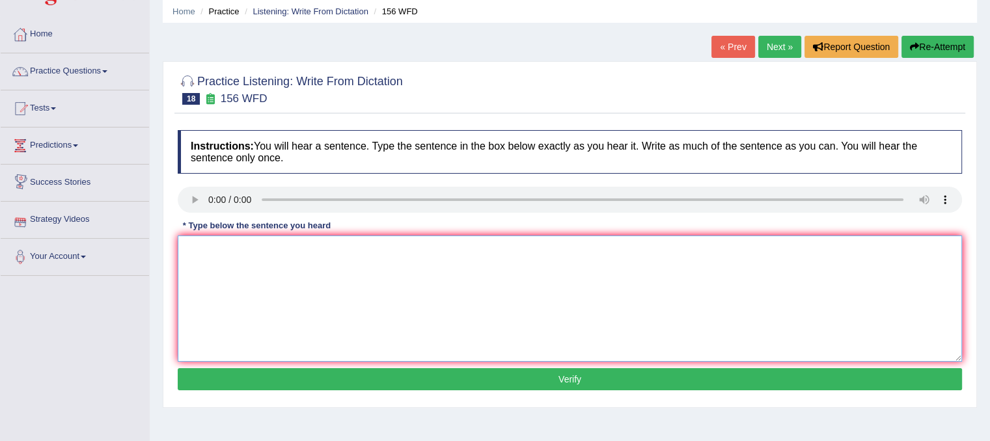
click at [294, 262] on textarea at bounding box center [570, 299] width 784 height 126
click at [210, 248] on textarea at bounding box center [570, 299] width 784 height 126
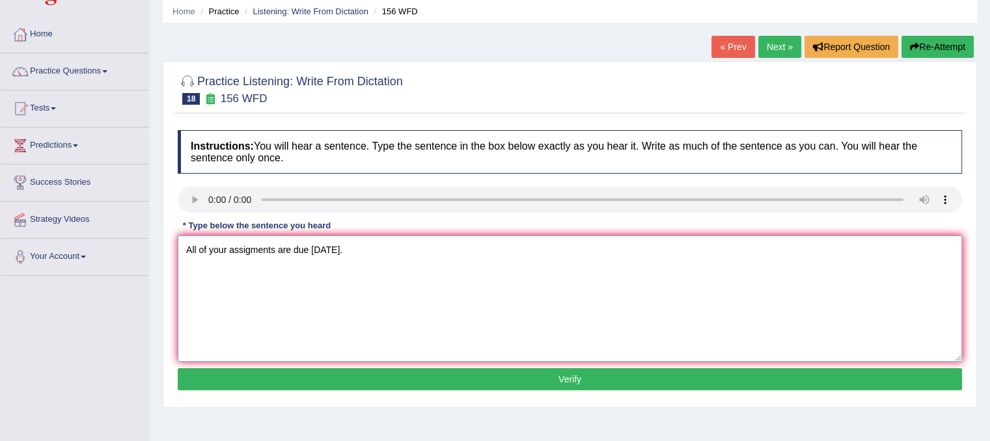
click at [338, 281] on textarea "All of your assigments are due tomorrow." at bounding box center [570, 299] width 784 height 126
click at [336, 317] on textarea "All of your assigments are due tomorrow." at bounding box center [570, 299] width 784 height 126
type textarea "All of your assigments are due tomorrow."
click at [364, 373] on button "Verify" at bounding box center [570, 379] width 784 height 22
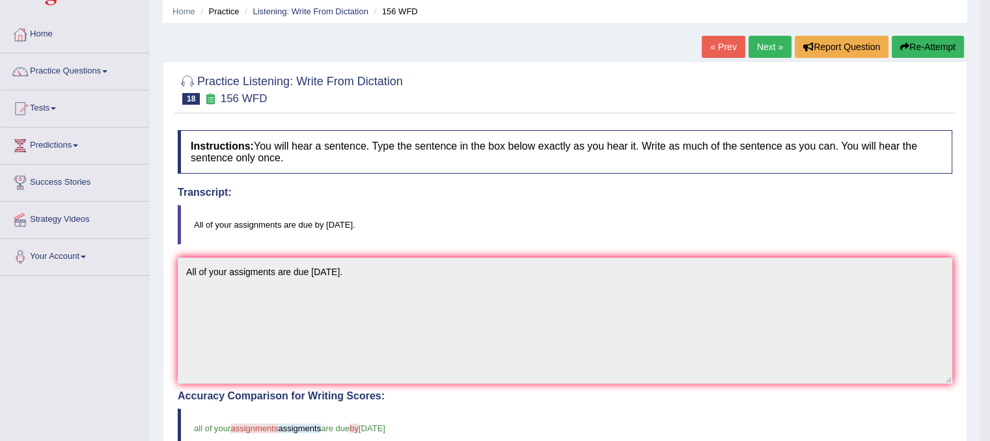
click at [937, 49] on button "Re-Attempt" at bounding box center [928, 47] width 72 height 22
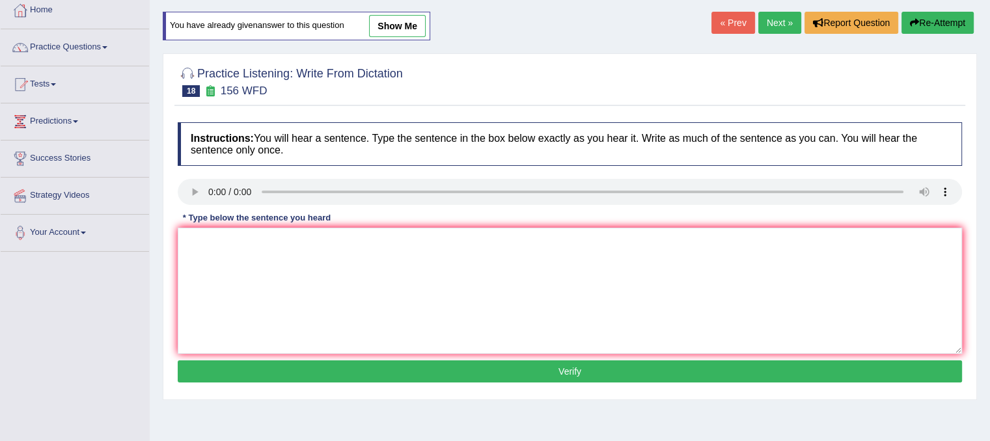
scroll to position [77, 0]
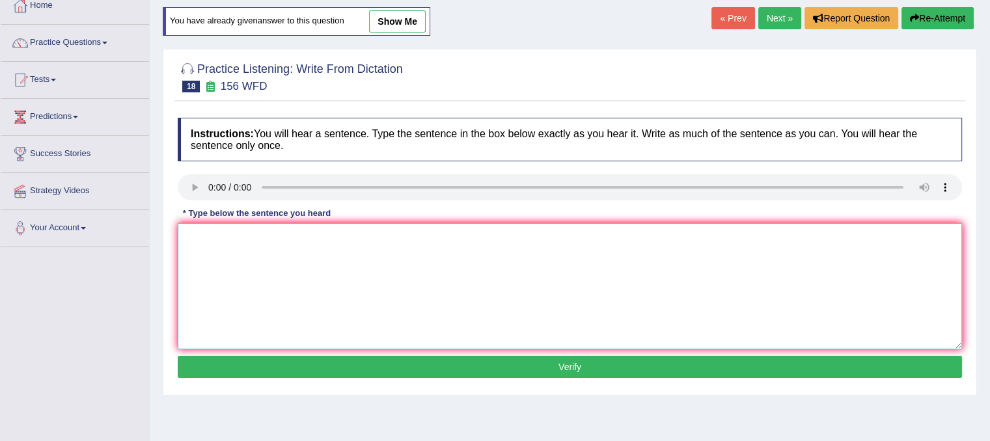
click at [221, 271] on textarea at bounding box center [570, 286] width 784 height 126
click at [313, 234] on textarea "All of your assignments are due tomorrow." at bounding box center [570, 286] width 784 height 126
click at [455, 294] on textarea "All of your assignments are due by tomorrow." at bounding box center [570, 286] width 784 height 126
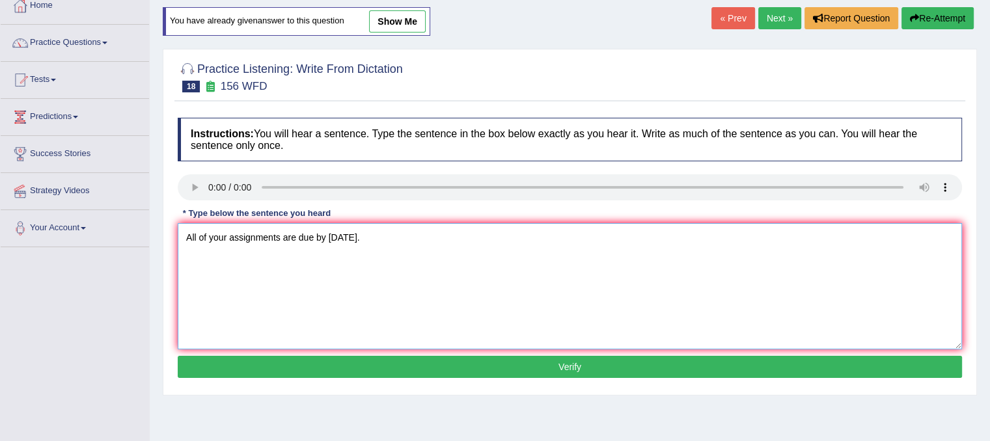
click at [440, 297] on textarea "All of your assignments are due by tomorrow." at bounding box center [570, 286] width 784 height 126
click at [275, 277] on textarea "All of your assignments are due by tomorrow." at bounding box center [570, 286] width 784 height 126
type textarea "All of your assignments are due by tomorrow."
click at [307, 367] on button "Verify" at bounding box center [570, 367] width 784 height 22
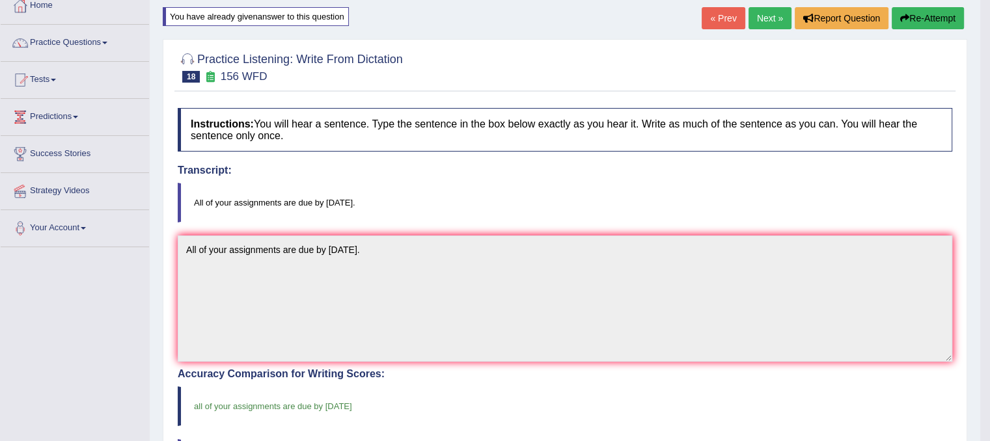
scroll to position [0, 0]
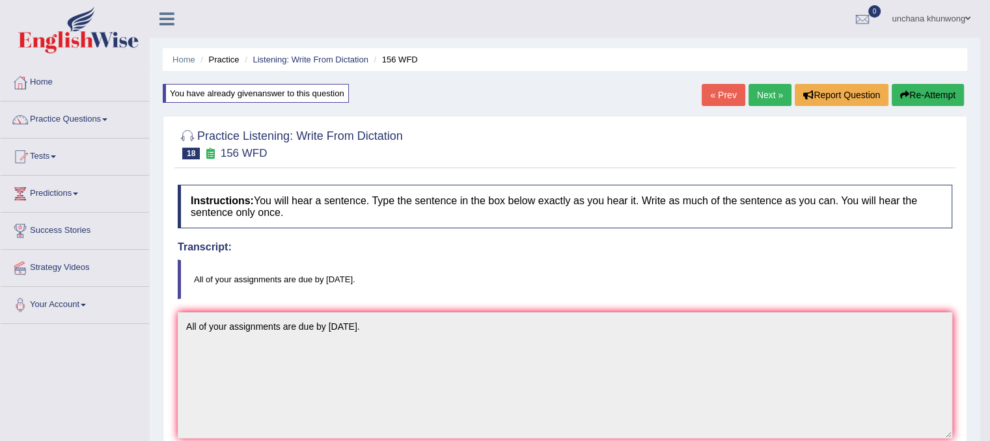
click at [771, 90] on link "Next »" at bounding box center [770, 95] width 43 height 22
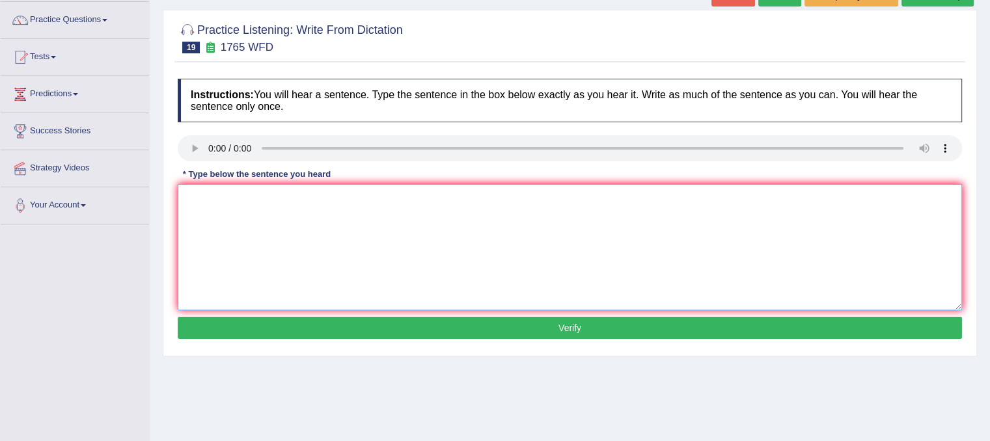
click at [253, 254] on textarea at bounding box center [570, 247] width 784 height 126
click at [276, 251] on textarea "Application forms for sharing accommodation must be completed two months in adv…" at bounding box center [570, 247] width 784 height 126
click at [367, 274] on textarea "Application forms for sharing accommodation must be completed two months in adv…" at bounding box center [570, 247] width 784 height 126
type textarea "Application forms for sharing accommodation must be completed two months in adv…"
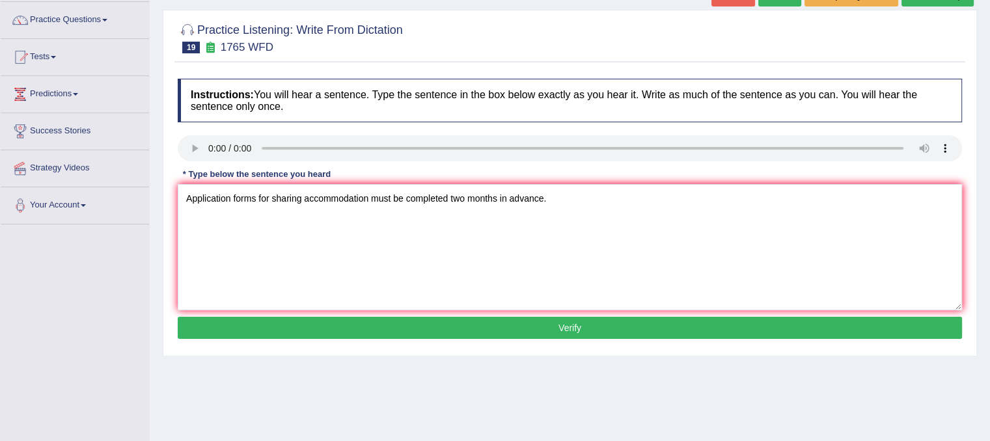
click at [424, 326] on button "Verify" at bounding box center [570, 328] width 784 height 22
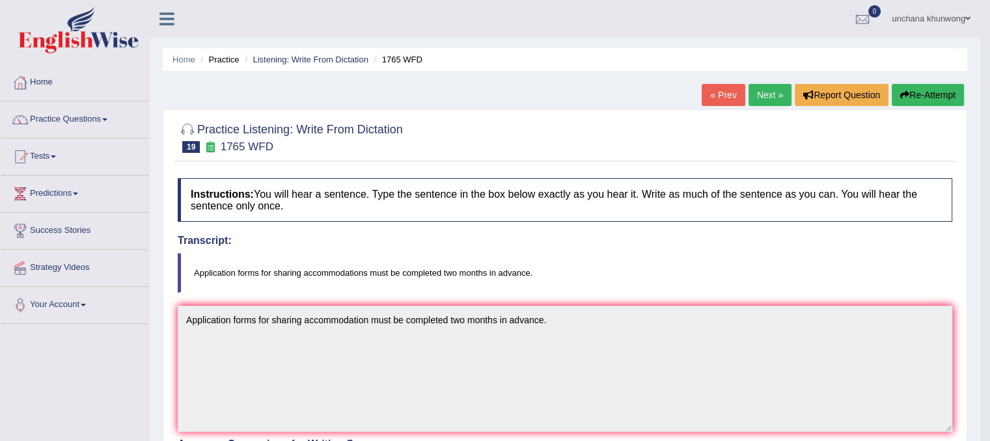
click at [778, 89] on link "Next »" at bounding box center [770, 95] width 43 height 22
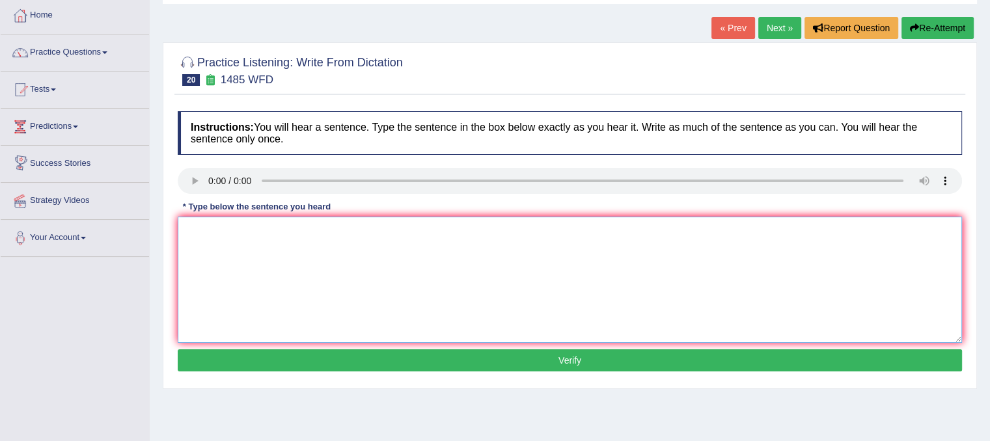
click at [296, 282] on textarea at bounding box center [570, 280] width 784 height 126
click at [939, 31] on button "Re-Attempt" at bounding box center [937, 28] width 72 height 22
click at [245, 268] on textarea at bounding box center [570, 280] width 784 height 126
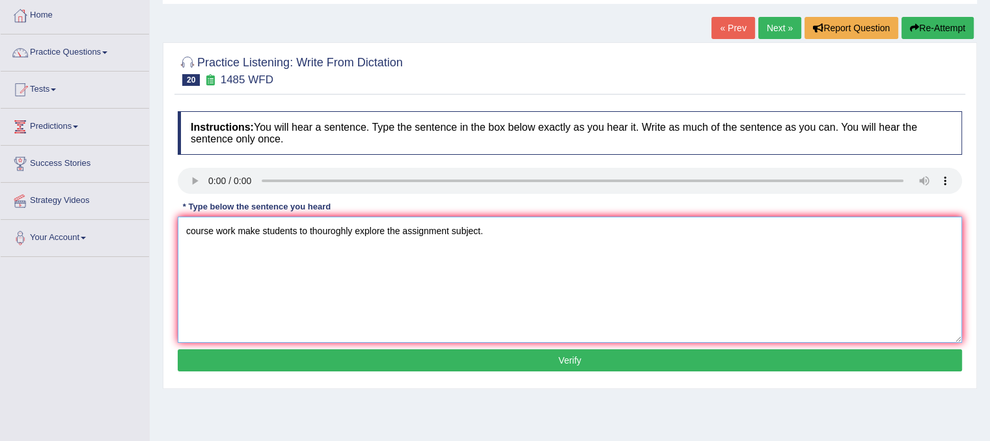
click at [191, 231] on textarea "course work make students to thouroghly explore the assignment subject." at bounding box center [570, 280] width 784 height 126
click at [293, 292] on textarea "Course work make students to thouroghly explore the assignment subject." at bounding box center [570, 280] width 784 height 126
click at [266, 230] on textarea "Course work make students to thouroghly explore the assignment subject." at bounding box center [570, 280] width 784 height 126
click at [240, 227] on textarea "Course work make makes students to thouroghly explore the assignment subject." at bounding box center [570, 280] width 784 height 126
click at [312, 278] on textarea "Course work works make makes students to thouroghly explore the assignment subj…" at bounding box center [570, 280] width 784 height 126
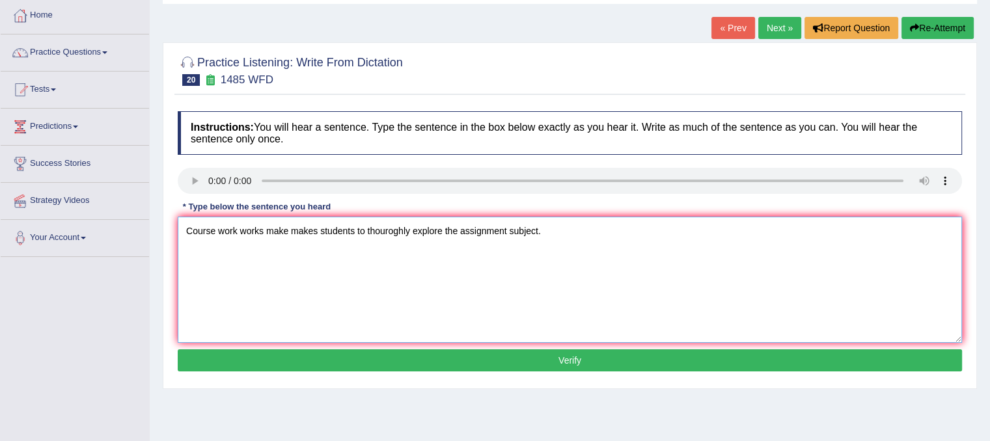
click at [342, 309] on textarea "Course work works make makes students to thouroghly explore the assignment subj…" at bounding box center [570, 280] width 784 height 126
click at [376, 307] on textarea "Course work works make makes students to thouroghly explore the assignment subj…" at bounding box center [570, 280] width 784 height 126
click at [510, 231] on textarea "Course work works make makes students to thouroghly explore the assignment subj…" at bounding box center [570, 280] width 784 height 126
type textarea "Course work works make makes students to thouroghly explore the assignment assi…"
click at [653, 366] on button "Verify" at bounding box center [570, 361] width 784 height 22
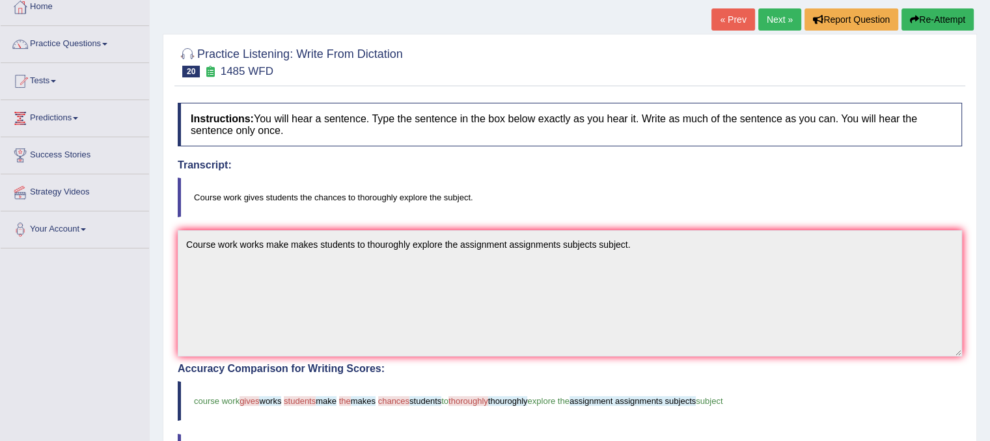
scroll to position [77, 0]
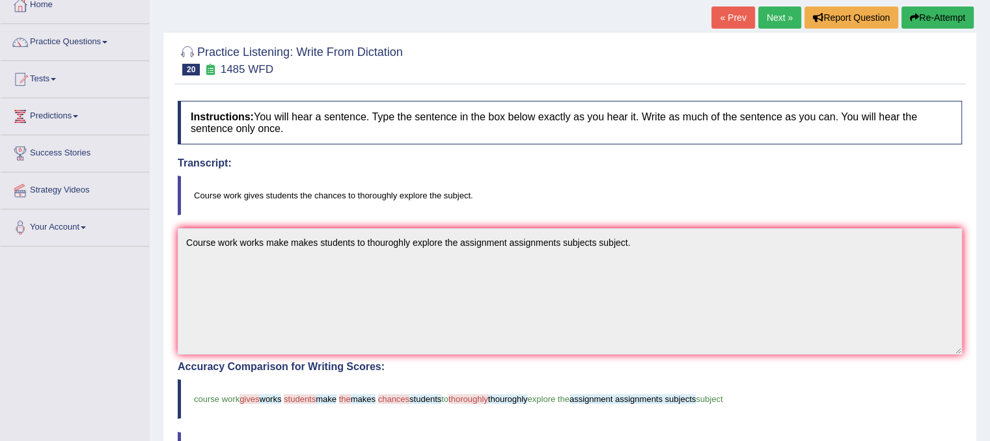
click at [943, 16] on button "Re-Attempt" at bounding box center [937, 18] width 72 height 22
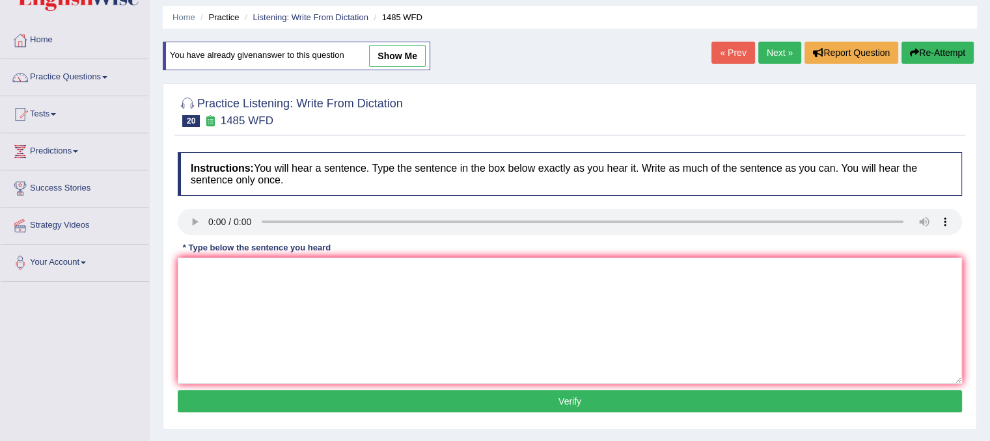
scroll to position [63, 0]
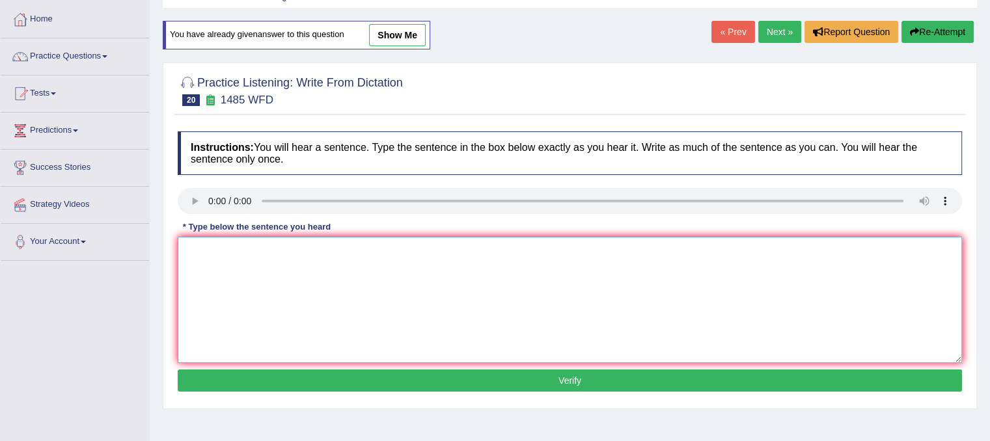
click at [260, 310] on textarea at bounding box center [570, 300] width 784 height 126
click at [260, 310] on textarea "Course work gives students the chances to thoroughly explore the subject subjec…" at bounding box center [570, 300] width 784 height 126
type textarea "Course work gives students the chances to thoroughly explore the subject subjec…"
click at [286, 376] on button "Verify" at bounding box center [570, 381] width 784 height 22
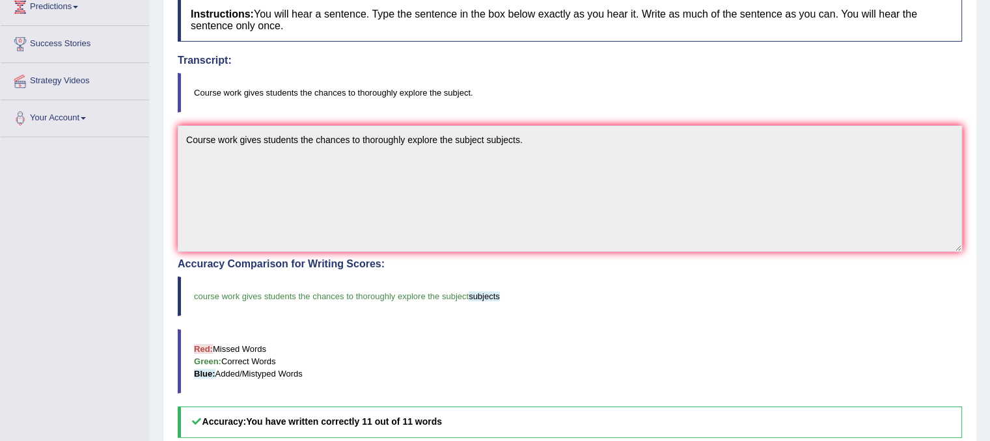
scroll to position [0, 0]
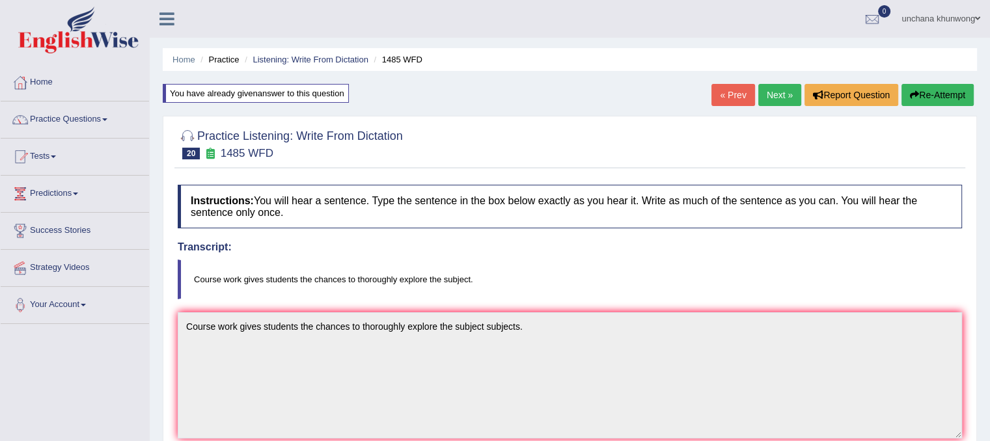
click at [788, 87] on link "Next »" at bounding box center [779, 95] width 43 height 22
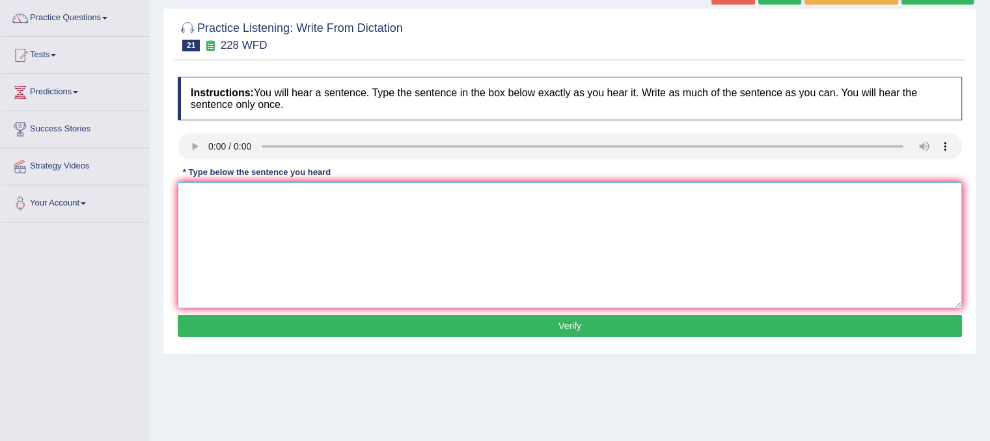
click at [268, 206] on textarea at bounding box center [570, 245] width 784 height 126
click at [434, 229] on textarea "Computer science has become a popular degree in the university course." at bounding box center [570, 245] width 784 height 126
click at [430, 243] on textarea "Computer science has become a popular degree in the university course." at bounding box center [570, 245] width 784 height 126
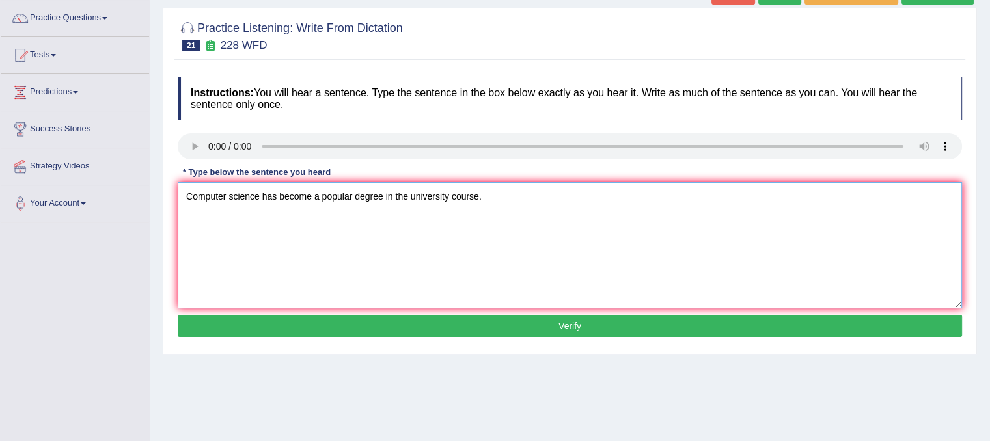
click at [444, 280] on textarea "Computer science has become a popular degree in the university course." at bounding box center [570, 245] width 784 height 126
type textarea "Computer science has become a popular degree in the university course."
click at [463, 325] on button "Verify" at bounding box center [570, 326] width 784 height 22
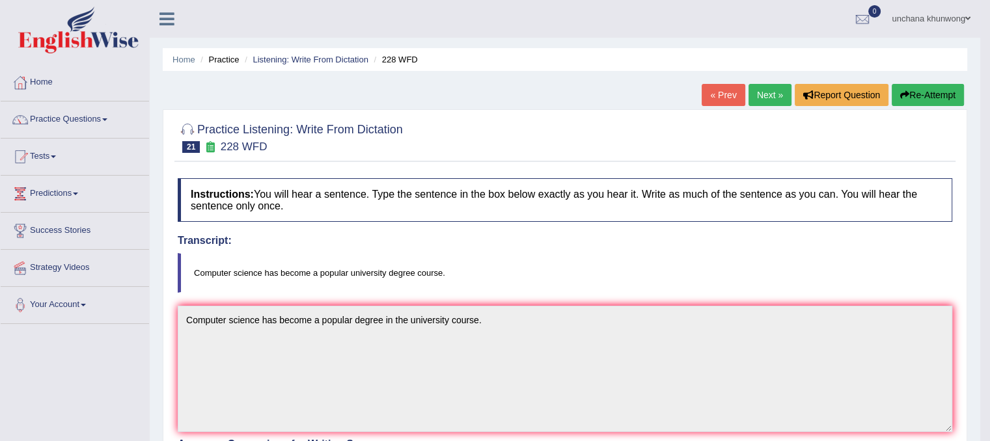
click at [761, 98] on link "Next »" at bounding box center [770, 95] width 43 height 22
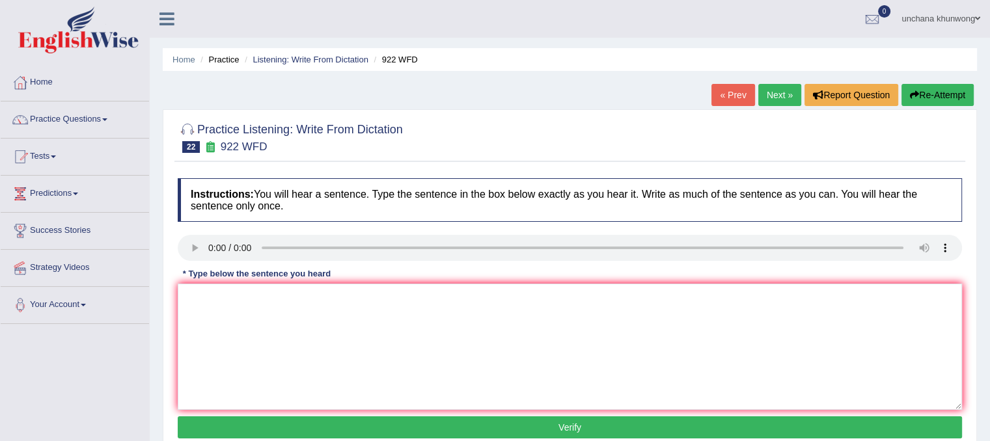
drag, startPoint x: 0, startPoint y: 0, endPoint x: 999, endPoint y: 143, distance: 1009.2
click at [989, 143] on html "Toggle navigation Home Practice Questions Speaking Practice Read Aloud Repeat S…" at bounding box center [495, 220] width 990 height 441
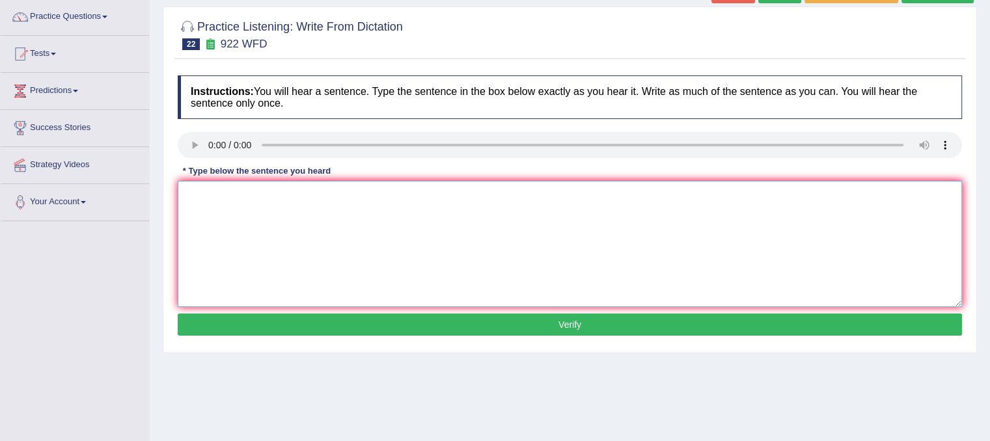
click at [279, 229] on textarea at bounding box center [570, 244] width 784 height 126
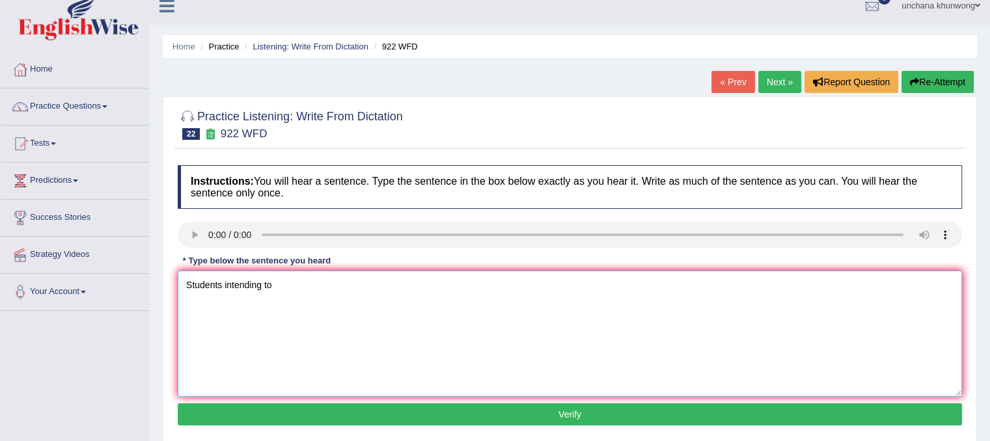
type textarea "Students intending to"
click at [952, 84] on button "Re-Attempt" at bounding box center [937, 82] width 72 height 22
click at [249, 329] on textarea at bounding box center [570, 334] width 784 height 126
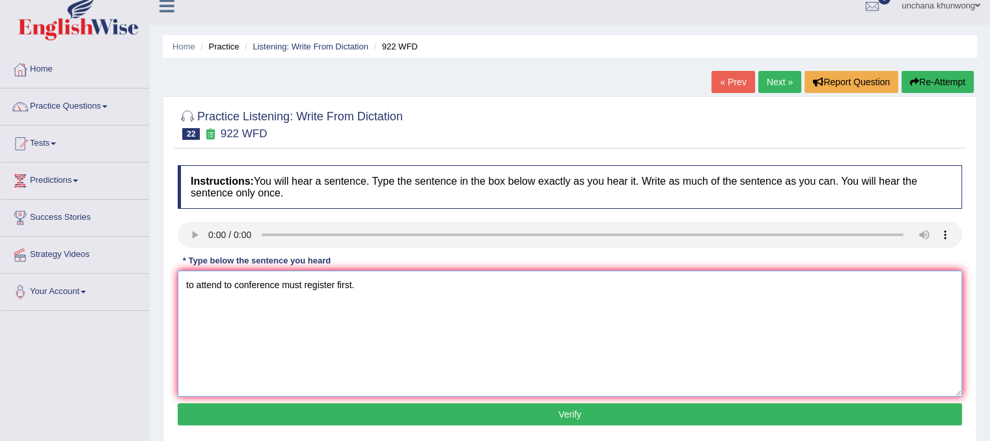
click at [191, 287] on textarea "to attend to conference must register first." at bounding box center [570, 334] width 784 height 126
click at [297, 305] on textarea "Students intending to attend to conference must register first." at bounding box center [570, 334] width 784 height 126
click at [316, 344] on textarea "Students intending to attend to conference must register first." at bounding box center [570, 334] width 784 height 126
click at [354, 346] on textarea "Students intending to attend to conference must register first." at bounding box center [570, 334] width 784 height 126
click at [363, 364] on textarea "Students intending to attend to conference must register first." at bounding box center [570, 334] width 784 height 126
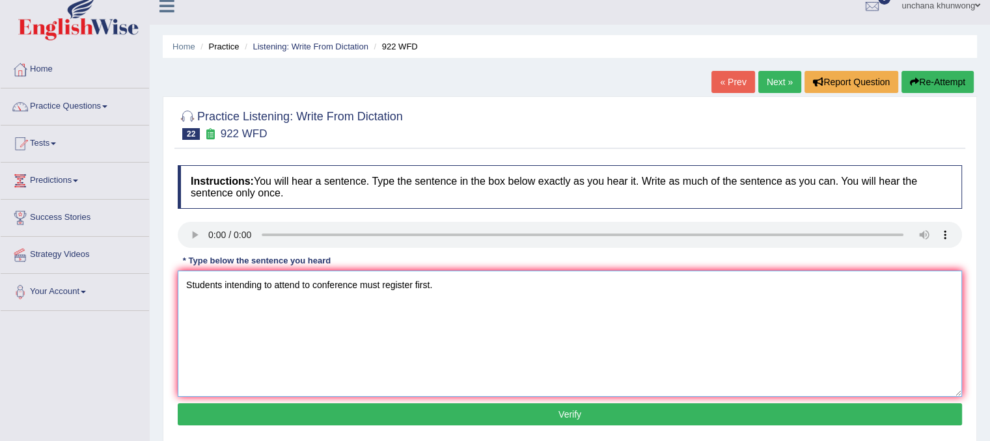
type textarea "Students intending to attend to conference must register first."
click at [417, 407] on button "Verify" at bounding box center [570, 415] width 784 height 22
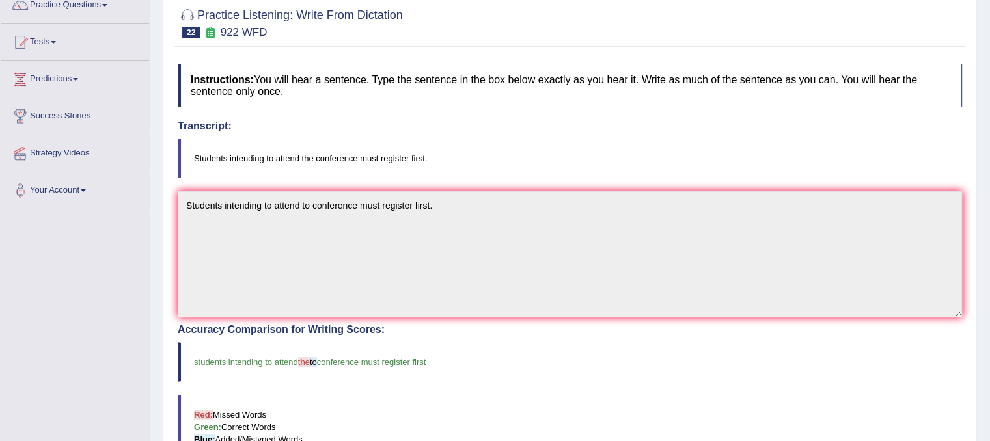
scroll to position [0, 0]
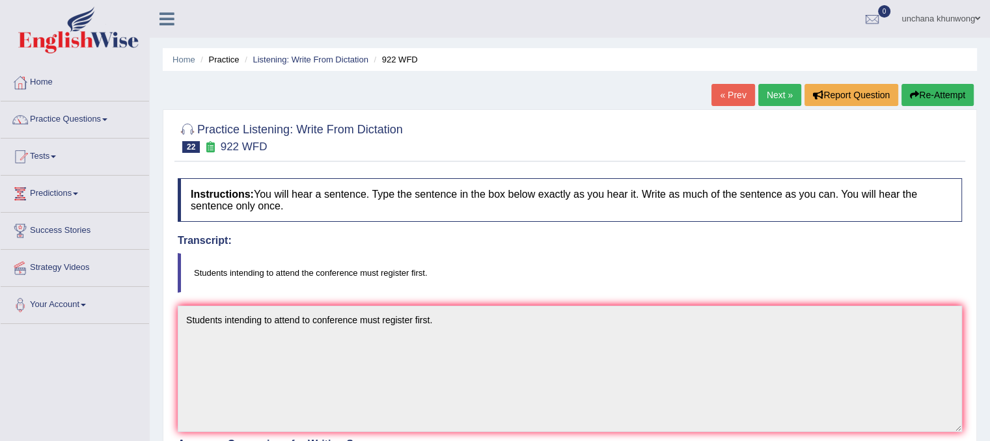
click at [768, 100] on link "Next »" at bounding box center [779, 95] width 43 height 22
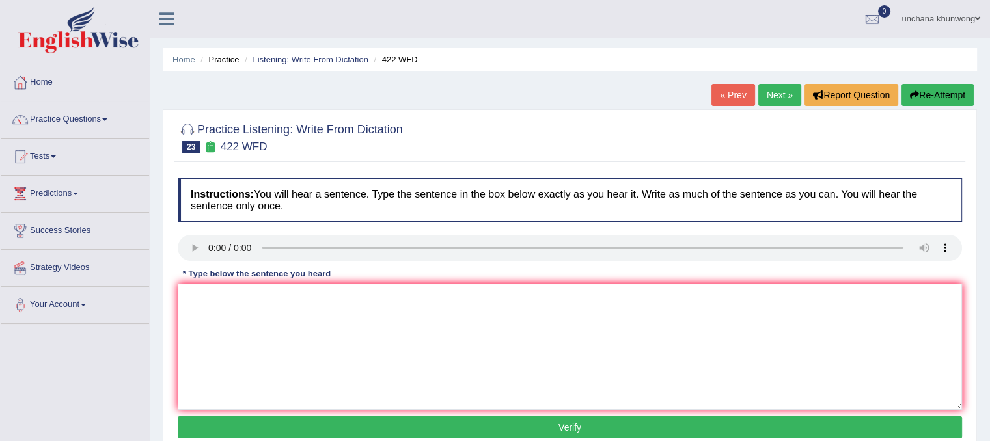
scroll to position [136, 0]
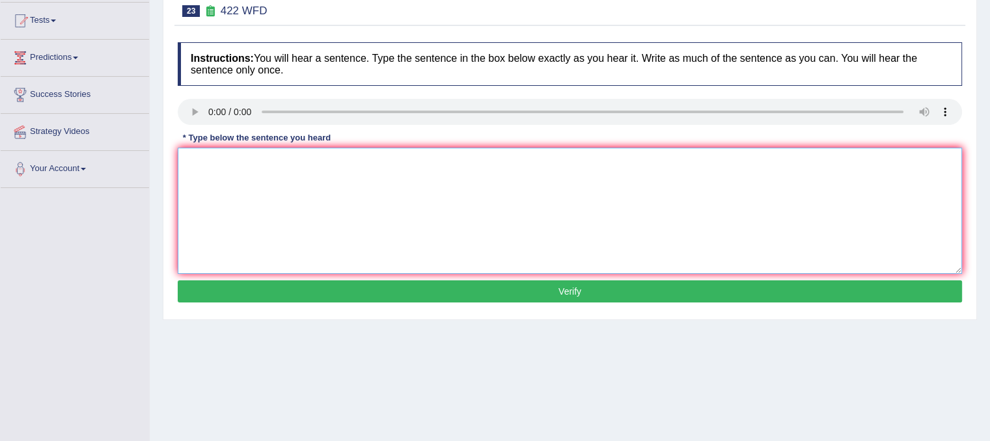
click at [243, 191] on textarea at bounding box center [570, 211] width 784 height 126
click at [255, 197] on textarea "The most important detail on the argument is missing." at bounding box center [570, 211] width 784 height 126
click at [289, 171] on textarea "The most important detail on the argument is missing." at bounding box center [570, 211] width 784 height 126
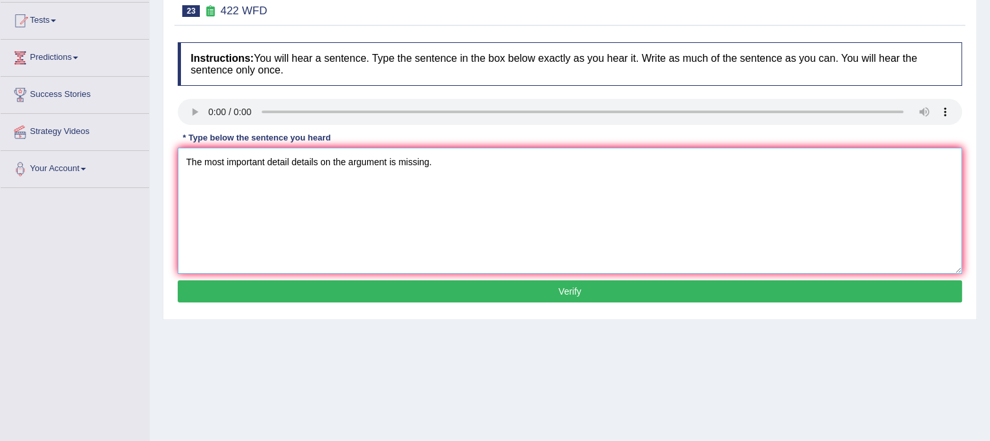
click at [376, 239] on textarea "The most important detail details on the argument is missing." at bounding box center [570, 211] width 784 height 126
drag, startPoint x: 392, startPoint y: 212, endPoint x: 344, endPoint y: 162, distance: 70.0
click at [344, 162] on textarea "The most important detail details on the argument is missing." at bounding box center [570, 211] width 784 height 126
click at [378, 218] on textarea "The most important detail details on this argument is missing." at bounding box center [570, 211] width 784 height 126
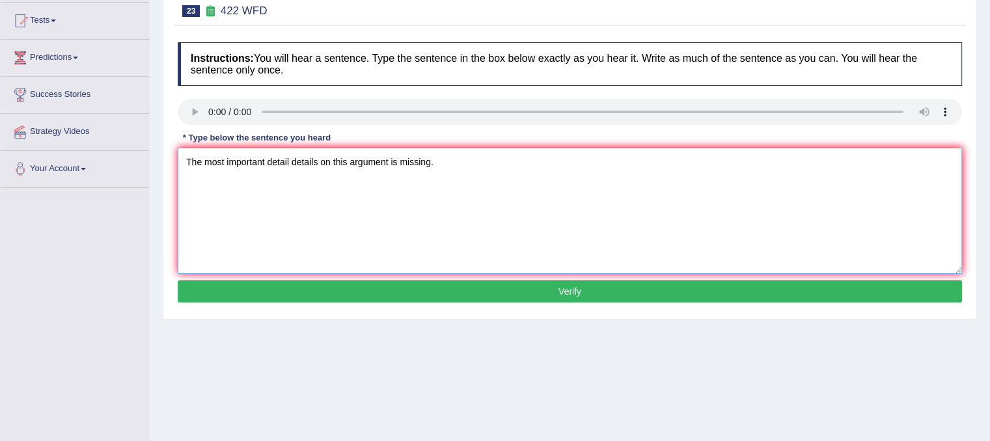
type textarea "The most important detail details on this argument is missing."
click at [404, 293] on button "Verify" at bounding box center [570, 292] width 784 height 22
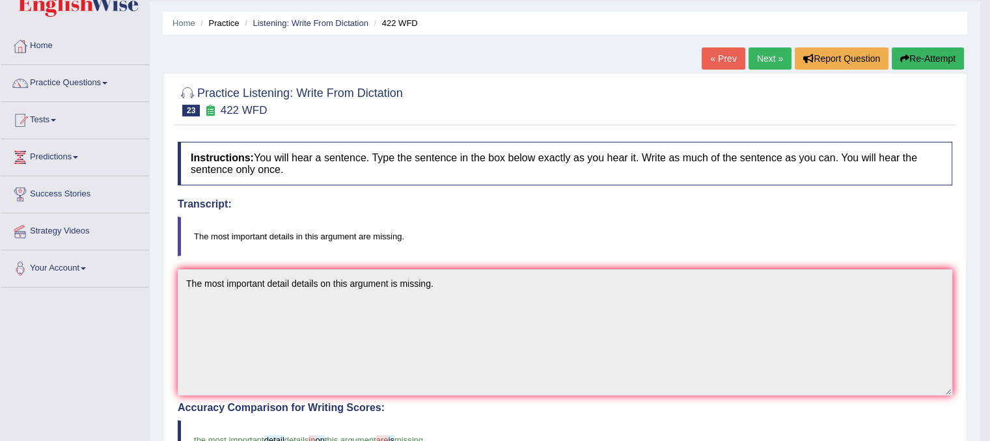
scroll to position [0, 0]
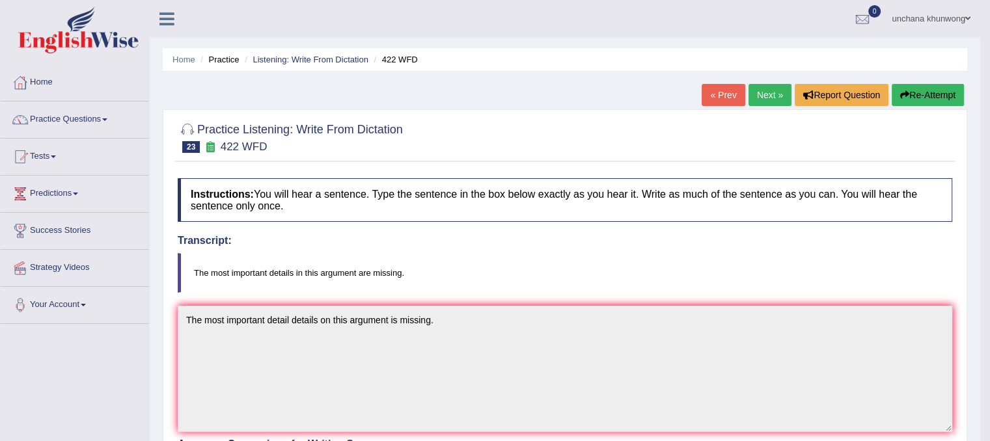
click at [765, 102] on link "Next »" at bounding box center [770, 95] width 43 height 22
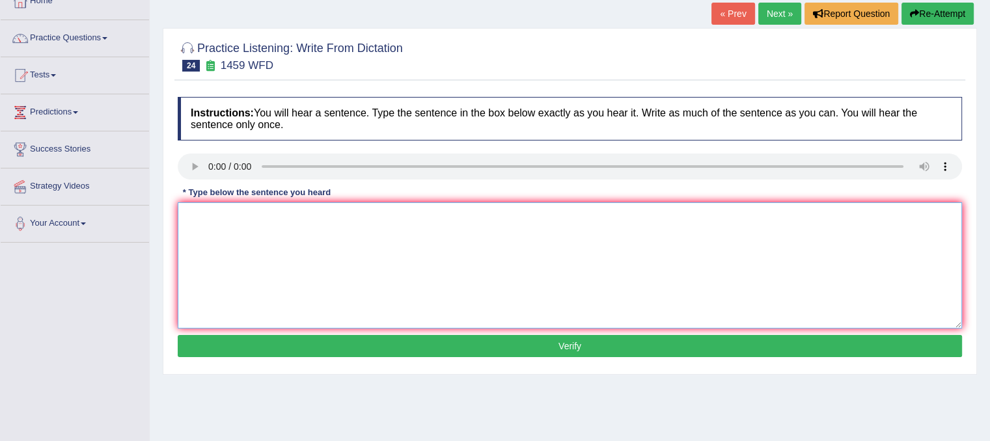
click at [250, 223] on textarea at bounding box center [570, 265] width 784 height 126
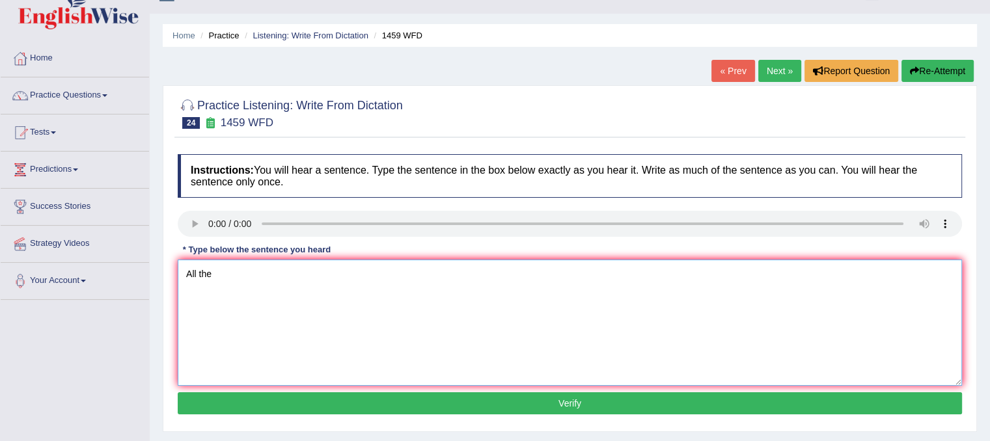
type textarea "All the"
click at [961, 76] on button "Re-Attempt" at bounding box center [937, 71] width 72 height 22
click at [262, 318] on textarea at bounding box center [570, 323] width 784 height 126
click at [186, 273] on textarea "experiemltn and procedure has been outlined in the laboratory." at bounding box center [570, 323] width 784 height 126
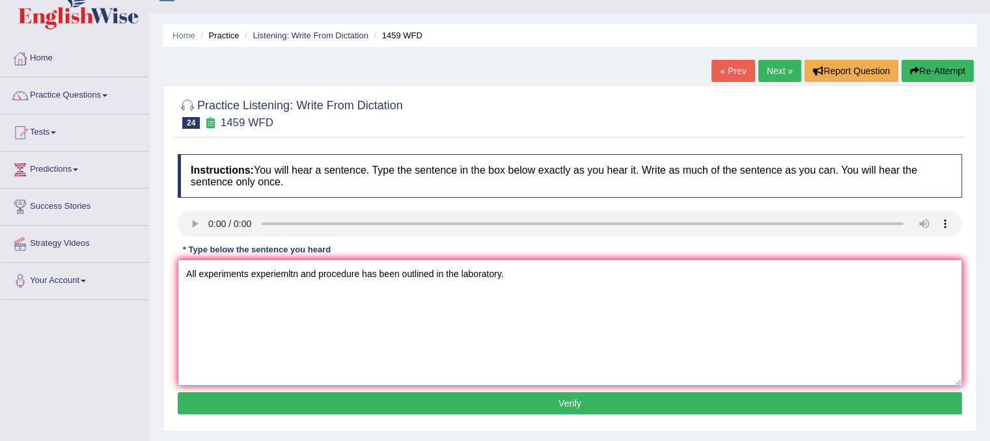
click at [361, 279] on textarea "All experiments experiemltn and procedure has been outlined in the laboratory." at bounding box center [570, 323] width 784 height 126
click at [529, 294] on textarea "All experiments experiemltn and procedure pprocedures have has been outlined in…" at bounding box center [570, 323] width 784 height 126
click at [631, 289] on textarea "All experiments experiemltn and procedure pprocedures have has been outlined in…" at bounding box center [570, 323] width 784 height 126
type textarea "All experiments experiemltn and procedure pprocedures have has been outlined in…"
click at [585, 400] on button "Verify" at bounding box center [570, 403] width 784 height 22
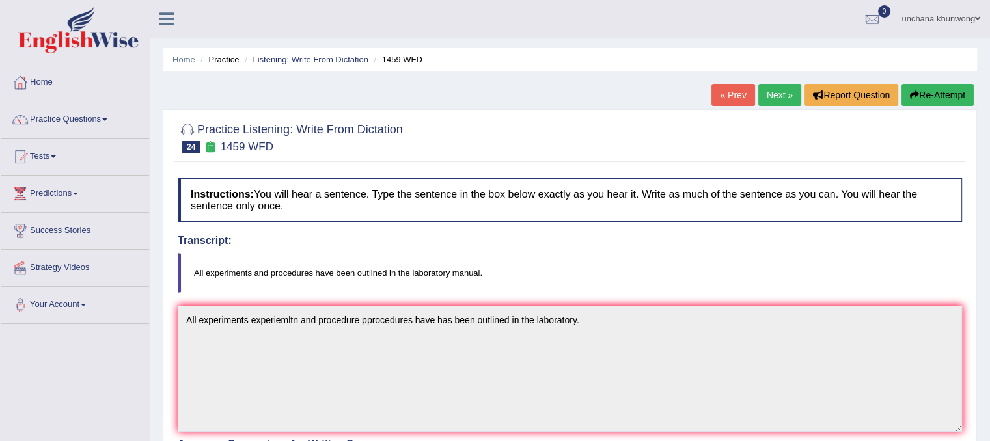
click at [771, 101] on link "Next »" at bounding box center [779, 95] width 43 height 22
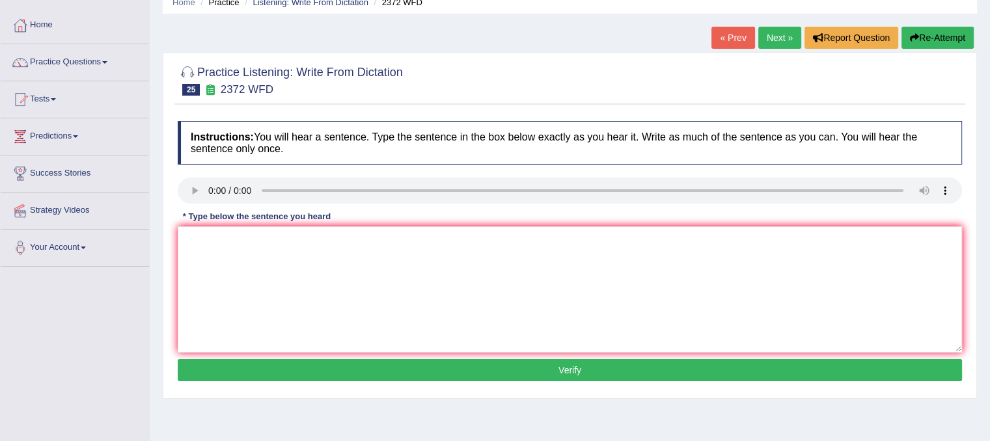
scroll to position [96, 0]
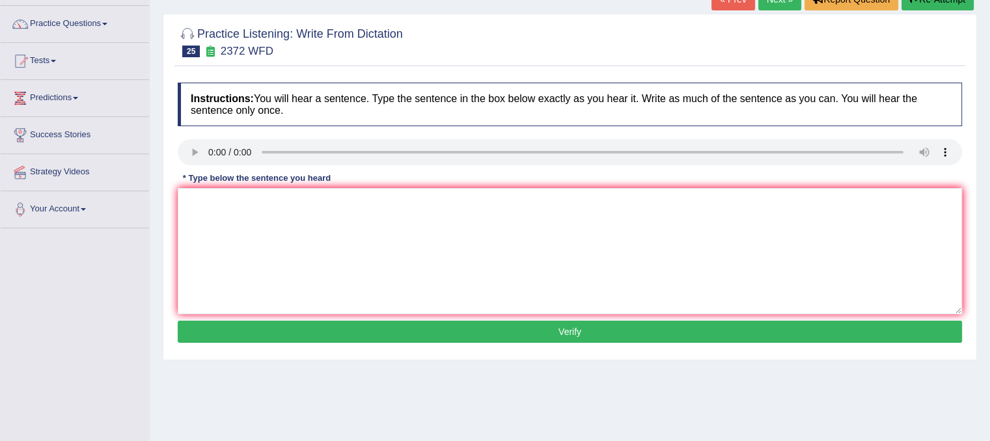
drag, startPoint x: 0, startPoint y: 0, endPoint x: 999, endPoint y: 117, distance: 1005.9
click at [989, 117] on html "Toggle navigation Home Practice Questions Speaking Practice Read Aloud Repeat S…" at bounding box center [495, 124] width 990 height 441
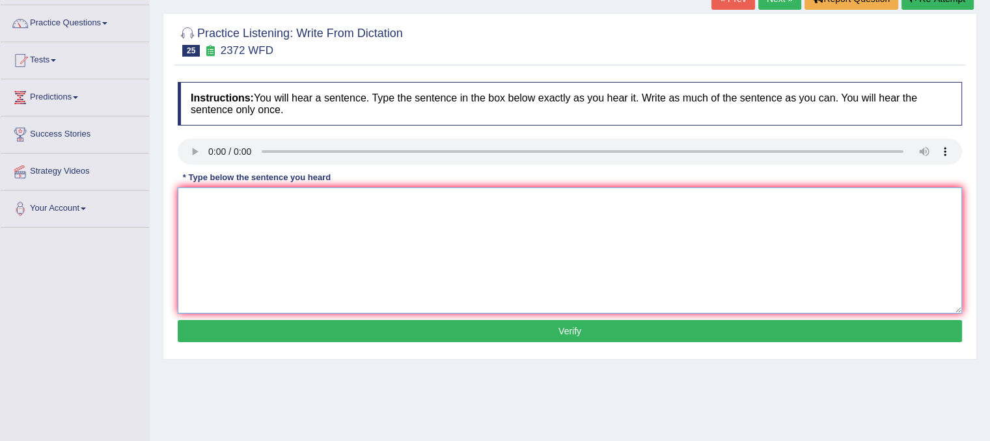
click at [527, 239] on textarea at bounding box center [570, 250] width 784 height 126
click at [258, 248] on textarea at bounding box center [570, 250] width 784 height 126
click at [273, 275] on textarea "We must hand in our assignment by the end of semister." at bounding box center [570, 250] width 784 height 126
click at [323, 205] on textarea "We must hand in our assignment by the end of semister." at bounding box center [570, 250] width 784 height 126
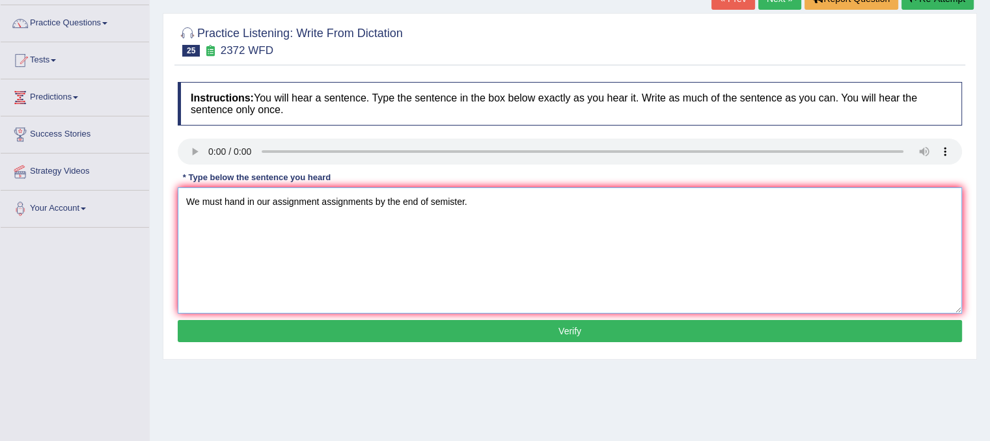
click at [328, 267] on textarea "We must hand in our assignment assignments by the end of semister." at bounding box center [570, 250] width 784 height 126
click at [336, 287] on textarea "We must hand in our assignment assignments by the end of semister." at bounding box center [570, 250] width 784 height 126
type textarea "We must hand in our assignment assignments by the end of semister."
click at [349, 335] on button "Verify" at bounding box center [570, 331] width 784 height 22
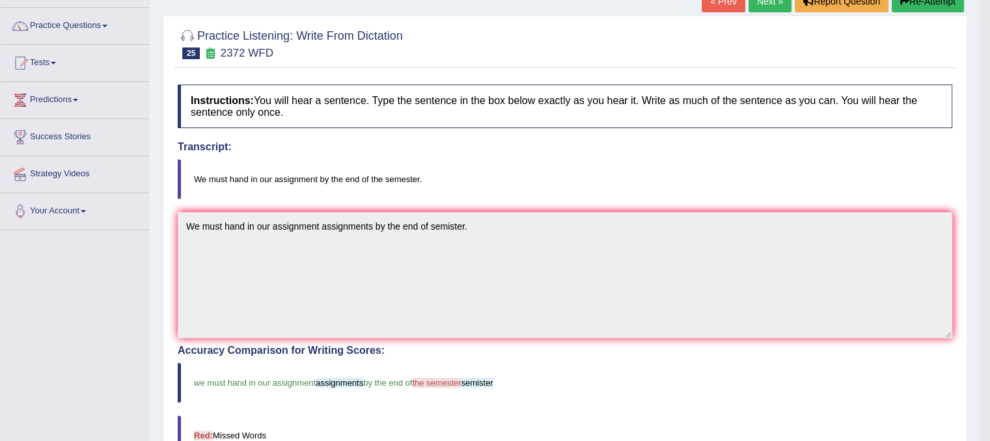
scroll to position [44, 0]
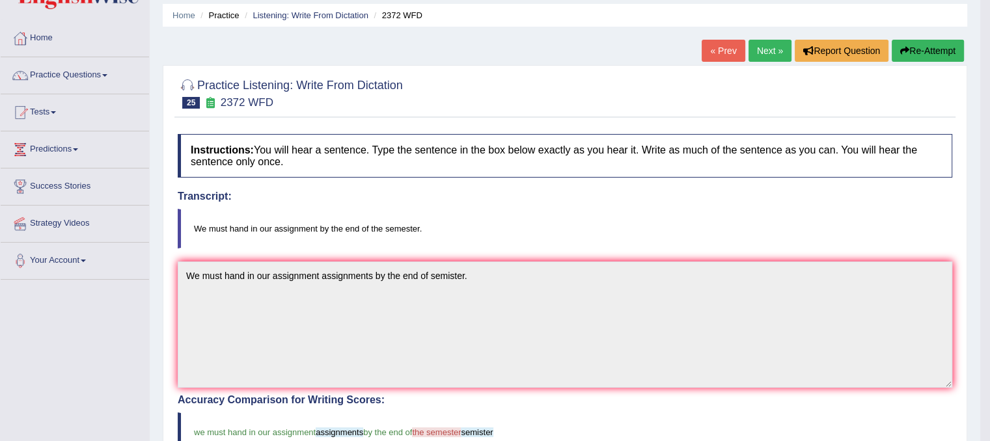
click at [942, 53] on button "Re-Attempt" at bounding box center [928, 51] width 72 height 22
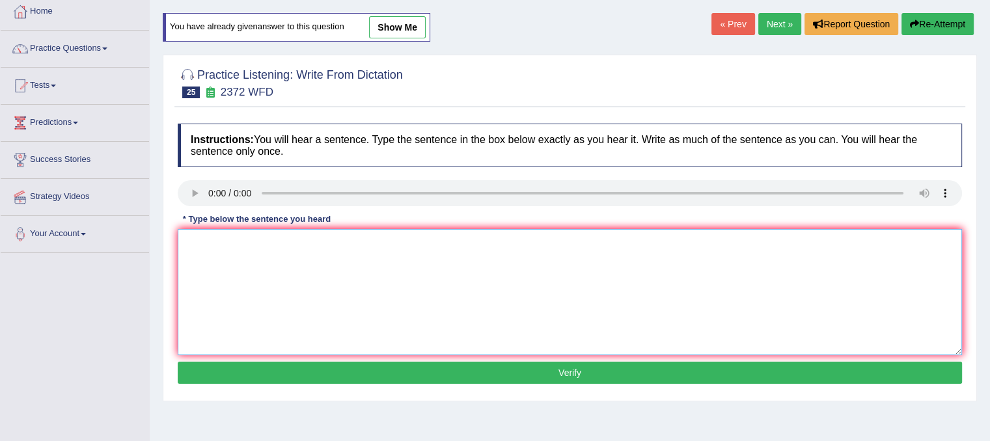
click at [234, 240] on textarea at bounding box center [570, 292] width 784 height 126
click at [269, 270] on textarea "We must hand in our assignments by the end og semester." at bounding box center [570, 292] width 784 height 126
click at [335, 327] on textarea "We must hand in our assignments by the end og semester." at bounding box center [570, 292] width 784 height 126
type textarea "We must hand in our assignments by the end og semester."
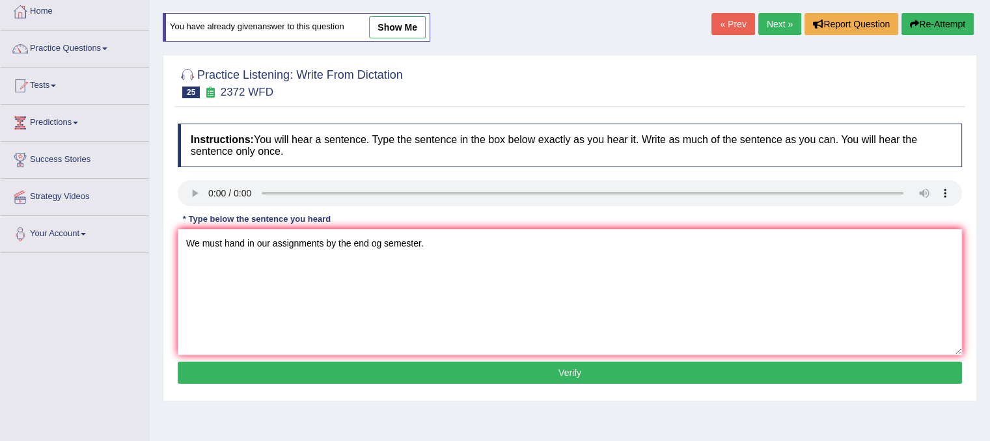
click at [375, 368] on button "Verify" at bounding box center [570, 373] width 784 height 22
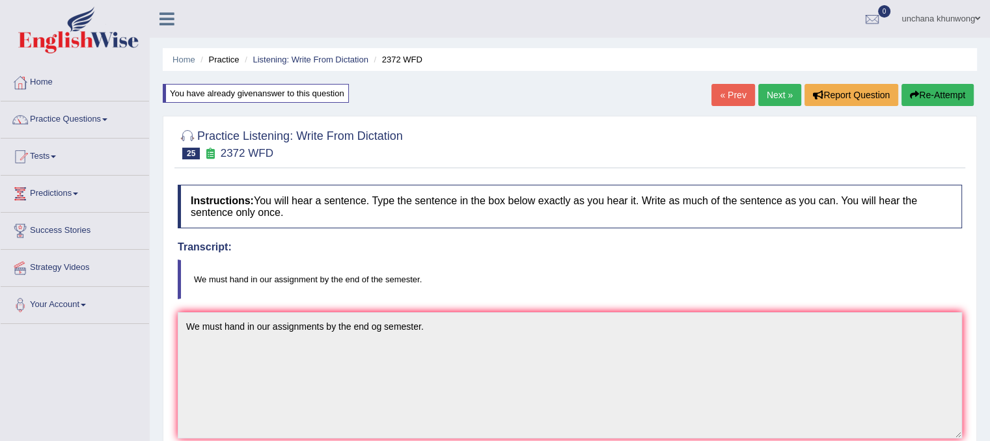
click at [937, 88] on button "Re-Attempt" at bounding box center [937, 95] width 72 height 22
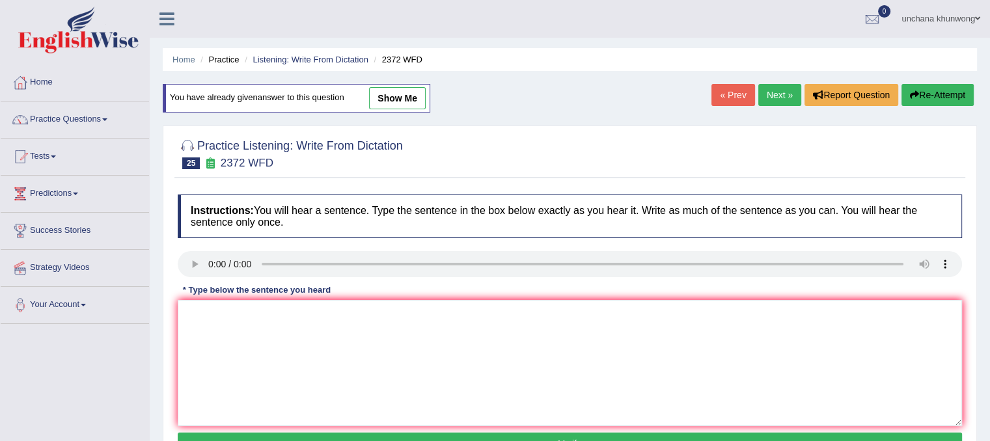
scroll to position [75, 0]
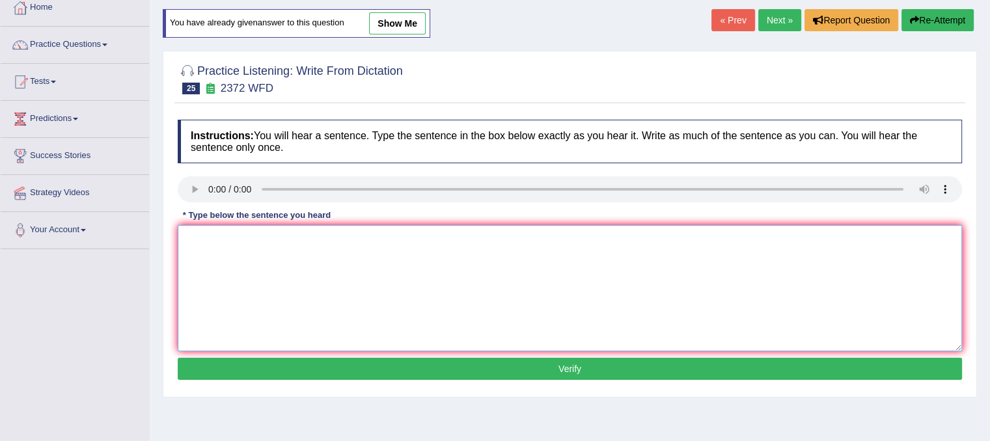
click at [263, 322] on textarea at bounding box center [570, 288] width 784 height 126
click at [602, 303] on textarea "We must hand in our assignment by the end of semester." at bounding box center [570, 288] width 784 height 126
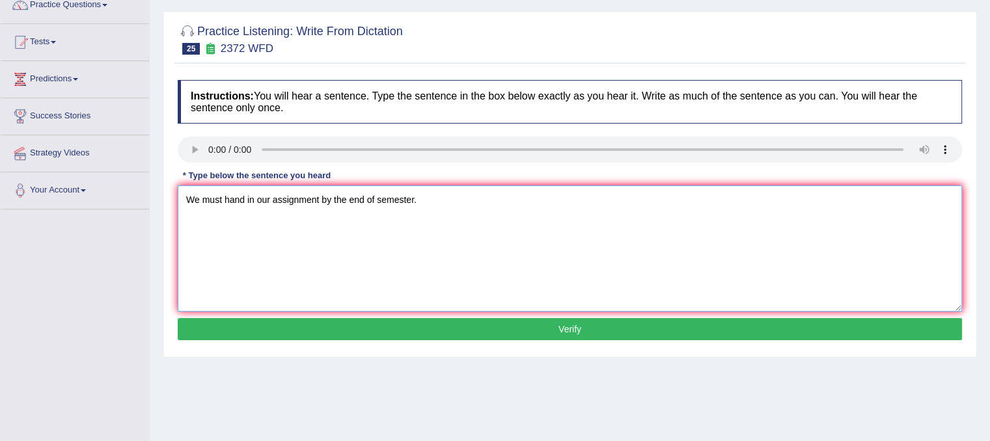
click at [567, 197] on textarea "We must hand in our assignment by the end of semester." at bounding box center [570, 249] width 784 height 126
click at [555, 228] on textarea "We must hand in our assignment by the end of semester." at bounding box center [570, 249] width 784 height 126
type textarea "We must hand in our assignment by the end of semester."
click at [560, 321] on button "Verify" at bounding box center [570, 329] width 784 height 22
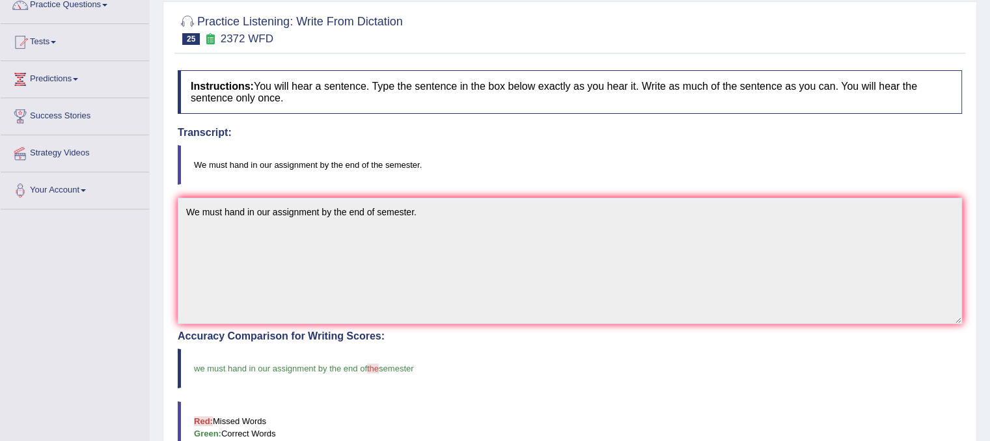
scroll to position [0, 0]
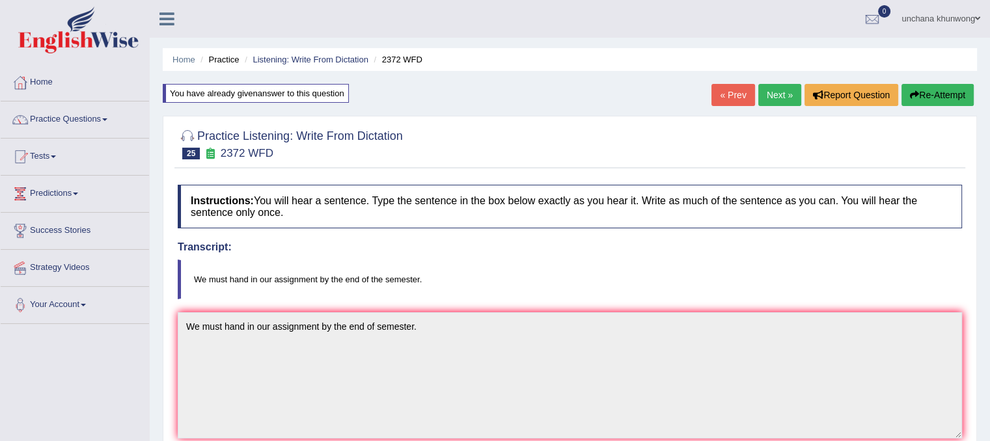
click at [780, 90] on link "Next »" at bounding box center [779, 95] width 43 height 22
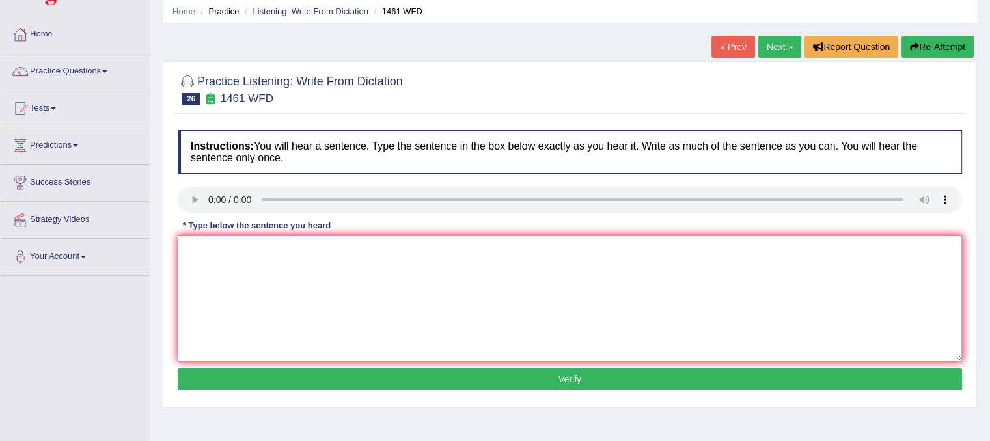
click at [258, 278] on textarea at bounding box center [570, 299] width 784 height 126
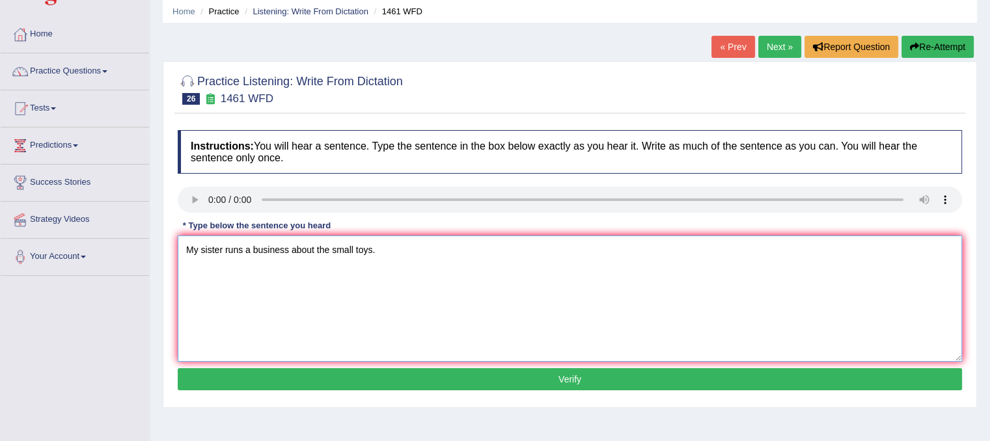
click at [286, 323] on textarea "My sister runs a business about the small toys." at bounding box center [570, 299] width 784 height 126
type textarea "My sister runs a business about the small toys."
click at [318, 370] on button "Verify" at bounding box center [570, 379] width 784 height 22
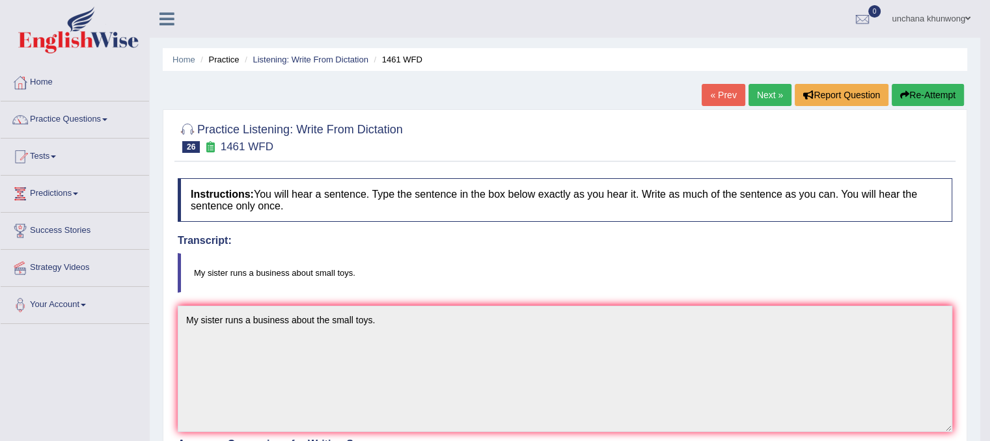
click at [766, 102] on link "Next »" at bounding box center [770, 95] width 43 height 22
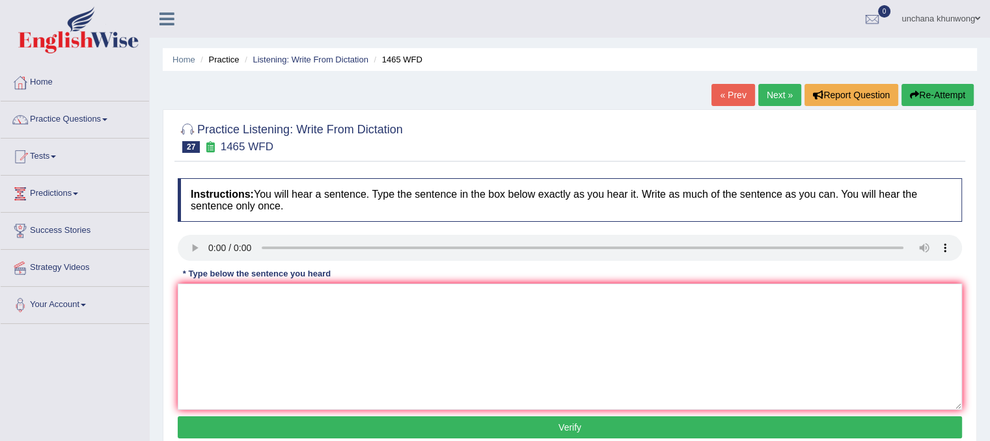
scroll to position [83, 0]
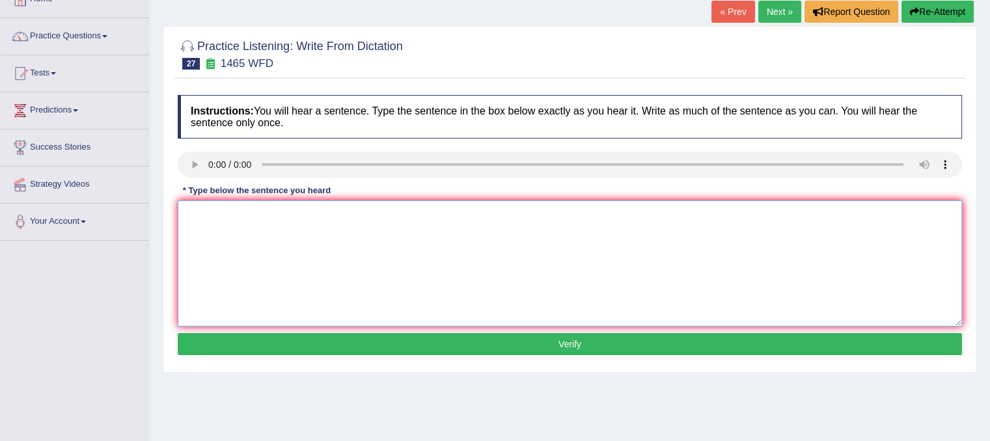
click at [273, 267] on textarea at bounding box center [570, 263] width 784 height 126
click at [322, 292] on textarea "You can find the complaint form on the website." at bounding box center [570, 263] width 784 height 126
click at [314, 213] on textarea "You can find the complaint form on the website." at bounding box center [570, 263] width 784 height 126
click at [609, 253] on textarea "You can find the complaint form forms on the website." at bounding box center [570, 263] width 784 height 126
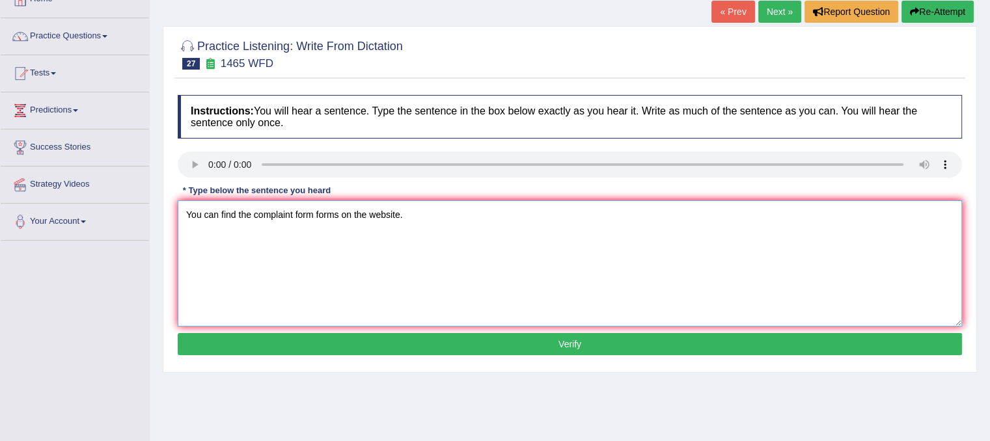
type textarea "You can find the complaint form forms on the website."
click at [583, 338] on button "Verify" at bounding box center [570, 344] width 784 height 22
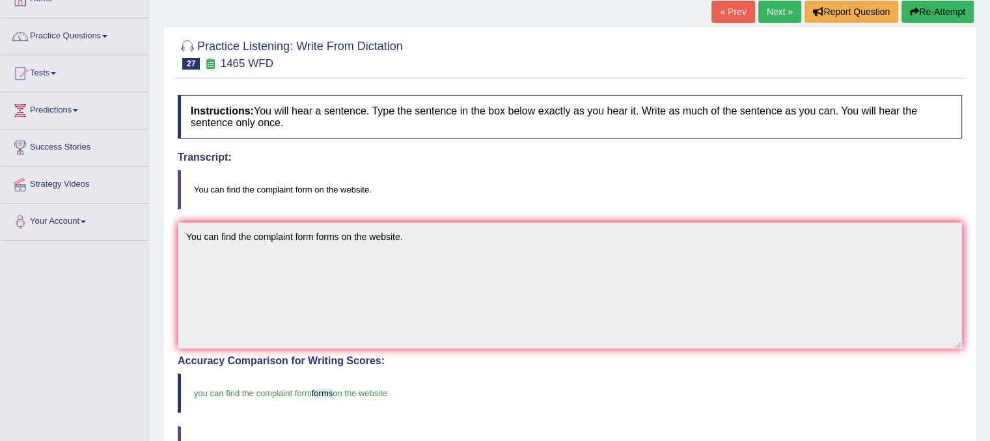
scroll to position [26, 0]
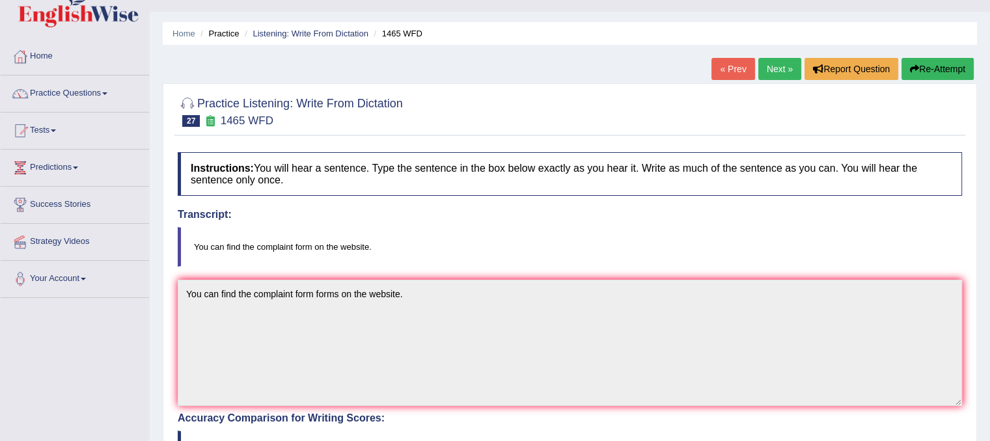
click at [777, 66] on link "Next »" at bounding box center [779, 69] width 43 height 22
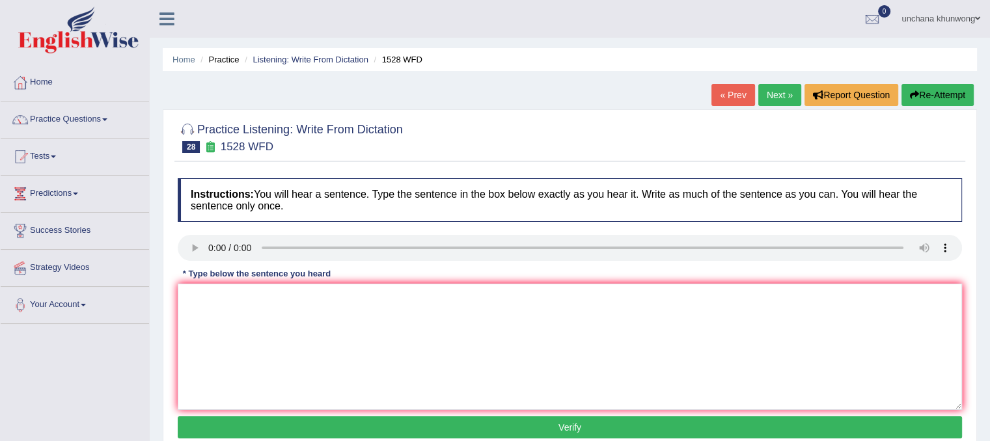
scroll to position [107, 0]
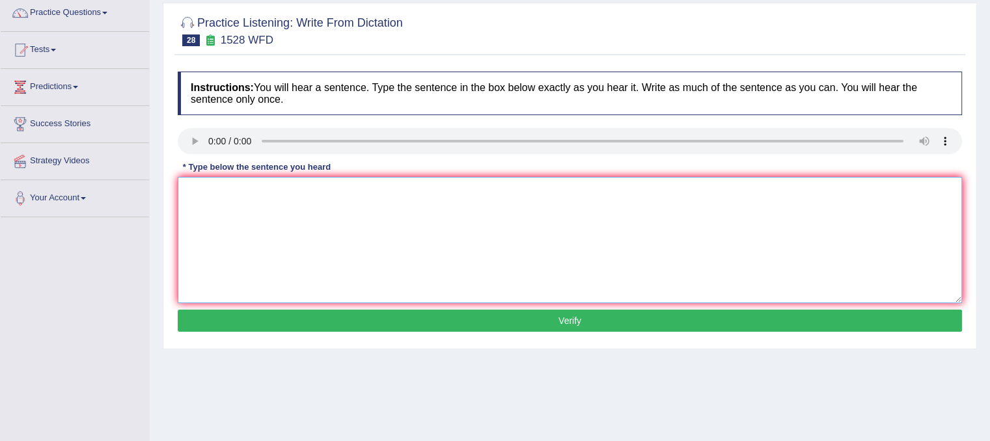
click at [240, 232] on textarea at bounding box center [570, 240] width 784 height 126
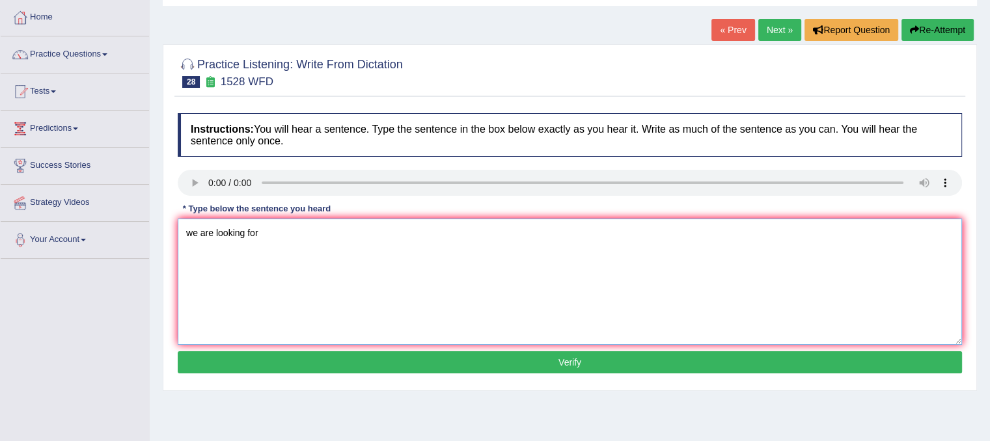
scroll to position [49, 0]
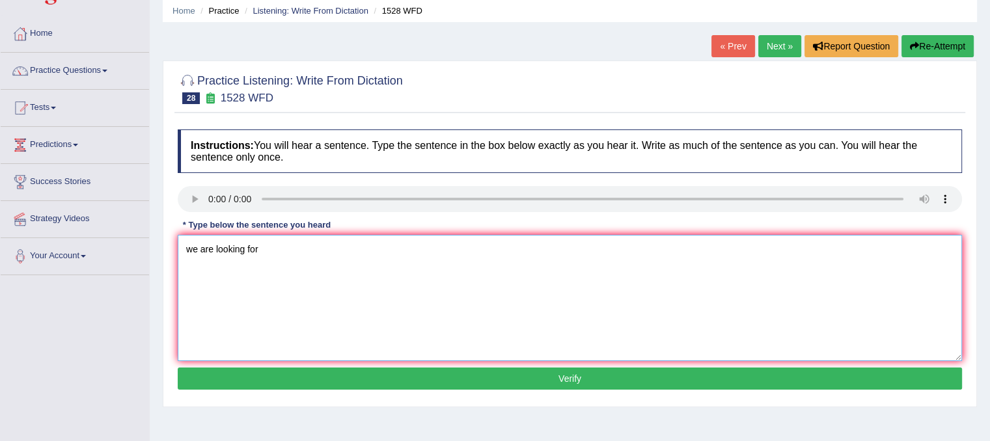
type textarea "we are looking for"
click at [939, 48] on button "Re-Attempt" at bounding box center [937, 46] width 72 height 22
click at [240, 298] on textarea at bounding box center [570, 298] width 784 height 126
click at [308, 251] on textarea "We looking an introduction tha practical and enganging." at bounding box center [570, 298] width 784 height 126
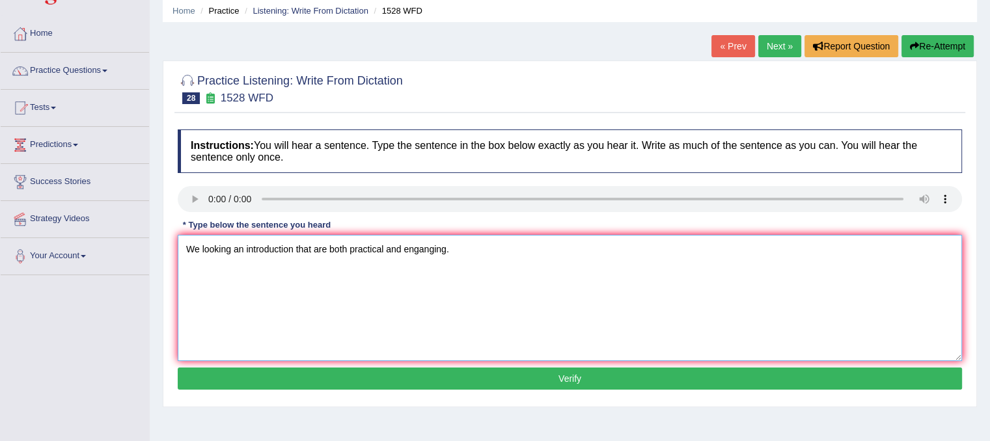
click at [351, 296] on textarea "We looking an introduction that are both practical and enganging." at bounding box center [570, 298] width 784 height 126
click at [403, 317] on textarea "We looking an introduction that are both practical and enganging." at bounding box center [570, 298] width 784 height 126
type textarea "We looking an introduction that are both practical and enganging."
click at [415, 378] on button "Verify" at bounding box center [570, 379] width 784 height 22
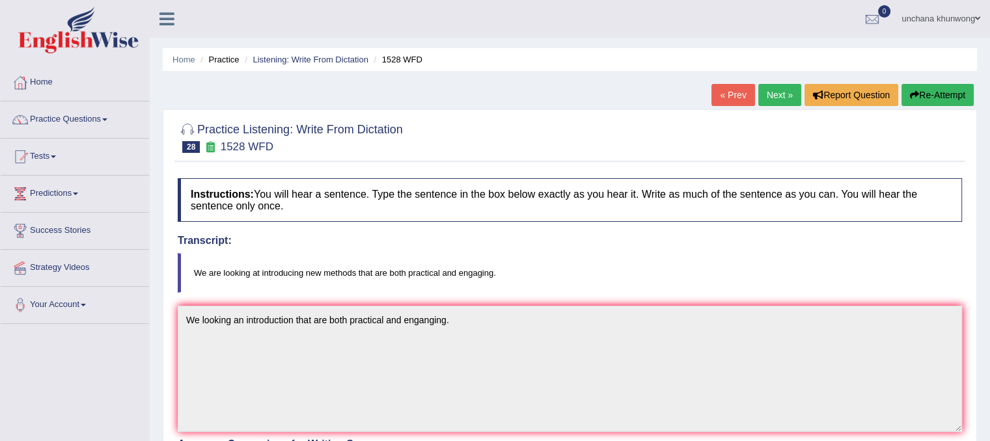
click at [958, 88] on button "Re-Attempt" at bounding box center [937, 95] width 72 height 22
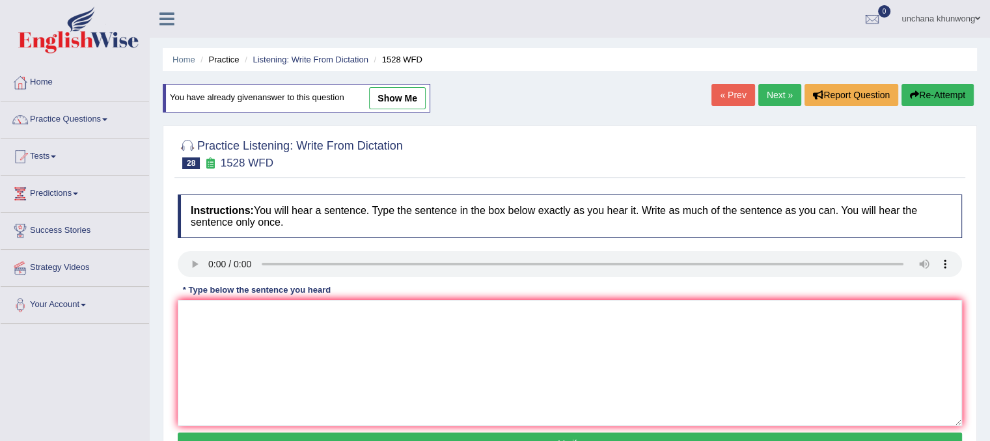
scroll to position [31, 0]
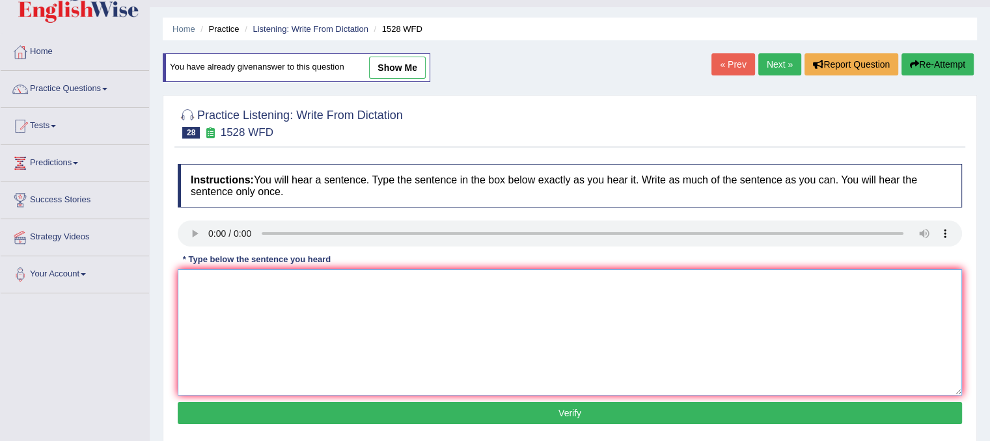
click at [271, 344] on textarea at bounding box center [570, 332] width 784 height 126
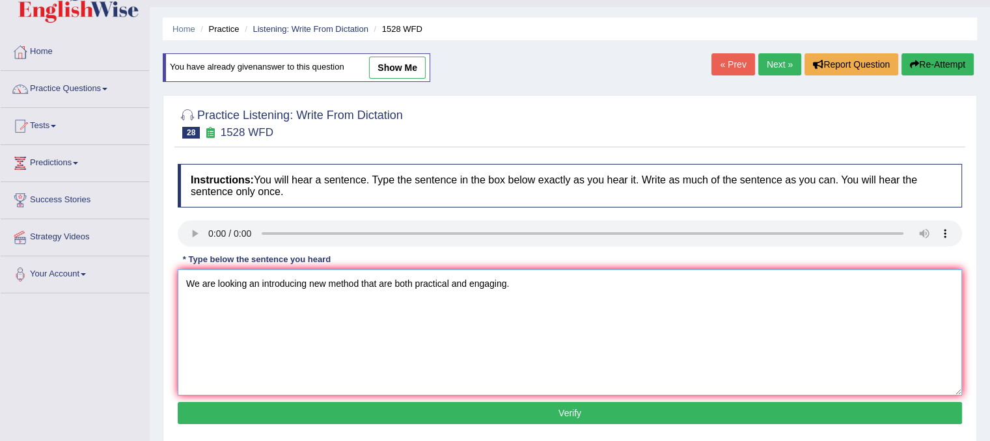
click at [469, 365] on textarea "We are looking an introducing new method that are both practical and engaging." at bounding box center [570, 332] width 784 height 126
type textarea "We are looking an introducing new method that are both practical and engaging."
click at [512, 417] on button "Verify" at bounding box center [570, 413] width 784 height 22
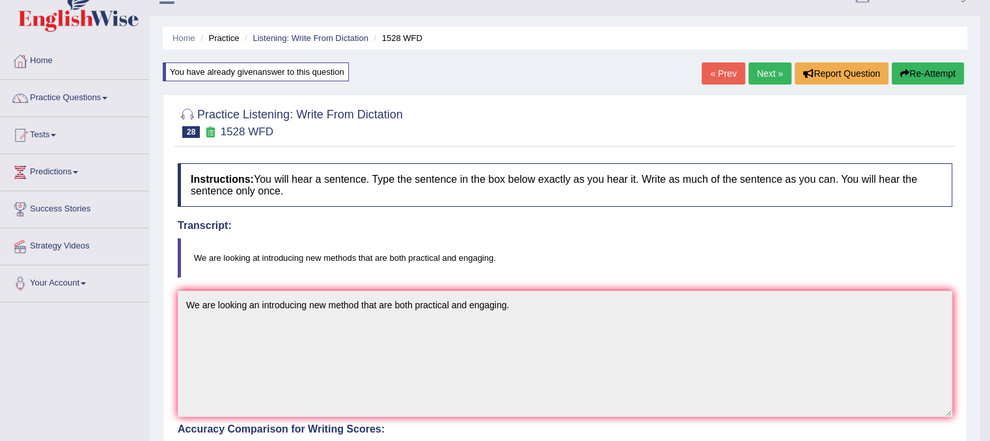
scroll to position [0, 0]
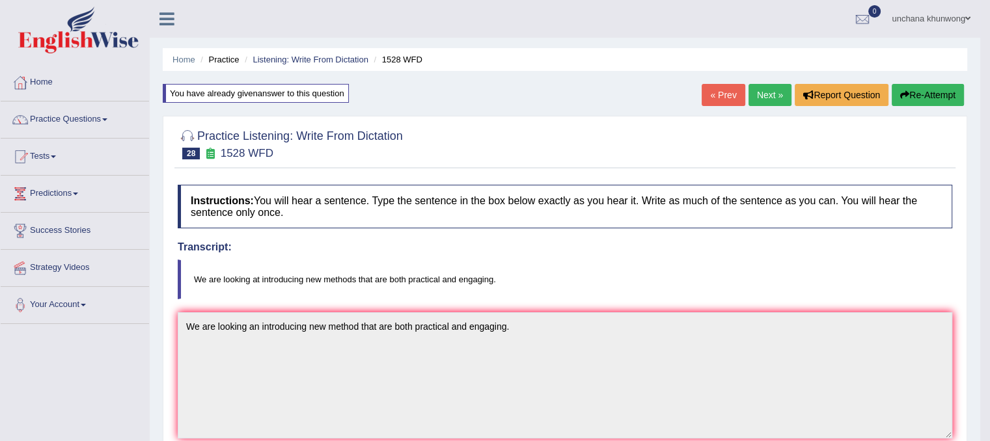
click at [771, 89] on link "Next »" at bounding box center [770, 95] width 43 height 22
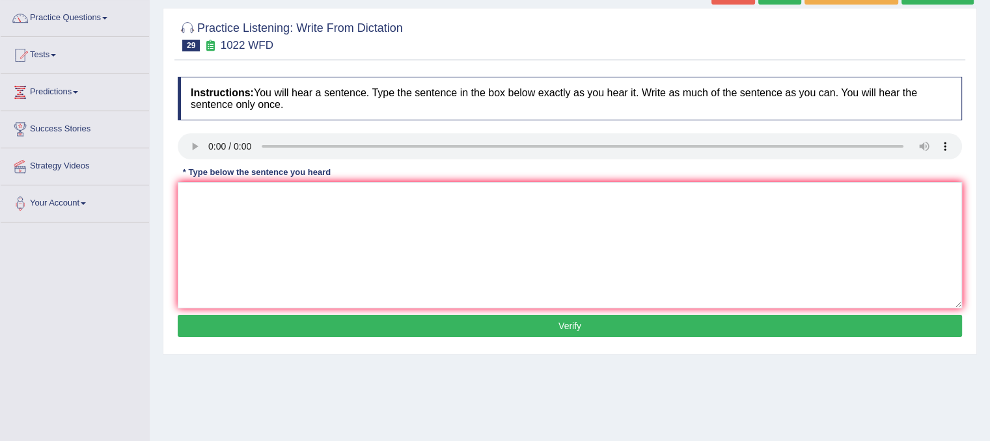
scroll to position [103, 0]
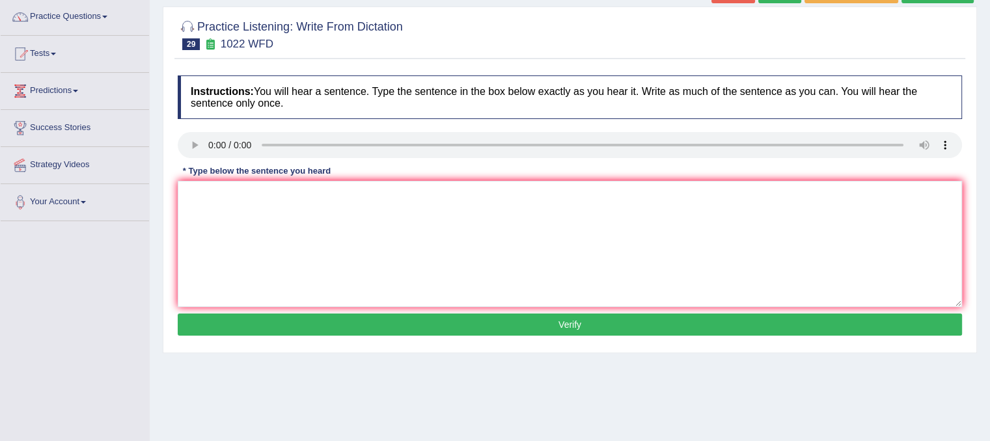
drag, startPoint x: 0, startPoint y: 0, endPoint x: 999, endPoint y: 98, distance: 1003.9
click at [989, 98] on html "Toggle navigation Home Practice Questions Speaking Practice Read Aloud Repeat S…" at bounding box center [495, 117] width 990 height 441
click at [258, 266] on textarea at bounding box center [570, 244] width 784 height 126
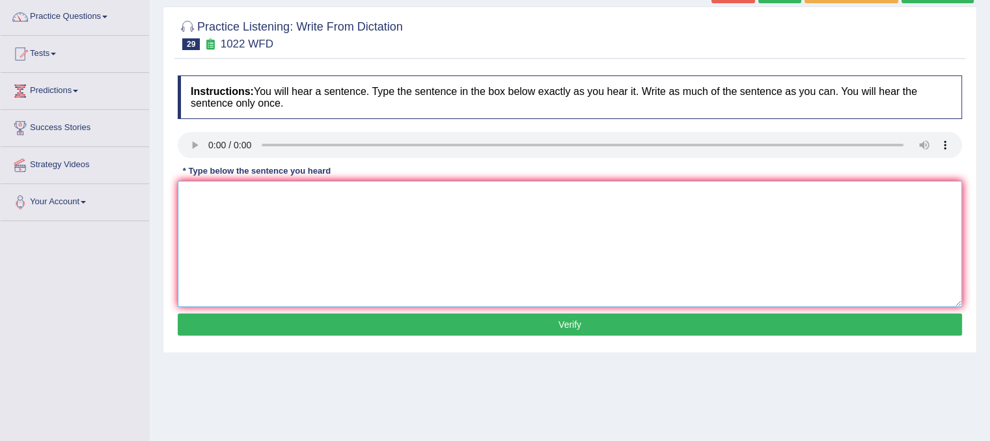
click at [263, 214] on textarea at bounding box center [570, 244] width 784 height 126
type textarea "/"
click at [271, 242] on textarea at bounding box center [570, 244] width 784 height 126
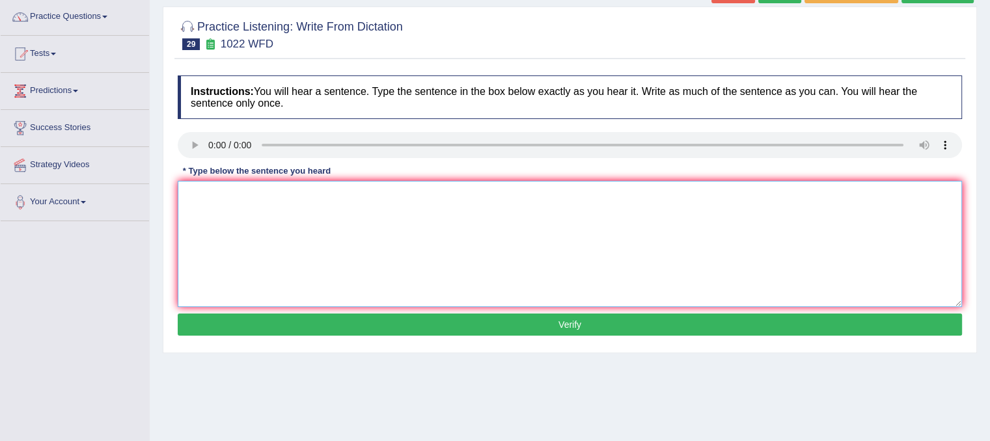
click at [271, 242] on textarea at bounding box center [570, 244] width 784 height 126
type textarea "f"
click at [234, 195] on textarea "Mathematic provides a foundation an understanding and data airline." at bounding box center [570, 244] width 784 height 126
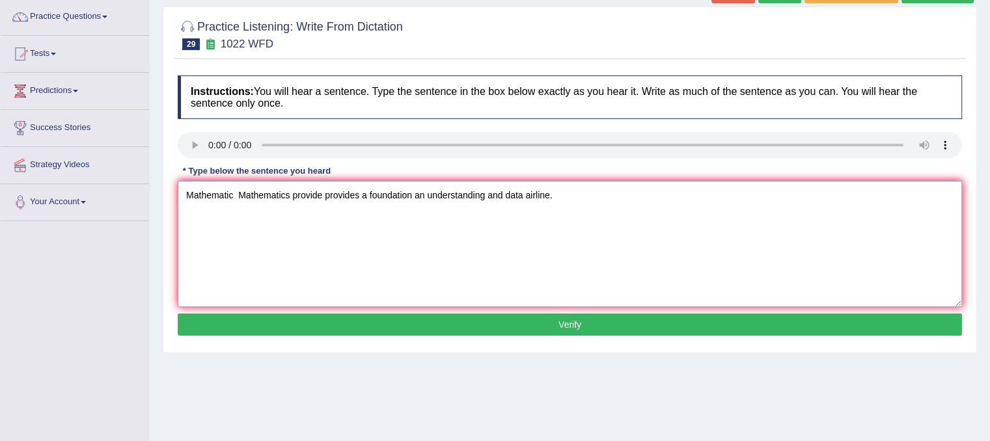
click at [409, 221] on textarea "Mathematic Mathematics provide provides a foundation an understanding and data …" at bounding box center [570, 244] width 784 height 126
click at [433, 238] on textarea "Mathematic Mathematics provide provides a foundation an understanding and data …" at bounding box center [570, 244] width 784 height 126
type textarea "Mathematic Mathematics provide provides a foundation an understanding and data …"
click at [484, 326] on button "Verify" at bounding box center [570, 325] width 784 height 22
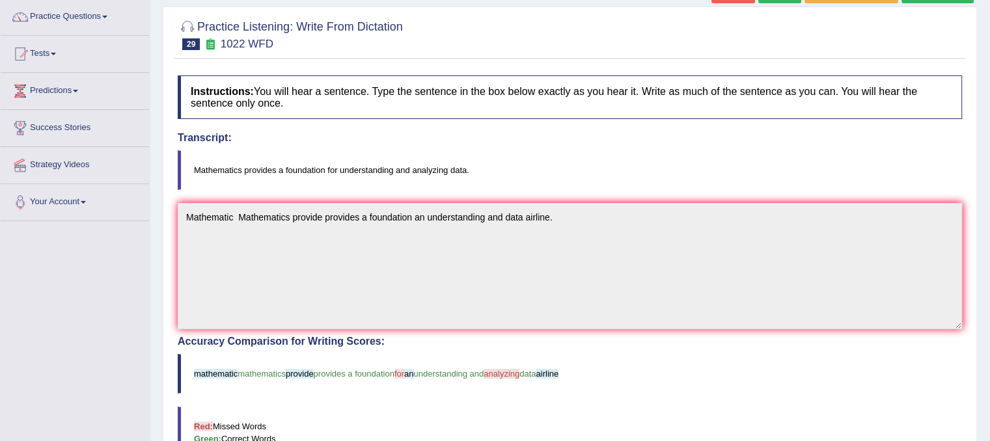
scroll to position [0, 0]
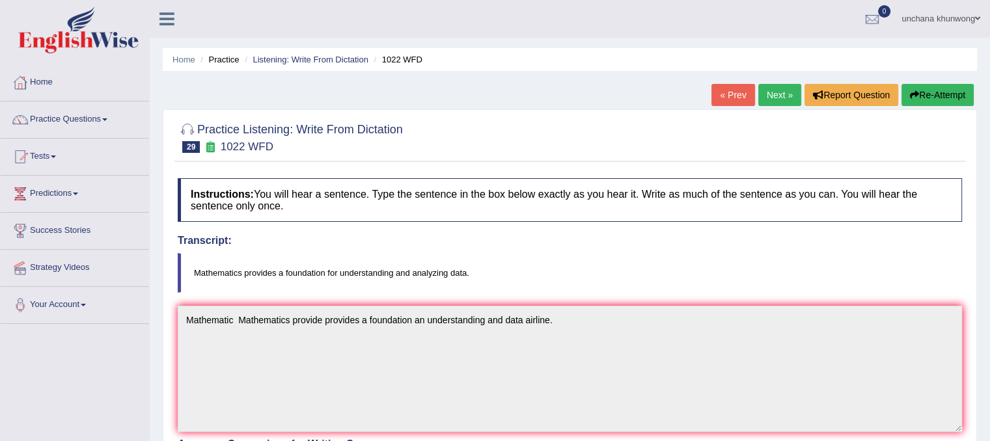
click at [760, 90] on link "Next »" at bounding box center [779, 95] width 43 height 22
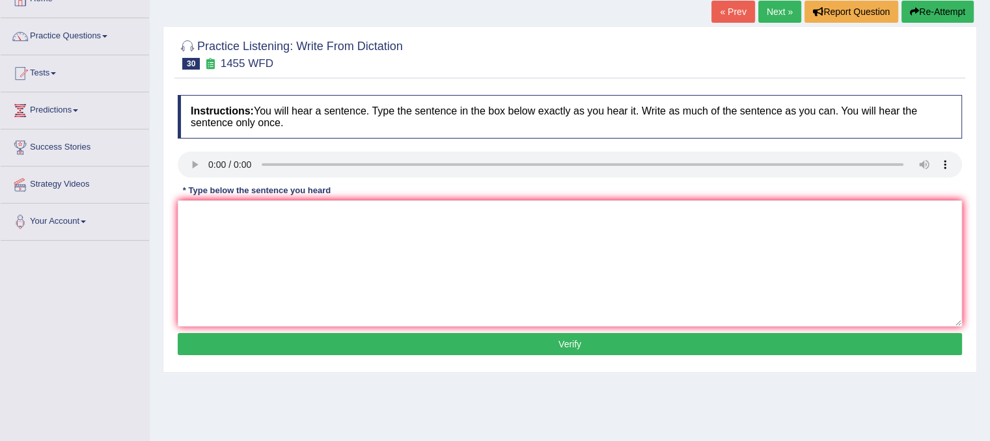
scroll to position [104, 0]
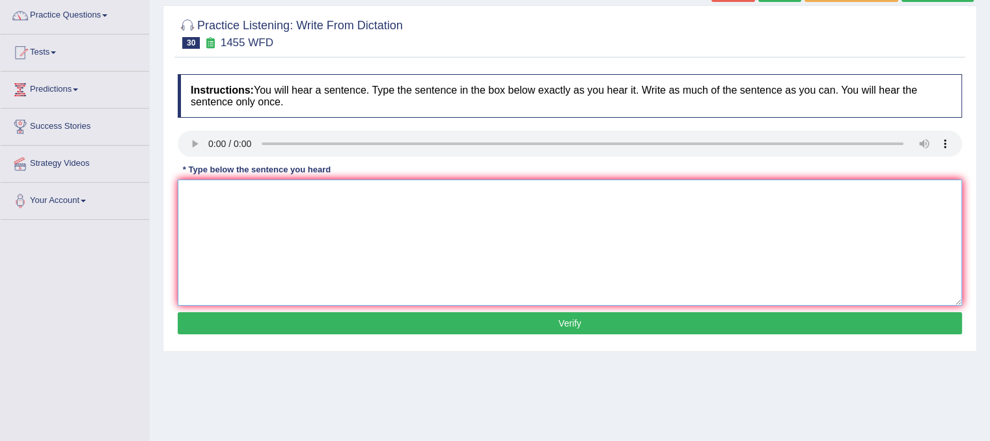
click at [321, 293] on textarea at bounding box center [570, 243] width 784 height 126
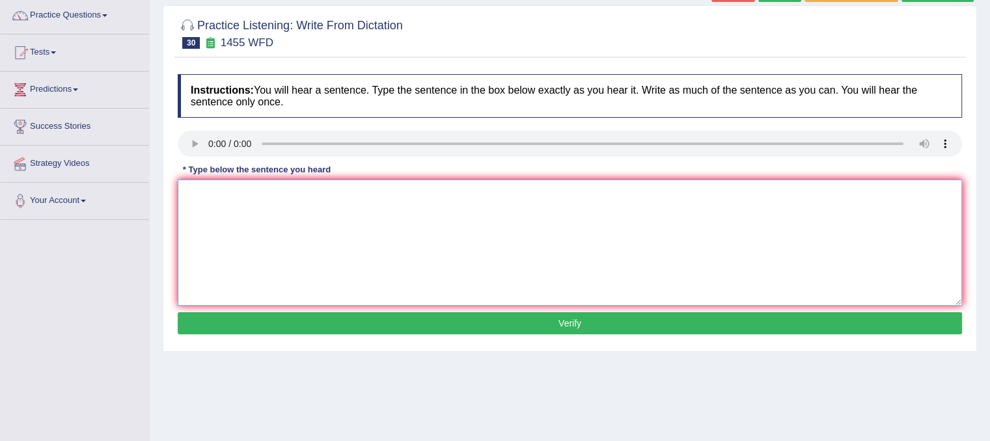
click at [321, 293] on textarea at bounding box center [570, 243] width 784 height 126
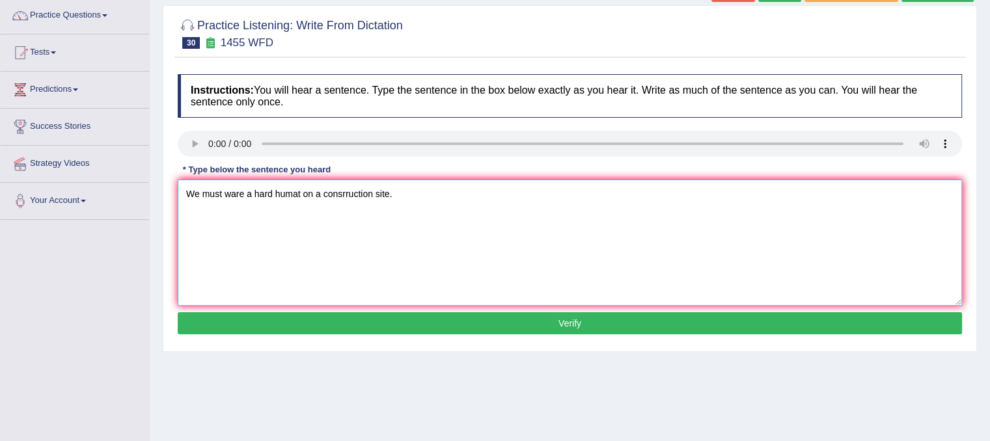
click at [381, 194] on textarea "We must ware a hard humat on a consrruction site." at bounding box center [570, 243] width 784 height 126
click at [466, 186] on textarea "We must ware a hard humat on a construction site." at bounding box center [570, 243] width 784 height 126
click at [400, 258] on textarea "We must ware a hard humat on a construction site." at bounding box center [570, 243] width 784 height 126
click at [245, 193] on textarea "We must ware a hard humat on a construction site." at bounding box center [570, 243] width 784 height 126
click at [298, 246] on textarea "We must wear a hard humat on a construction site." at bounding box center [570, 243] width 784 height 126
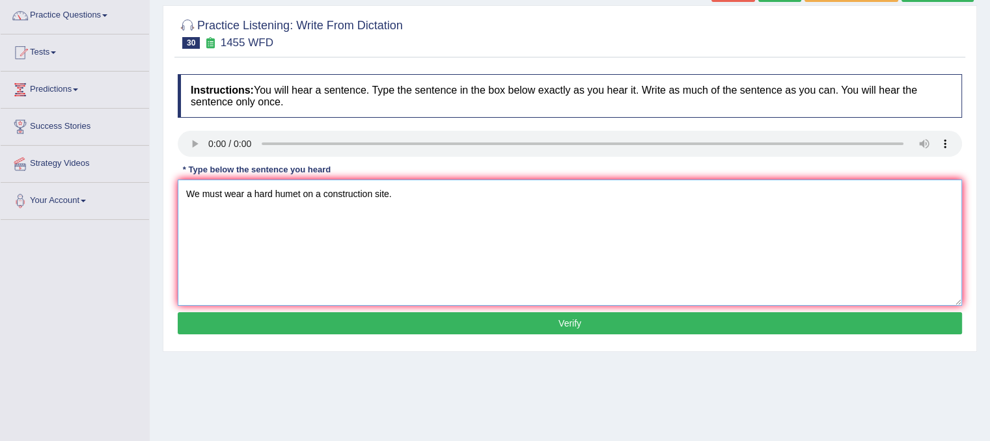
click at [337, 286] on textarea "We must wear a hard humet on a construction site." at bounding box center [570, 243] width 784 height 126
click at [357, 262] on textarea "We must wear a hard humet on a construction site." at bounding box center [570, 243] width 784 height 126
type textarea "We must wear a hard humet on a construction site."
click at [375, 313] on button "Verify" at bounding box center [570, 323] width 784 height 22
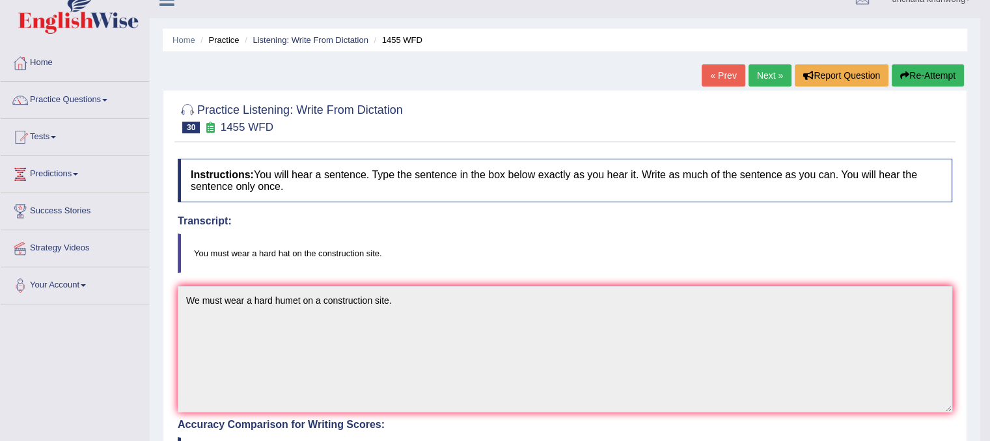
scroll to position [0, 0]
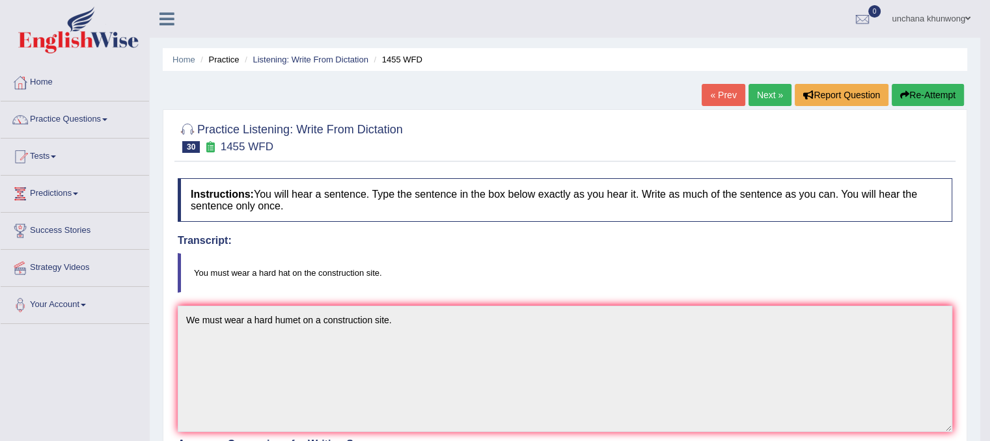
click at [771, 90] on link "Next »" at bounding box center [770, 95] width 43 height 22
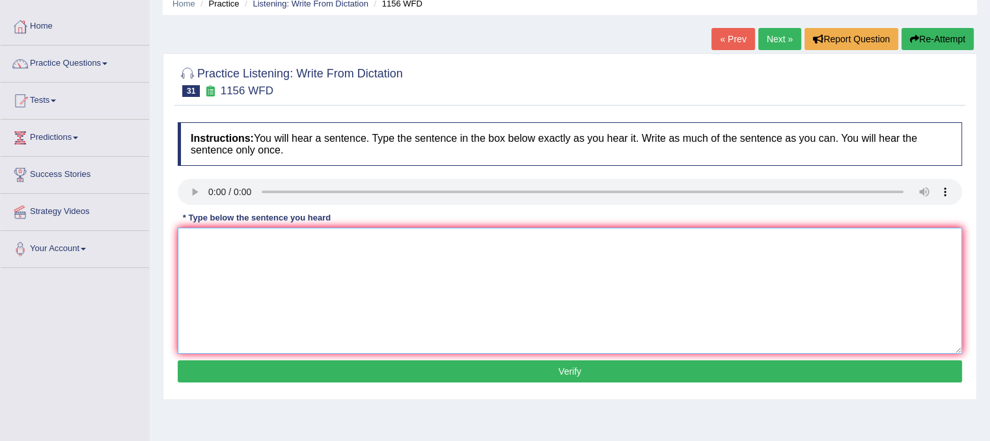
click at [281, 316] on textarea at bounding box center [570, 291] width 784 height 126
click at [322, 332] on textarea "Chemical reaction occur when the chemical combine or change." at bounding box center [570, 291] width 784 height 126
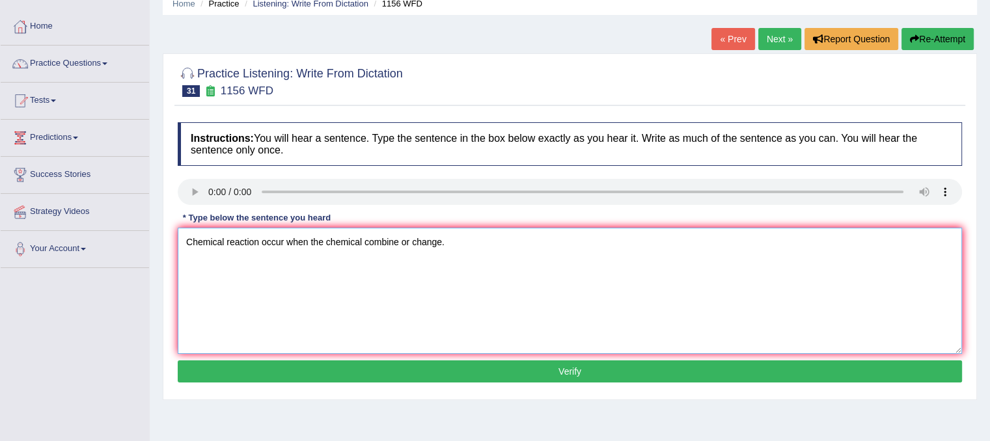
click at [402, 241] on textarea "Chemical reaction occur when the chemical combine or change." at bounding box center [570, 291] width 784 height 126
click at [476, 261] on textarea "Chemical reaction occur when the chemical combine combimed or change." at bounding box center [570, 291] width 784 height 126
click at [507, 253] on textarea "Chemical reaction occur when the chemical combine combimed or change." at bounding box center [570, 291] width 784 height 126
click at [523, 267] on textarea "Chemical reaction occur when the chemical combine combimed or change changed." at bounding box center [570, 291] width 784 height 126
click at [284, 246] on textarea "Chemical reaction occur when the chemical combine combimed or change changed." at bounding box center [570, 291] width 784 height 126
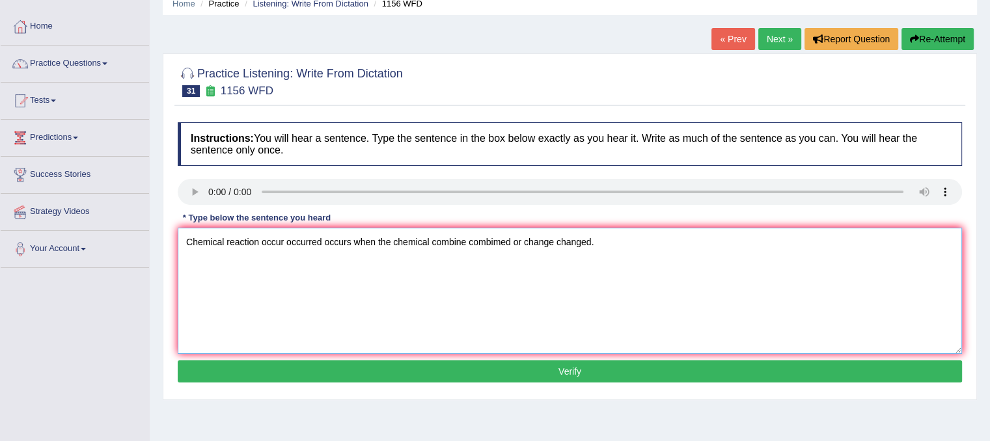
click at [434, 337] on textarea "Chemical reaction occur occurred occurs when the chemical combine combimed or c…" at bounding box center [570, 291] width 784 height 126
type textarea "Chemical reaction occur occurred occurs when the chemical combine combimed or c…"
click at [443, 368] on button "Verify" at bounding box center [570, 372] width 784 height 22
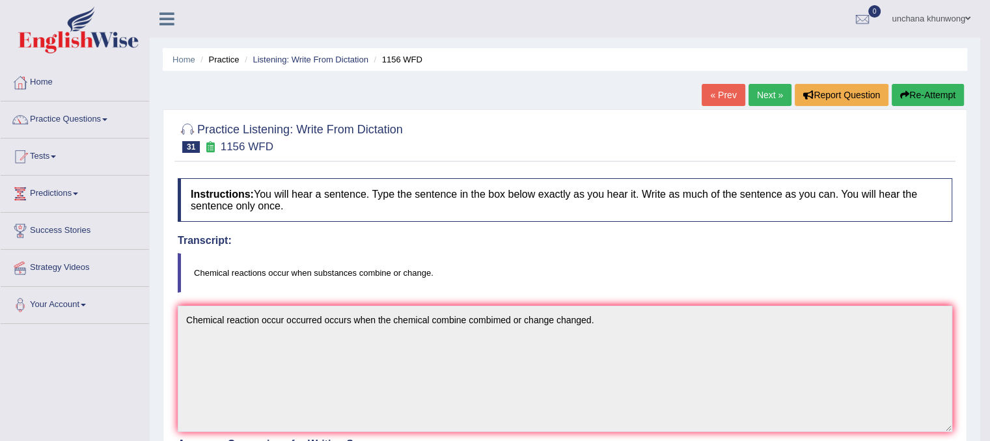
click at [776, 97] on link "Next »" at bounding box center [770, 95] width 43 height 22
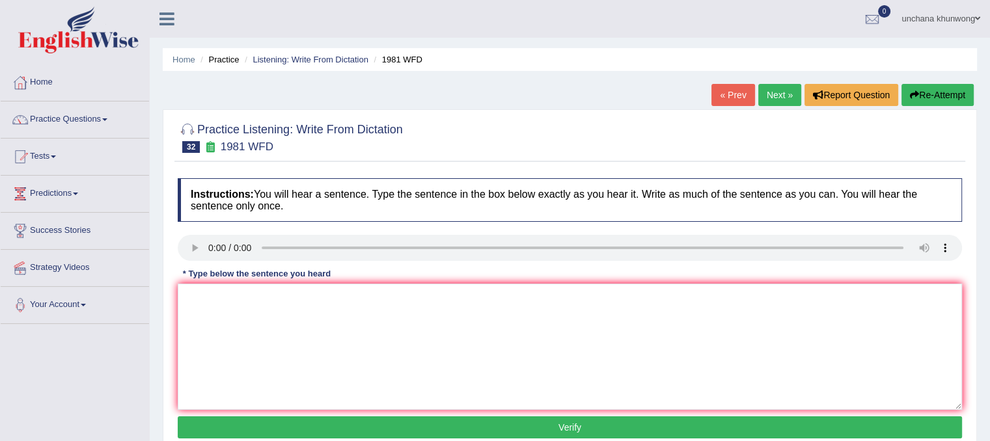
scroll to position [83, 0]
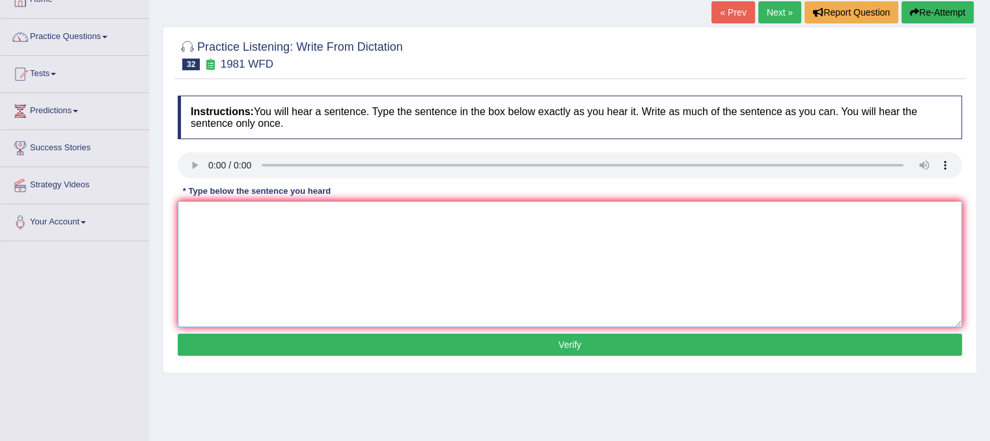
click at [243, 247] on textarea at bounding box center [570, 264] width 784 height 126
type textarea "All of your arguments must be supported by the"
click at [952, 16] on button "Re-Attempt" at bounding box center [937, 12] width 72 height 22
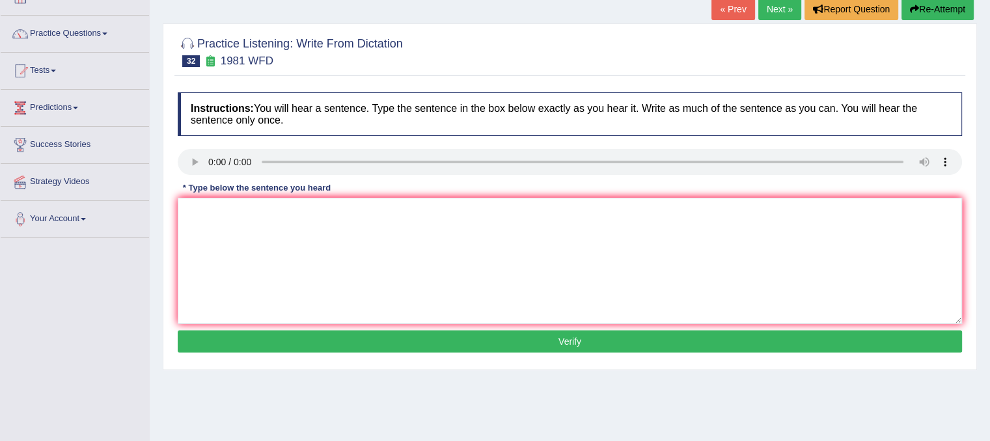
scroll to position [83, 0]
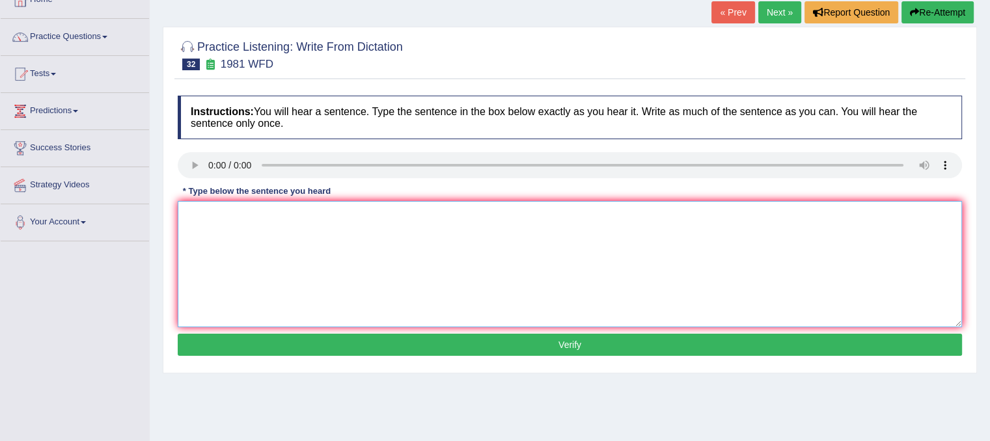
click at [290, 281] on textarea at bounding box center [570, 264] width 784 height 126
click at [200, 215] on textarea "ewvidence and relavent theories theory." at bounding box center [570, 264] width 784 height 126
click at [186, 215] on textarea "evidence and relavent theories theory." at bounding box center [570, 264] width 784 height 126
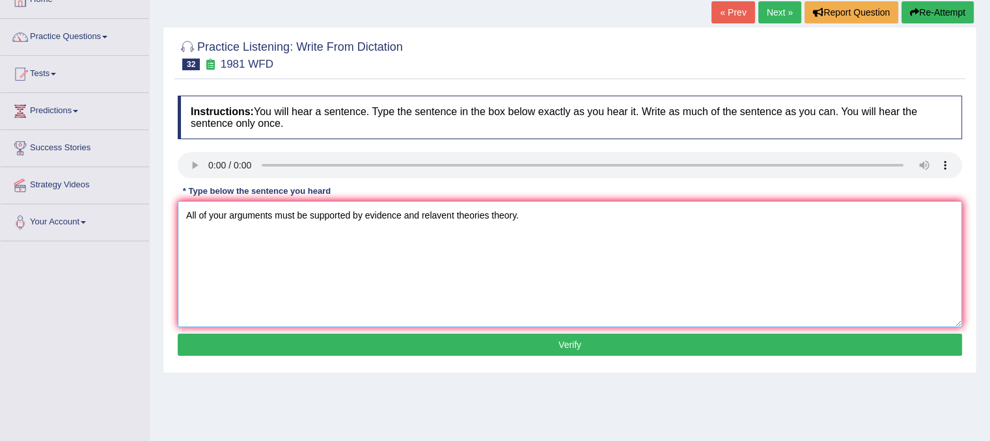
click at [218, 263] on textarea "All of your arguments must be supported by evidence and relavent theories theor…" at bounding box center [570, 264] width 784 height 126
click at [230, 216] on textarea "All of your arguments must be supported by evidence and relavent theories theor…" at bounding box center [570, 264] width 784 height 126
type textarea "All of your argument arguments must be supported by evidence and relavent theor…"
click at [476, 335] on button "Verify" at bounding box center [570, 345] width 784 height 22
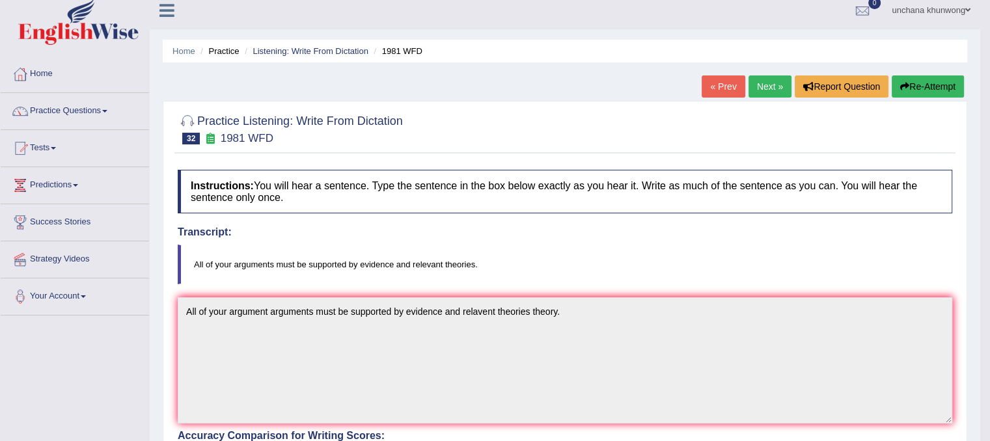
scroll to position [7, 0]
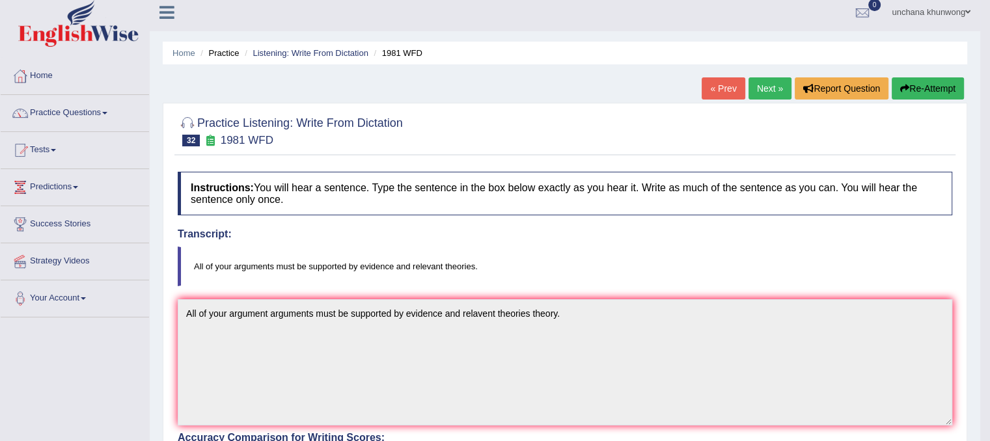
click at [762, 93] on link "Next »" at bounding box center [770, 88] width 43 height 22
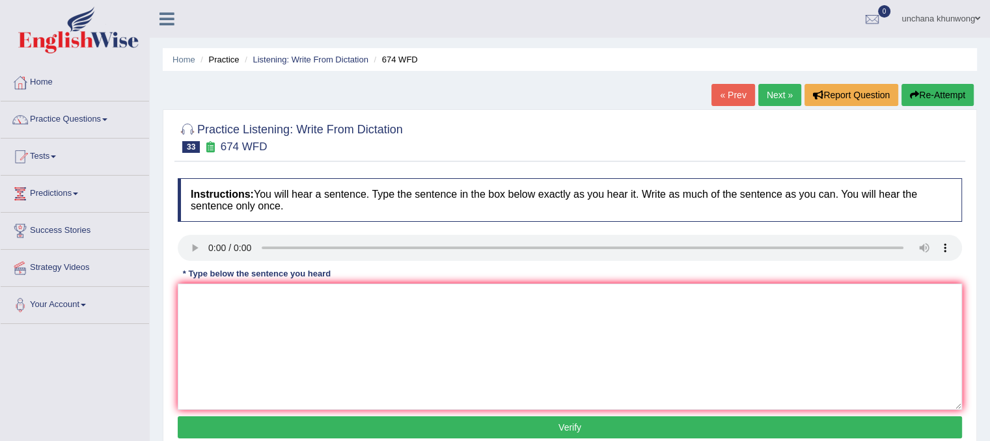
scroll to position [39, 0]
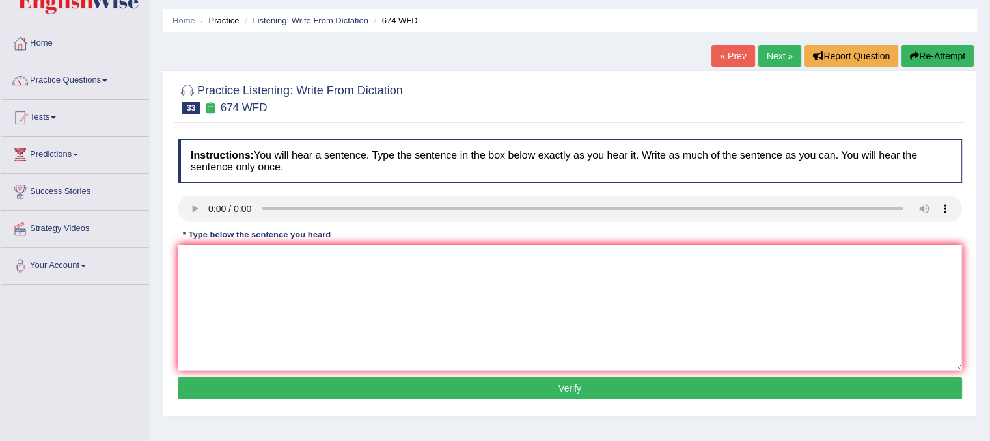
drag, startPoint x: 0, startPoint y: 0, endPoint x: 999, endPoint y: 87, distance: 1002.9
click at [989, 87] on html "Toggle navigation Home Practice Questions Speaking Practice Read Aloud Repeat S…" at bounding box center [495, 181] width 990 height 441
click at [278, 326] on textarea at bounding box center [570, 308] width 784 height 126
click at [193, 252] on textarea "unemployment rates has fallen into a lowest point in a recent year." at bounding box center [570, 308] width 784 height 126
click at [271, 297] on textarea "Unemployment rates has fallen into a lowest point in a recent year." at bounding box center [570, 308] width 784 height 126
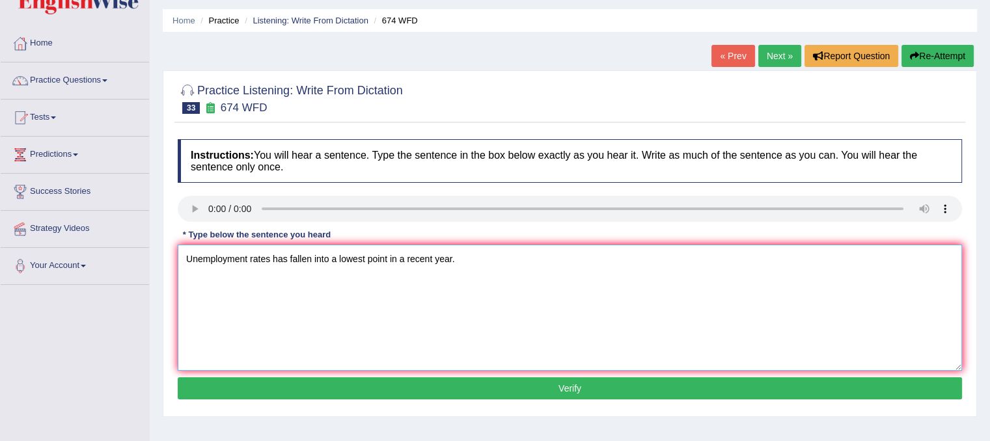
click at [281, 305] on textarea "Unemployment rates has fallen into a lowest point in a recent year." at bounding box center [570, 308] width 784 height 126
click at [294, 329] on textarea "Unemployment rates has fallen into a lowest point in a recent year." at bounding box center [570, 308] width 784 height 126
click at [275, 264] on textarea "Unemployment rates has fallen into a lowest point in a recent year." at bounding box center [570, 308] width 784 height 126
click at [273, 258] on textarea "Unemployment rates has fallen into a lowest point in a recent year." at bounding box center [570, 308] width 784 height 126
click at [267, 260] on textarea "Unemployment rates had have has fallen into a lowest point in a recent year." at bounding box center [570, 308] width 784 height 126
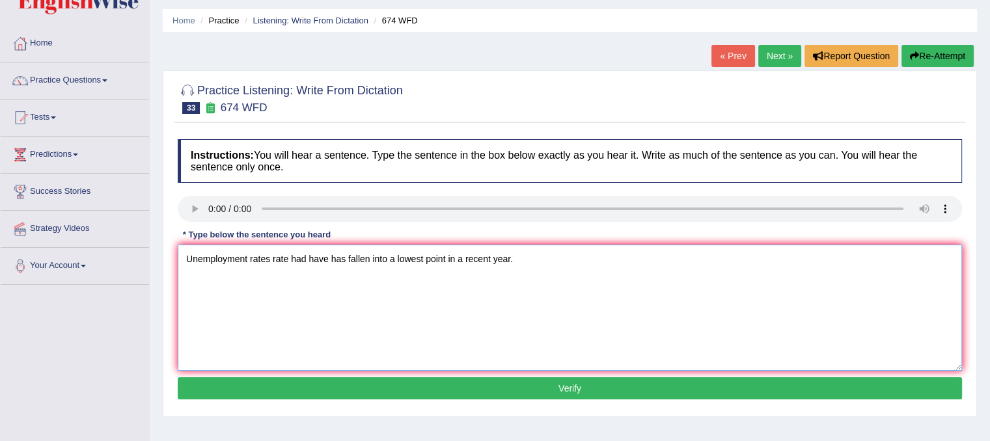
click at [394, 322] on textarea "Unemployment rates rate had have has fallen into a lowest point in a recent yea…" at bounding box center [570, 308] width 784 height 126
type textarea "Unemployment rates rate had have has fallen into a lowest point in a recent yea…"
click at [496, 389] on button "Verify" at bounding box center [570, 389] width 784 height 22
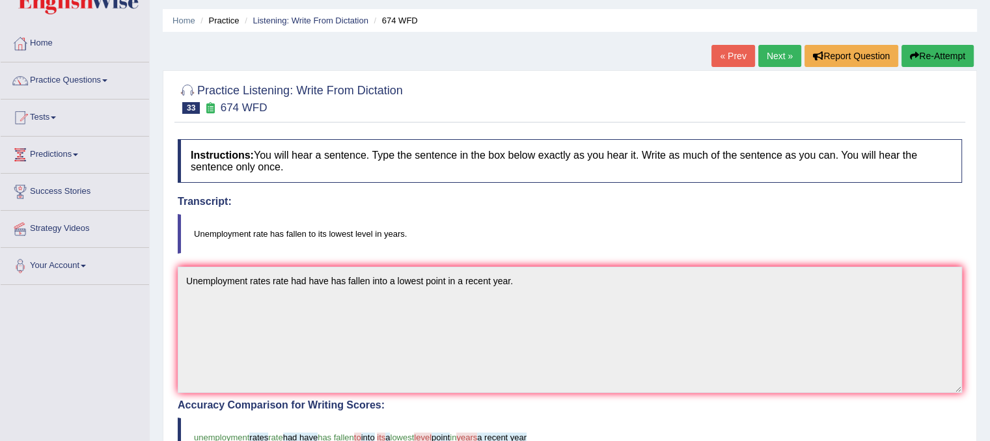
click at [780, 199] on h4 "Transcript:" at bounding box center [570, 202] width 784 height 12
click at [963, 38] on div "Home Practice Listening: Write From Dictation 674 WFD « Prev Next » Report Ques…" at bounding box center [570, 366] width 840 height 810
click at [960, 48] on button "Re-Attempt" at bounding box center [937, 56] width 72 height 22
click at [943, 59] on button "Re-Attempt" at bounding box center [937, 56] width 72 height 22
click at [935, 47] on button "Re-Attempt" at bounding box center [937, 56] width 72 height 22
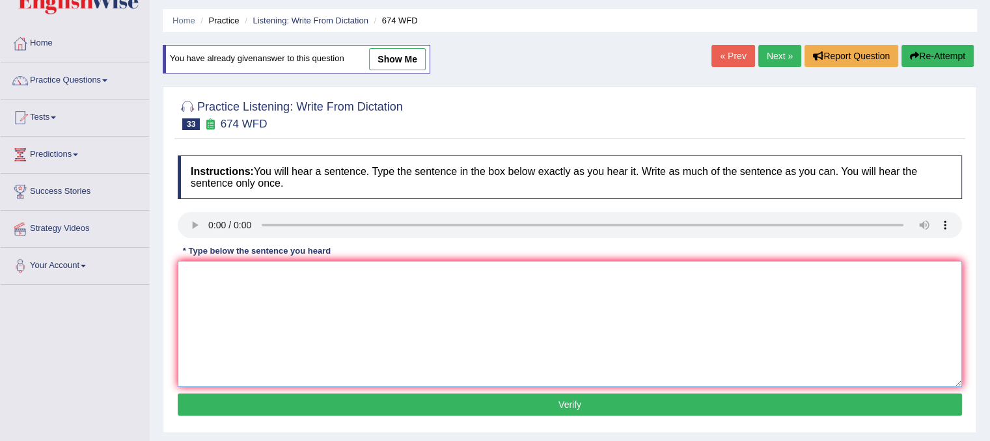
click at [217, 297] on textarea at bounding box center [570, 324] width 784 height 126
click at [274, 296] on textarea "Unemployment rate has fallen to its lowest level in recent years." at bounding box center [570, 324] width 784 height 126
click at [286, 305] on textarea "Unemployment rate has fallen to its lowest level in recent years." at bounding box center [570, 324] width 784 height 126
type textarea "Unemployment rate has fallen to its lowest level in recent years."
click at [420, 399] on button "Verify" at bounding box center [570, 405] width 784 height 22
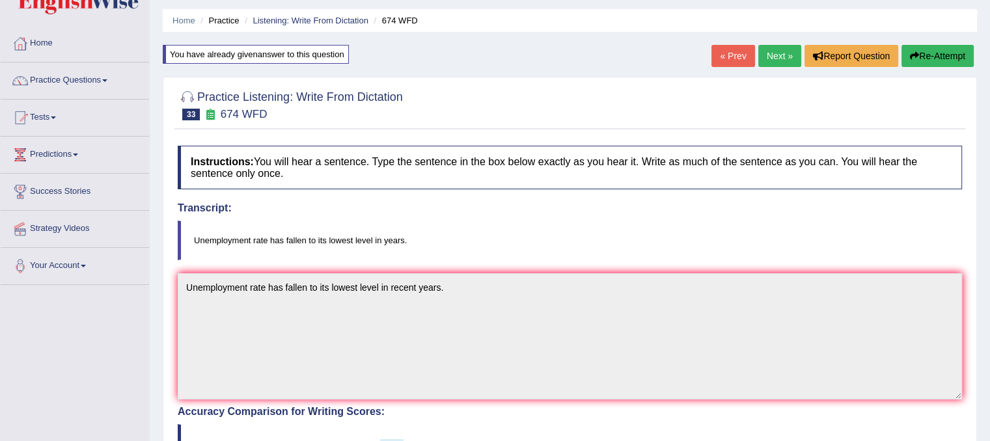
drag, startPoint x: 995, startPoint y: 107, endPoint x: 996, endPoint y: 137, distance: 30.0
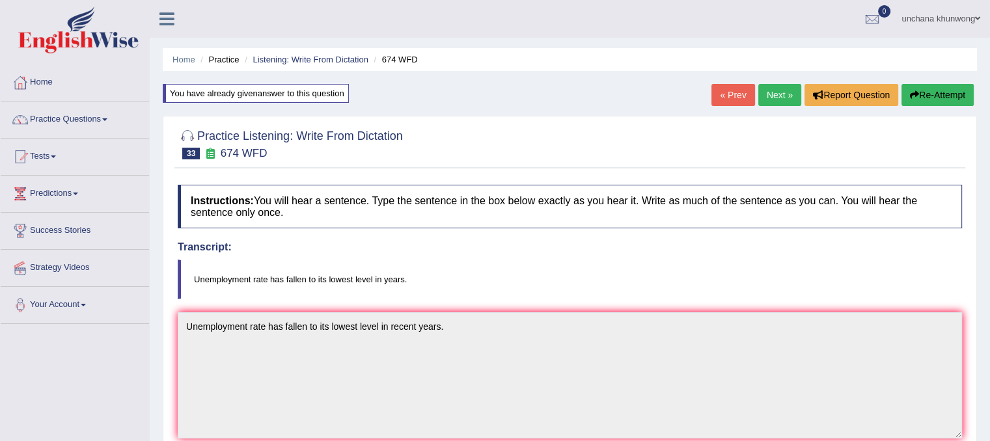
click at [777, 92] on link "Next »" at bounding box center [779, 95] width 43 height 22
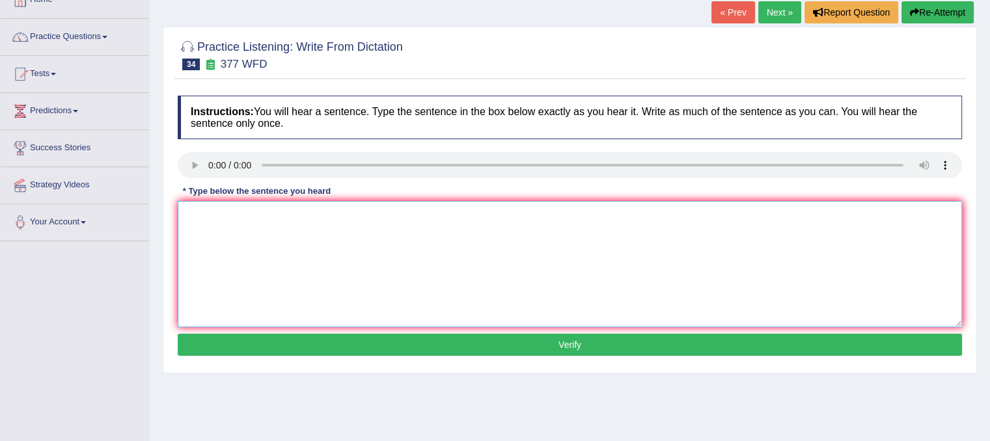
click at [257, 258] on textarea at bounding box center [570, 264] width 784 height 126
click at [381, 212] on textarea "The department has a highest proportion of post graduate." at bounding box center [570, 264] width 784 height 126
click at [487, 309] on textarea "The department has a highest proportion of postgraduate." at bounding box center [570, 264] width 784 height 126
click at [545, 271] on textarea "The department has a highest proportion of postgraduate." at bounding box center [570, 264] width 784 height 126
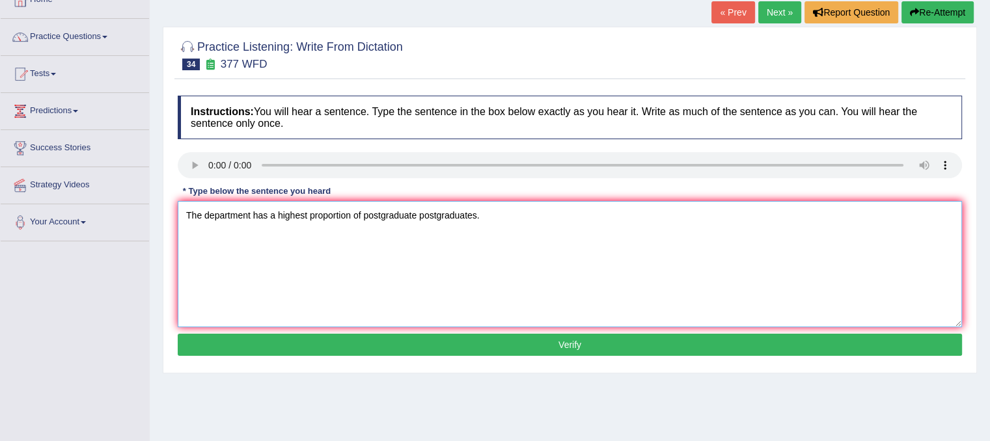
click at [622, 313] on textarea "The department has a highest proportion of postgraduate postgraduates." at bounding box center [570, 264] width 784 height 126
click at [637, 296] on textarea "The department has a highest proportion of postgraduate postgraduates." at bounding box center [570, 264] width 784 height 126
type textarea "The department has a highest proportion of postgraduate postgraduates."
click at [635, 337] on button "Verify" at bounding box center [570, 345] width 784 height 22
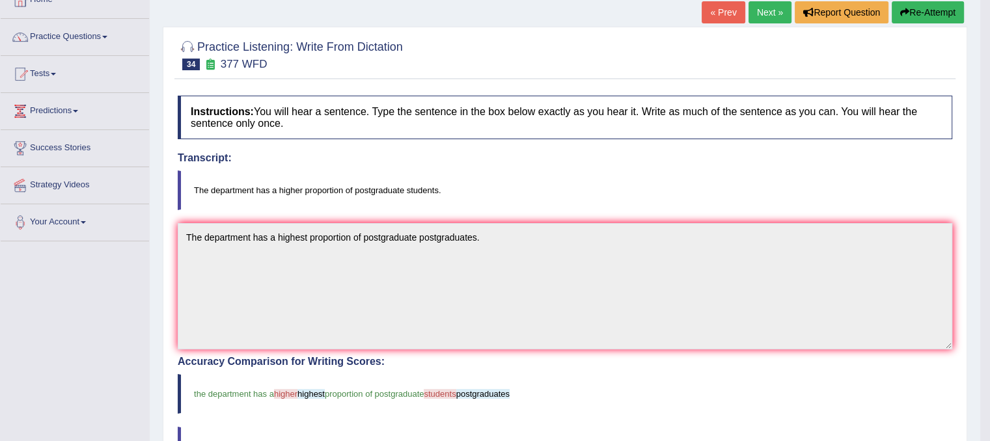
click at [772, 6] on link "Next »" at bounding box center [770, 12] width 43 height 22
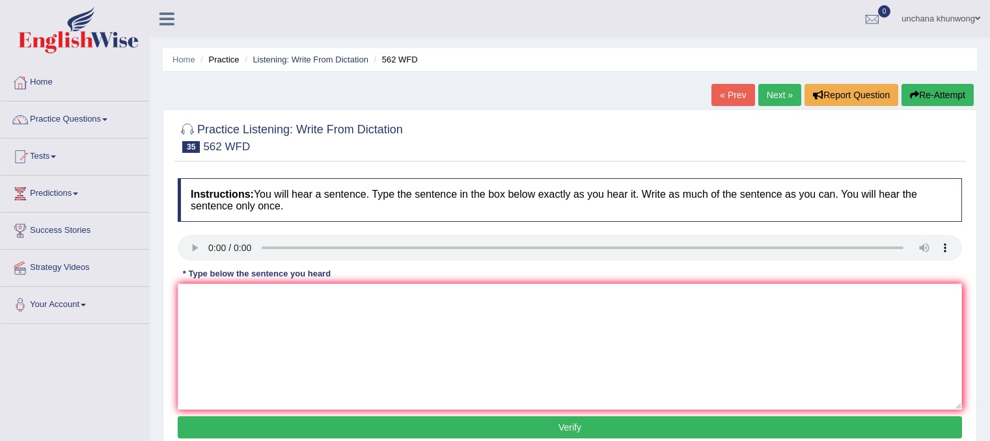
scroll to position [128, 0]
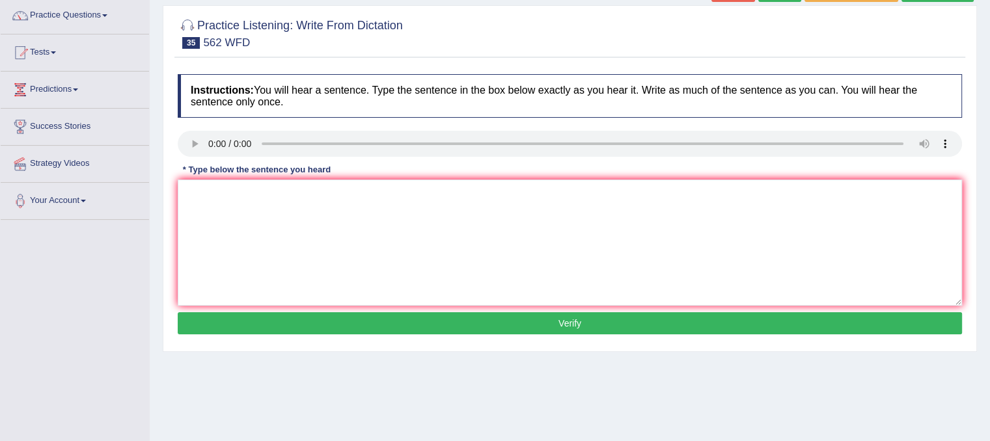
click at [989, 130] on html "Toggle navigation Home Practice Questions Speaking Practice Read Aloud Repeat S…" at bounding box center [495, 116] width 990 height 441
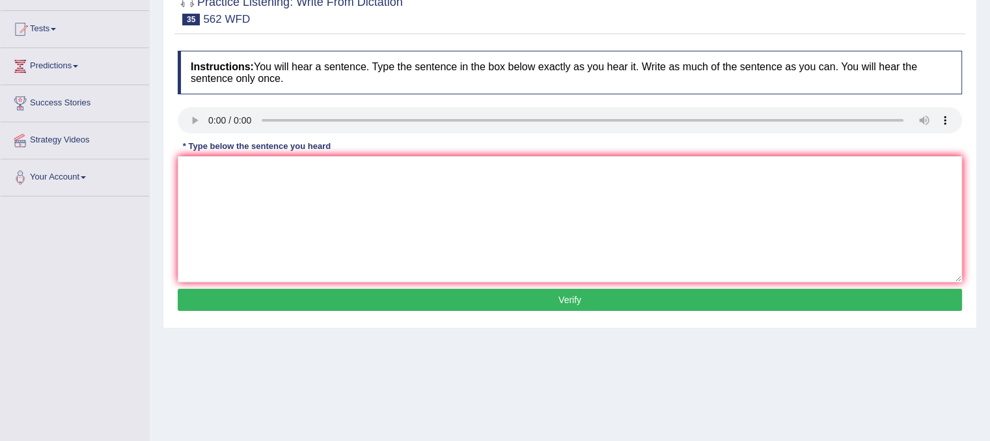
scroll to position [0, 0]
click at [249, 205] on textarea at bounding box center [570, 219] width 784 height 126
click at [301, 212] on textarea "The gap between the rich and the poor does not decrease." at bounding box center [570, 219] width 784 height 126
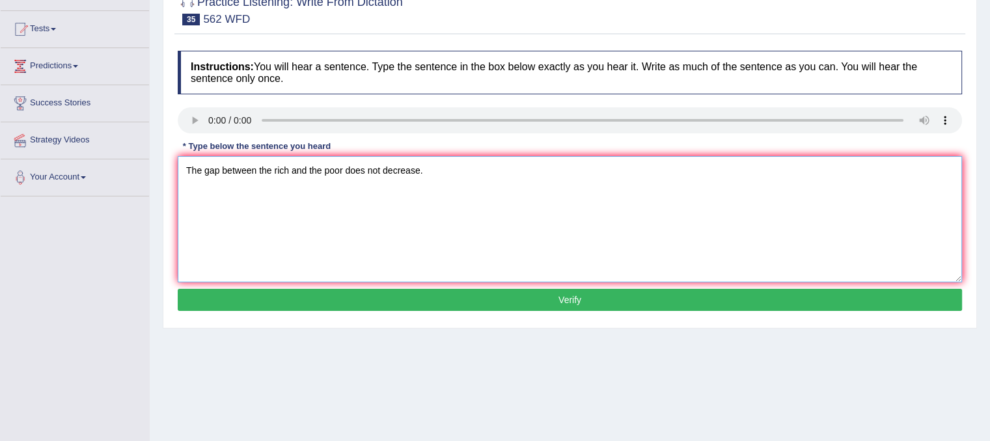
click at [357, 230] on textarea "The gap between the rich and the poor does not decrease." at bounding box center [570, 219] width 784 height 126
click at [393, 249] on textarea "The gap between the rich and the poor does not decrease." at bounding box center [570, 219] width 784 height 126
type textarea "The gap between the rich and the poor does not decrease."
click at [419, 293] on button "Verify" at bounding box center [570, 300] width 784 height 22
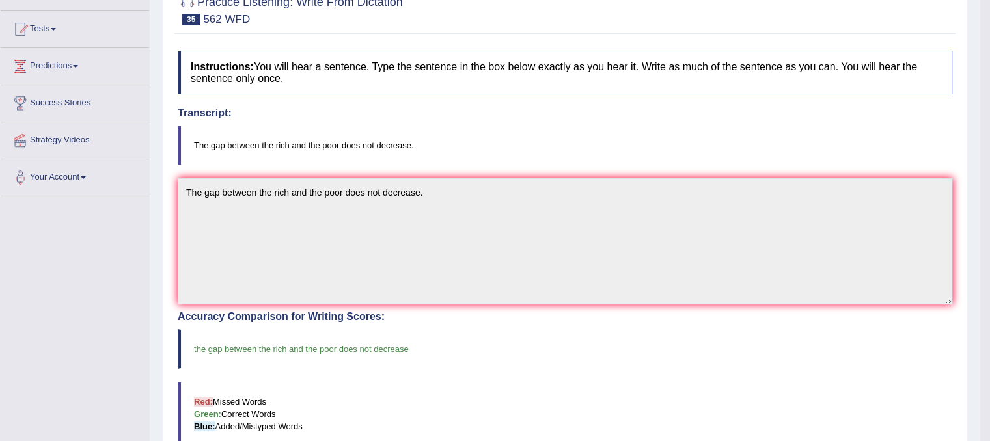
scroll to position [27, 0]
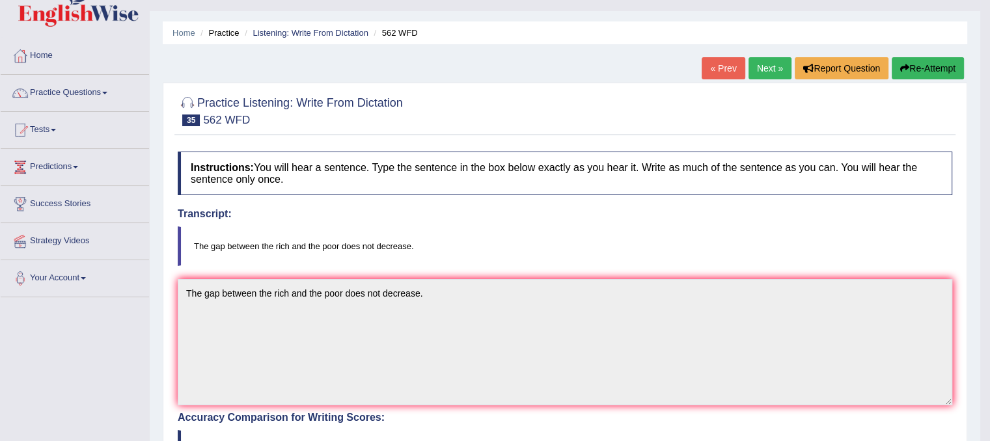
click at [780, 68] on link "Next »" at bounding box center [770, 68] width 43 height 22
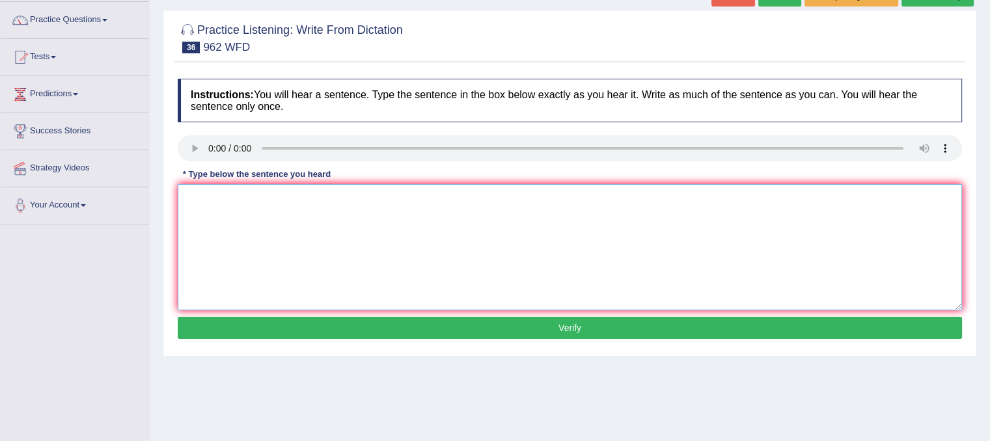
click at [262, 241] on textarea at bounding box center [570, 247] width 784 height 126
click at [299, 200] on textarea "If you have any questo=ion about the exam please" at bounding box center [570, 247] width 784 height 126
click at [299, 197] on textarea "If you have any questo=ion about the exam please" at bounding box center [570, 247] width 784 height 126
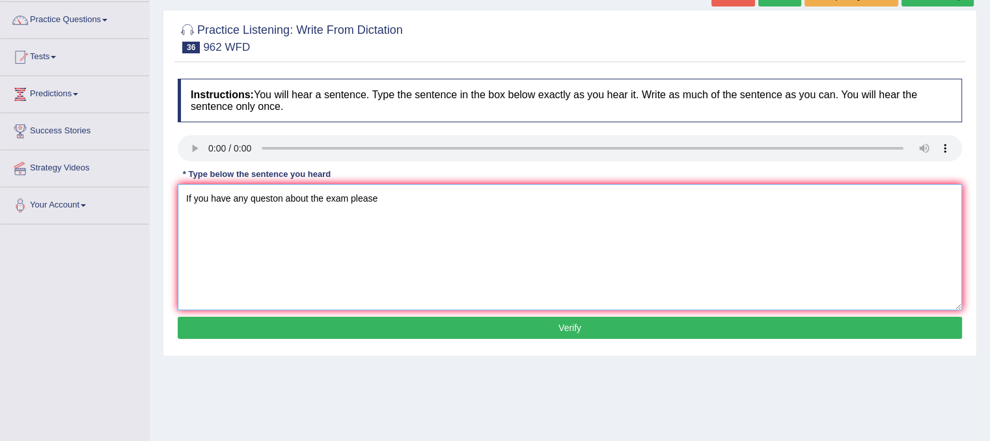
click at [284, 194] on textarea "If you have any queston about the exam please" at bounding box center [570, 247] width 784 height 126
click at [413, 205] on textarea "If you have any question about the exam please" at bounding box center [570, 247] width 784 height 126
click at [432, 243] on textarea "If you have any question about the exam please reach your hand." at bounding box center [570, 247] width 784 height 126
click at [286, 197] on textarea "If you have any question about the exam please reach your hand." at bounding box center [570, 247] width 784 height 126
click at [448, 204] on textarea "If you have any question questions about the exam please reach your hand." at bounding box center [570, 247] width 784 height 126
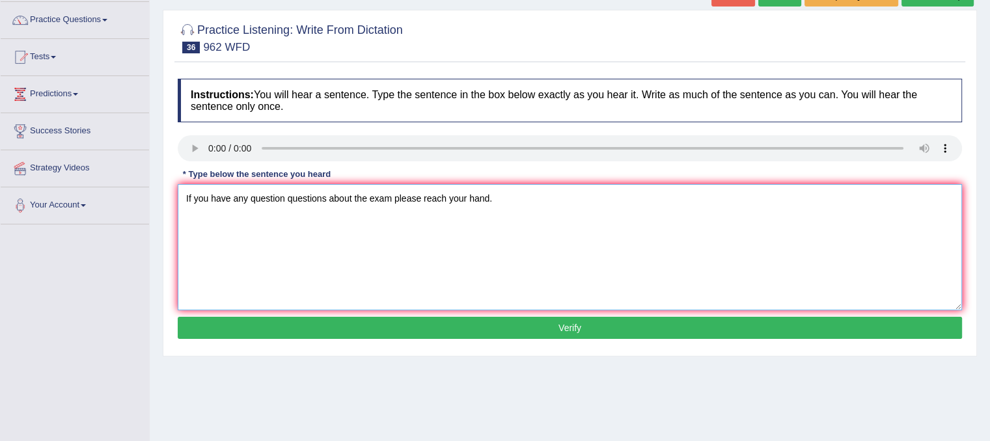
click at [445, 287] on textarea "If you have any question questions about the exam please reach your hand." at bounding box center [570, 247] width 784 height 126
type textarea "If you have any question questions about the exam please reach your hand."
click at [469, 333] on button "Verify" at bounding box center [570, 328] width 784 height 22
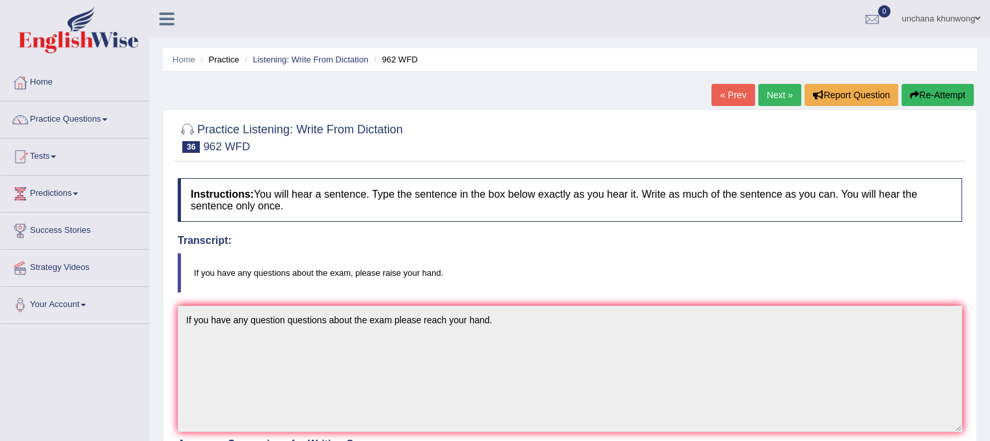
click at [778, 90] on link "Next »" at bounding box center [779, 95] width 43 height 22
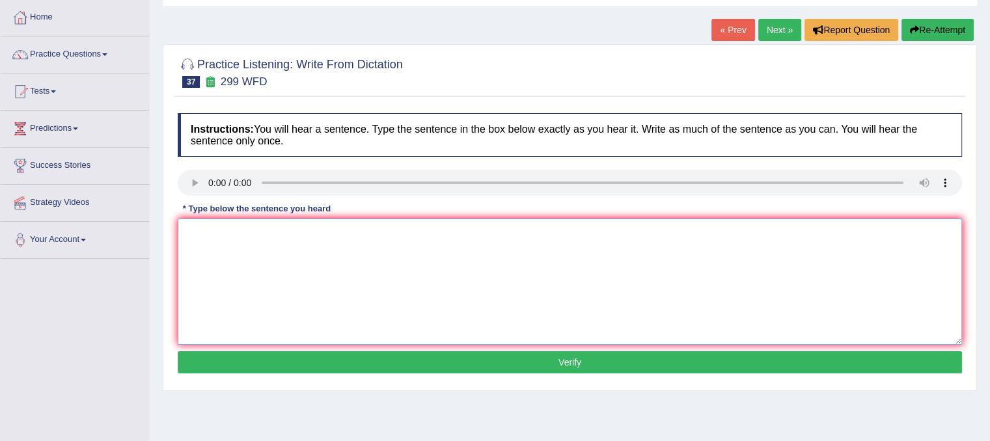
click at [278, 300] on textarea at bounding box center [570, 282] width 784 height 126
